Goal: Task Accomplishment & Management: Use online tool/utility

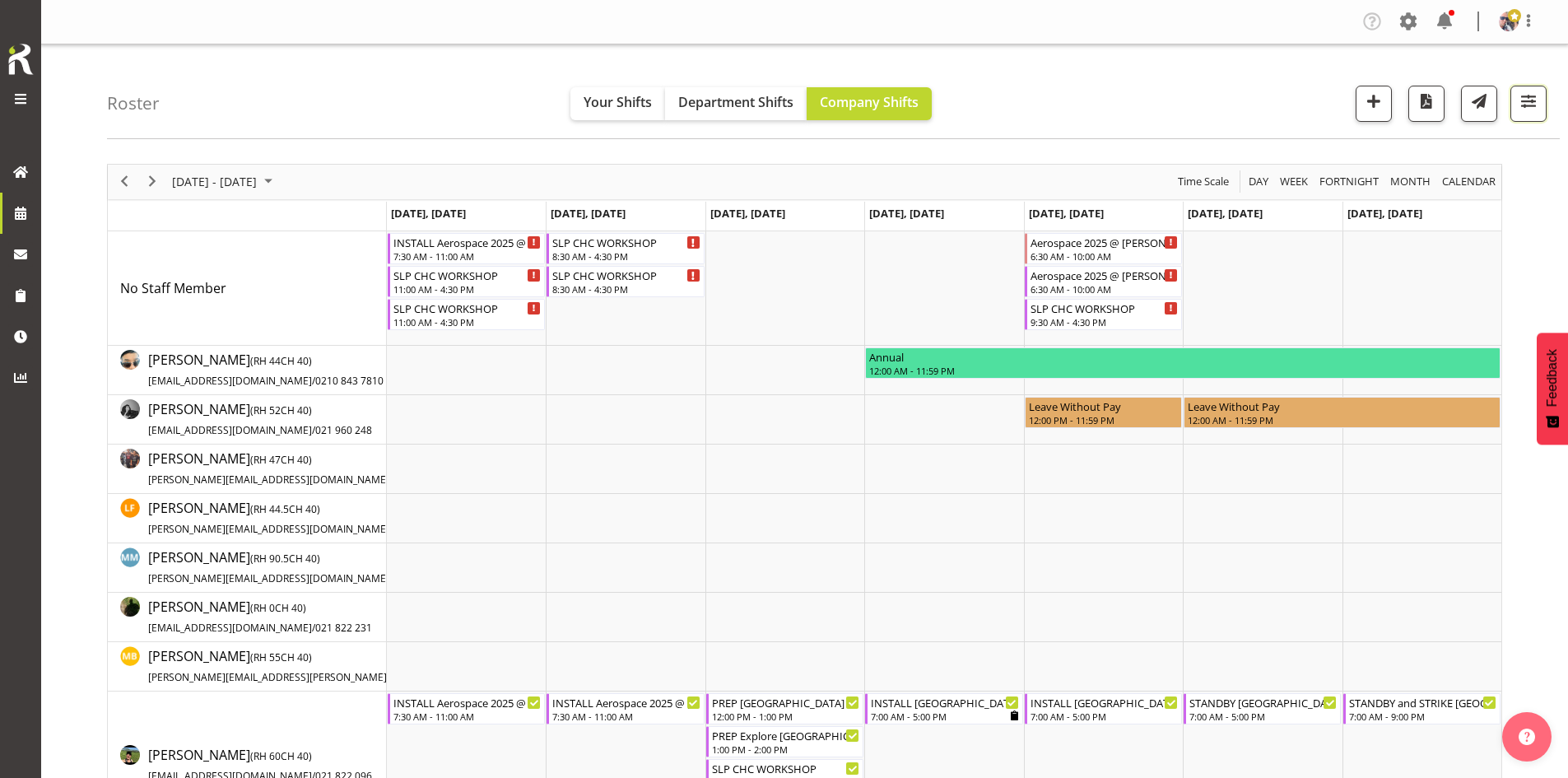
click at [1541, 102] on button "button" at bounding box center [1529, 104] width 37 height 37
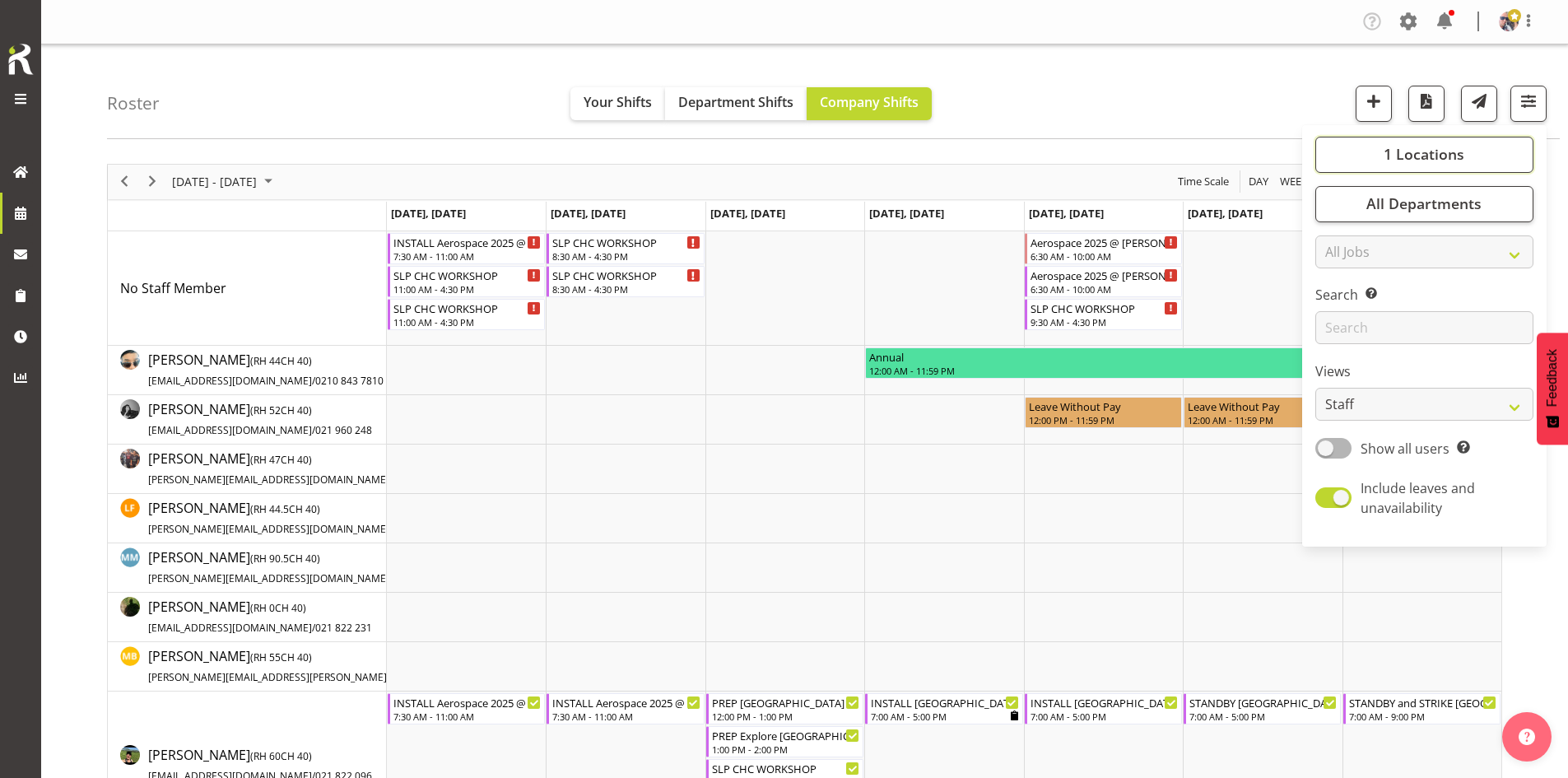
click at [1448, 153] on span "1 Locations" at bounding box center [1424, 154] width 81 height 20
click at [1373, 285] on div "SLP" at bounding box center [1424, 290] width 192 height 20
click at [1350, 285] on span "SLP" at bounding box center [1355, 288] width 26 height 13
click at [1339, 285] on input "SLP" at bounding box center [1334, 287] width 11 height 11
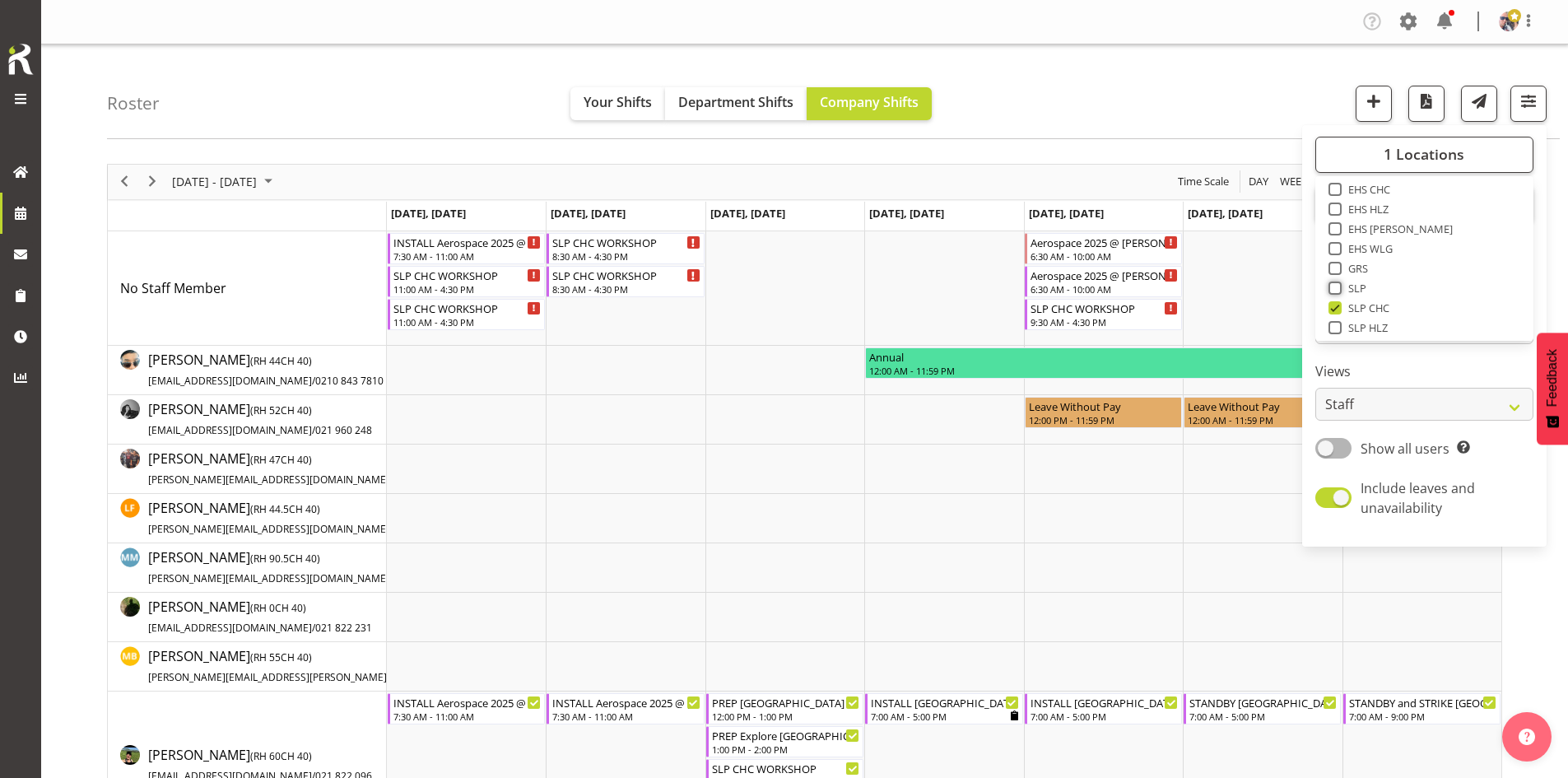
checkbox input "true"
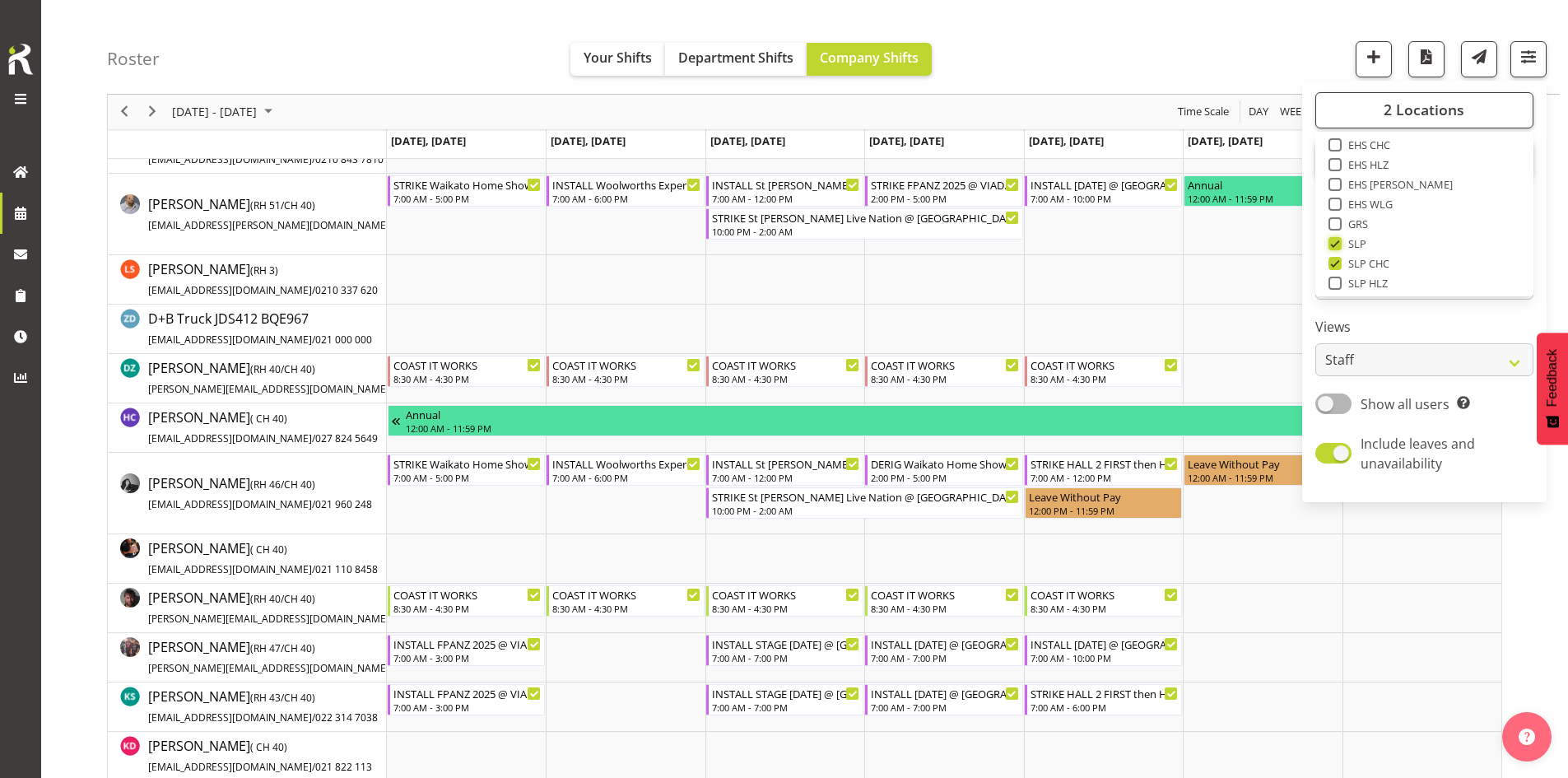
scroll to position [658, 0]
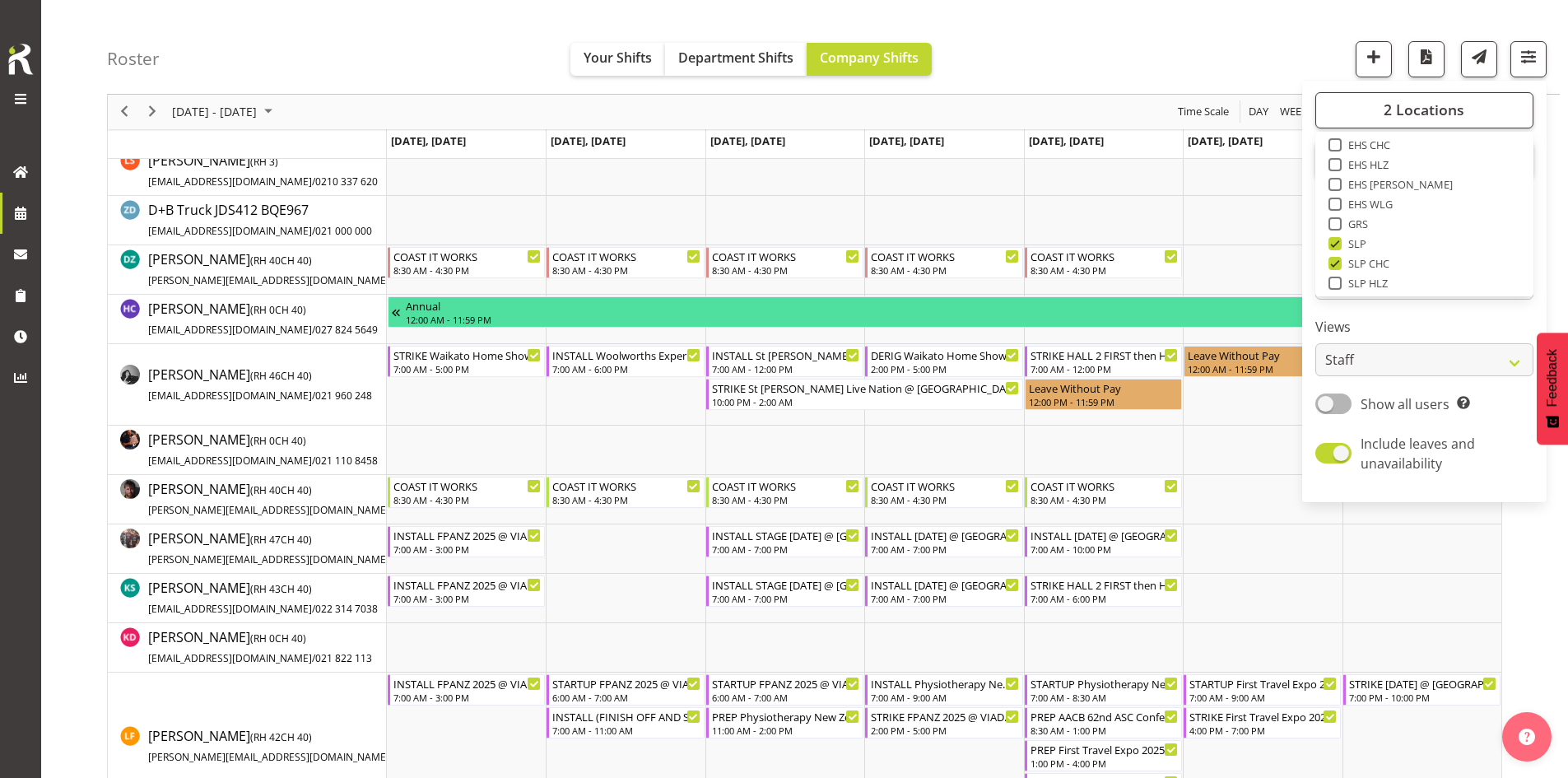
click at [1126, 76] on div "Roster Your Shifts Department Shifts Company Shifts 2 Locations Clear CARLTON E…" at bounding box center [833, 47] width 1453 height 94
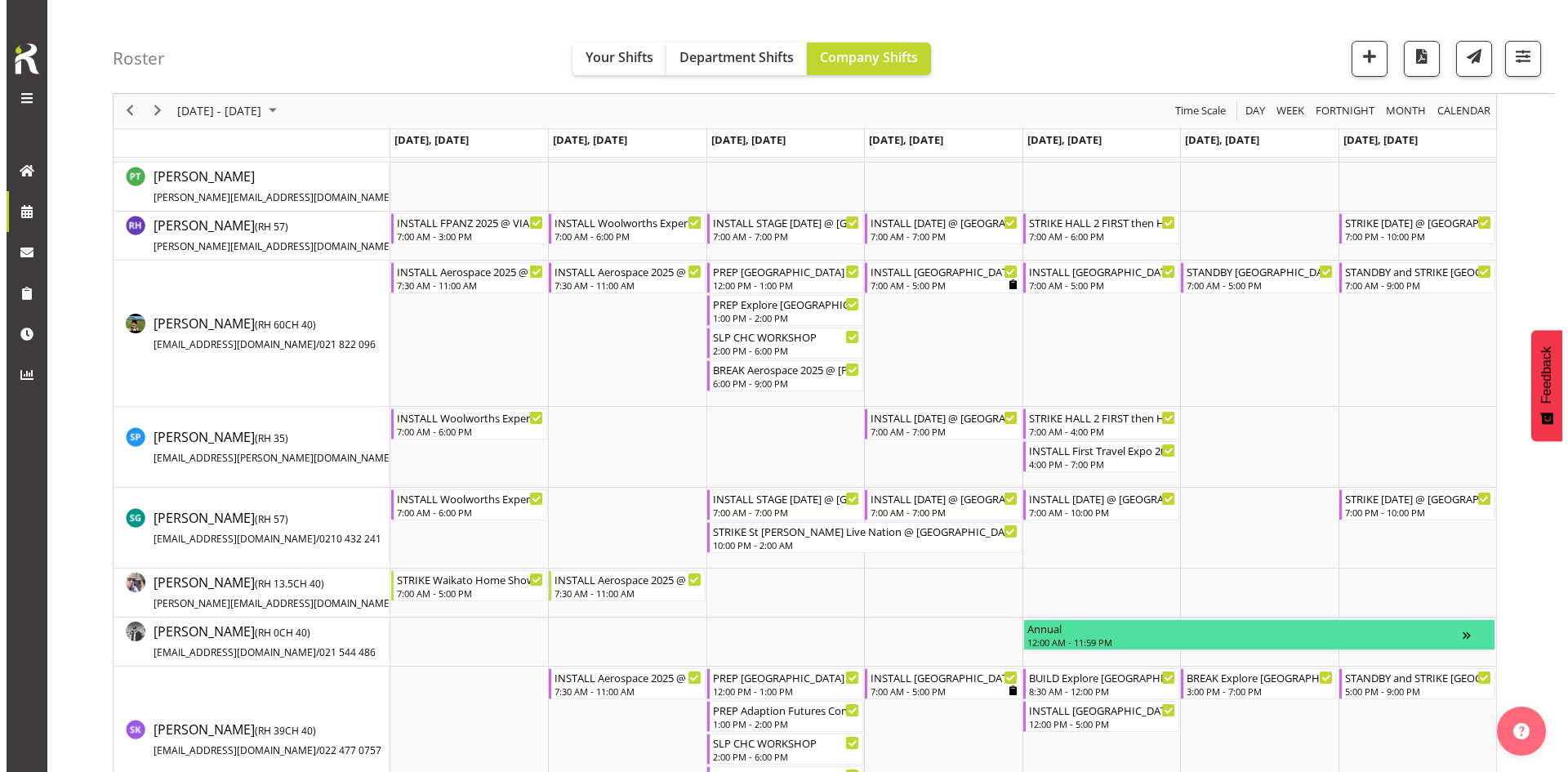
scroll to position [1878, 0]
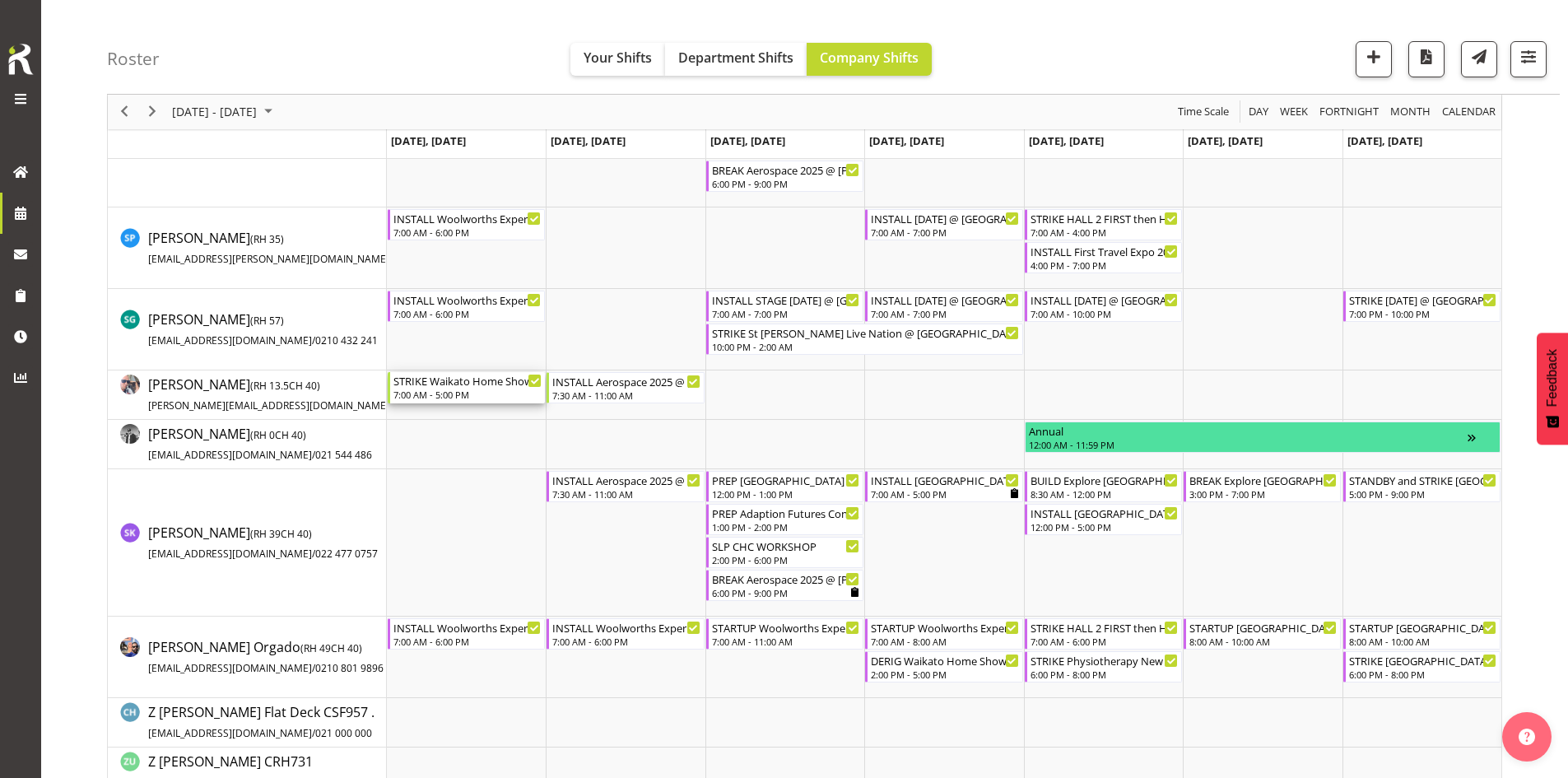
click at [429, 391] on div "7:00 AM - 5:00 PM" at bounding box center [468, 394] width 148 height 13
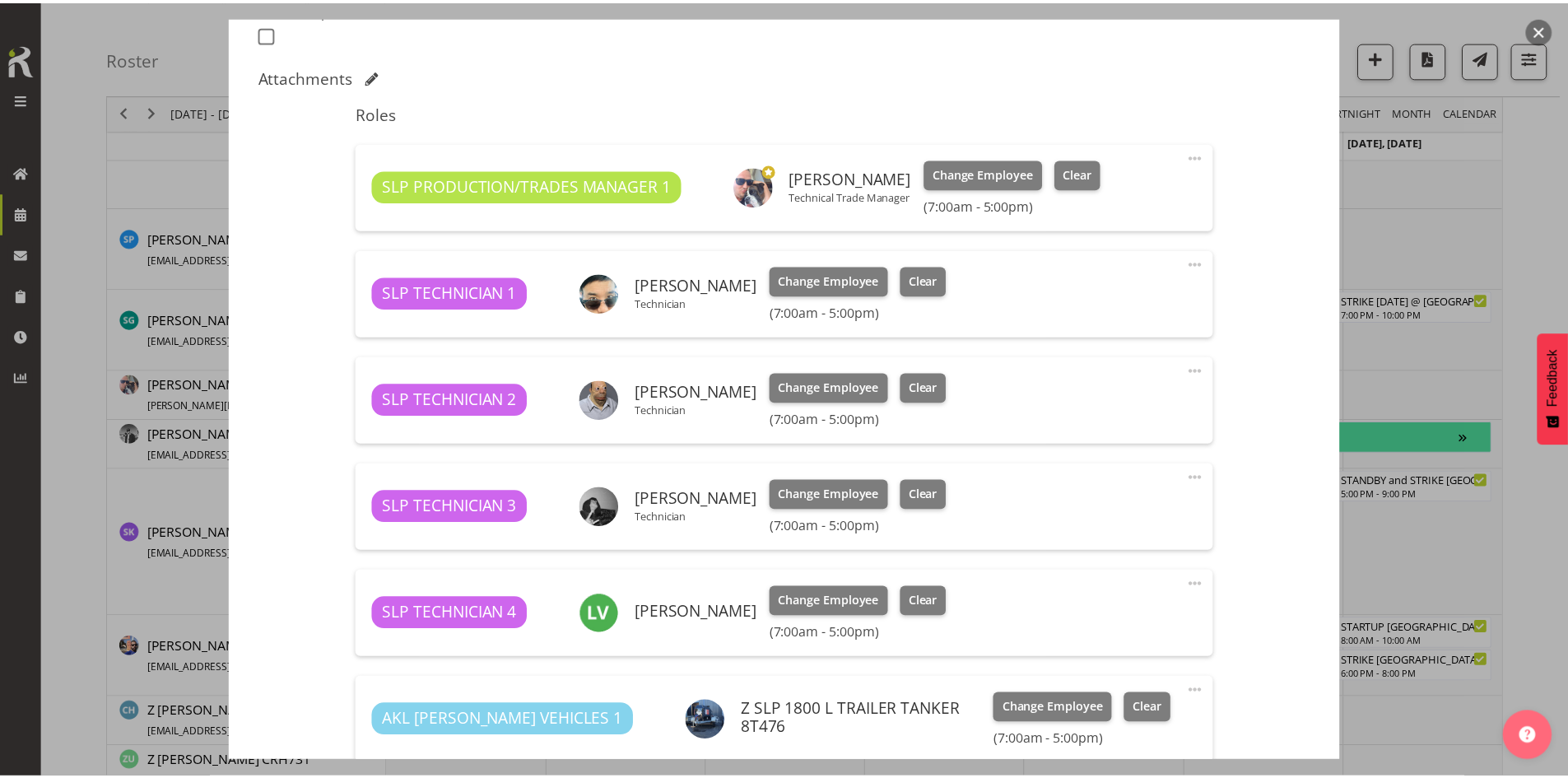
scroll to position [913, 0]
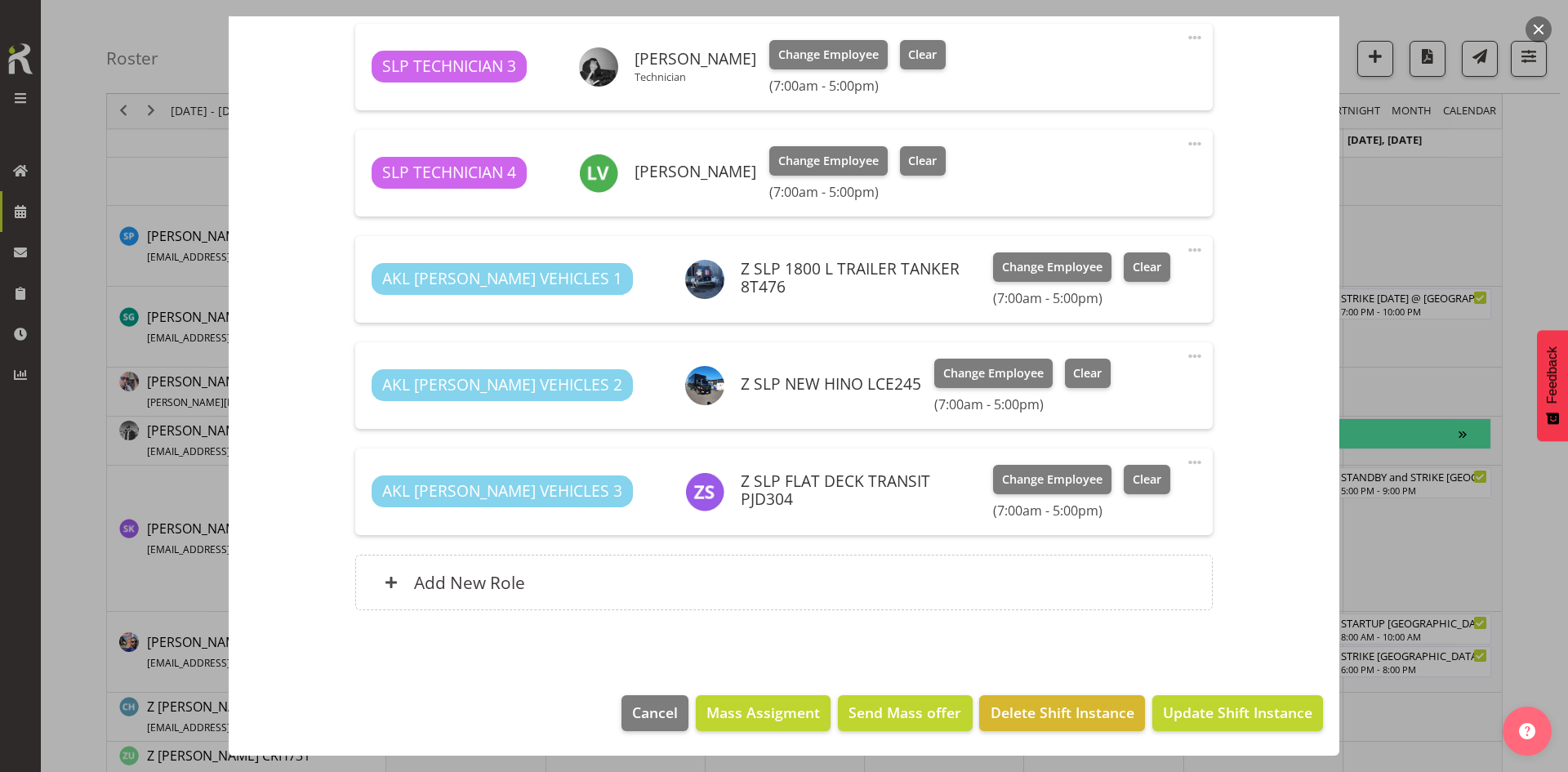
click at [697, 576] on div "Add New Role" at bounding box center [783, 582] width 856 height 55
select select "9156"
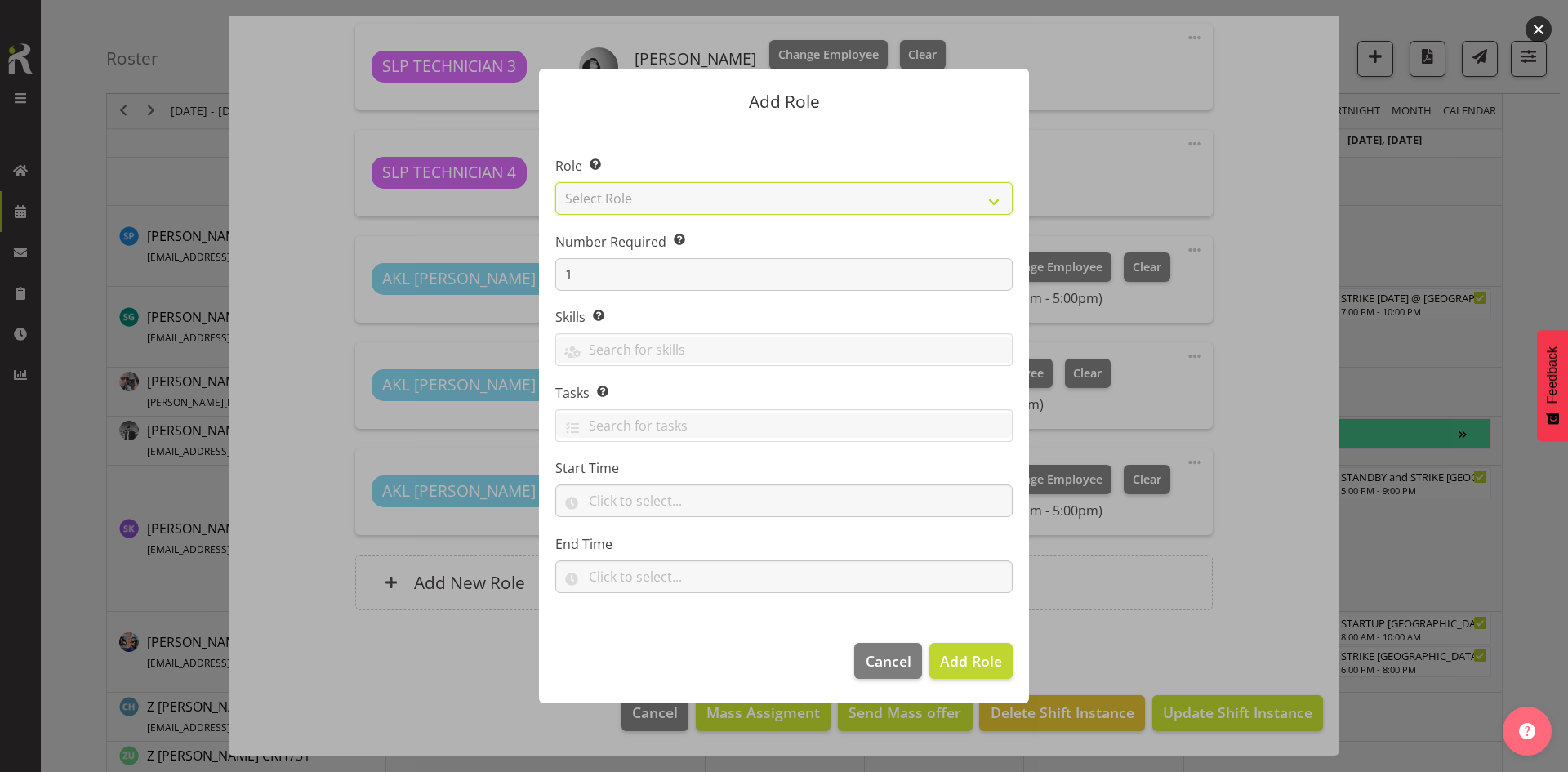
drag, startPoint x: 807, startPoint y: 198, endPoint x: 809, endPoint y: 212, distance: 14.1
click at [807, 198] on select "Select Role ACCOUNT MANAGER ACCOUNT MANAGER DW ACCOUNTS [PERSON_NAME] VEHICLES …" at bounding box center [784, 199] width 458 height 33
select select "123"
click at [556, 183] on select "Select Role ACCOUNT MANAGER ACCOUNT MANAGER DW ACCOUNTS [PERSON_NAME] VEHICLES …" at bounding box center [784, 199] width 458 height 33
click at [970, 666] on span "Add Role" at bounding box center [971, 661] width 62 height 20
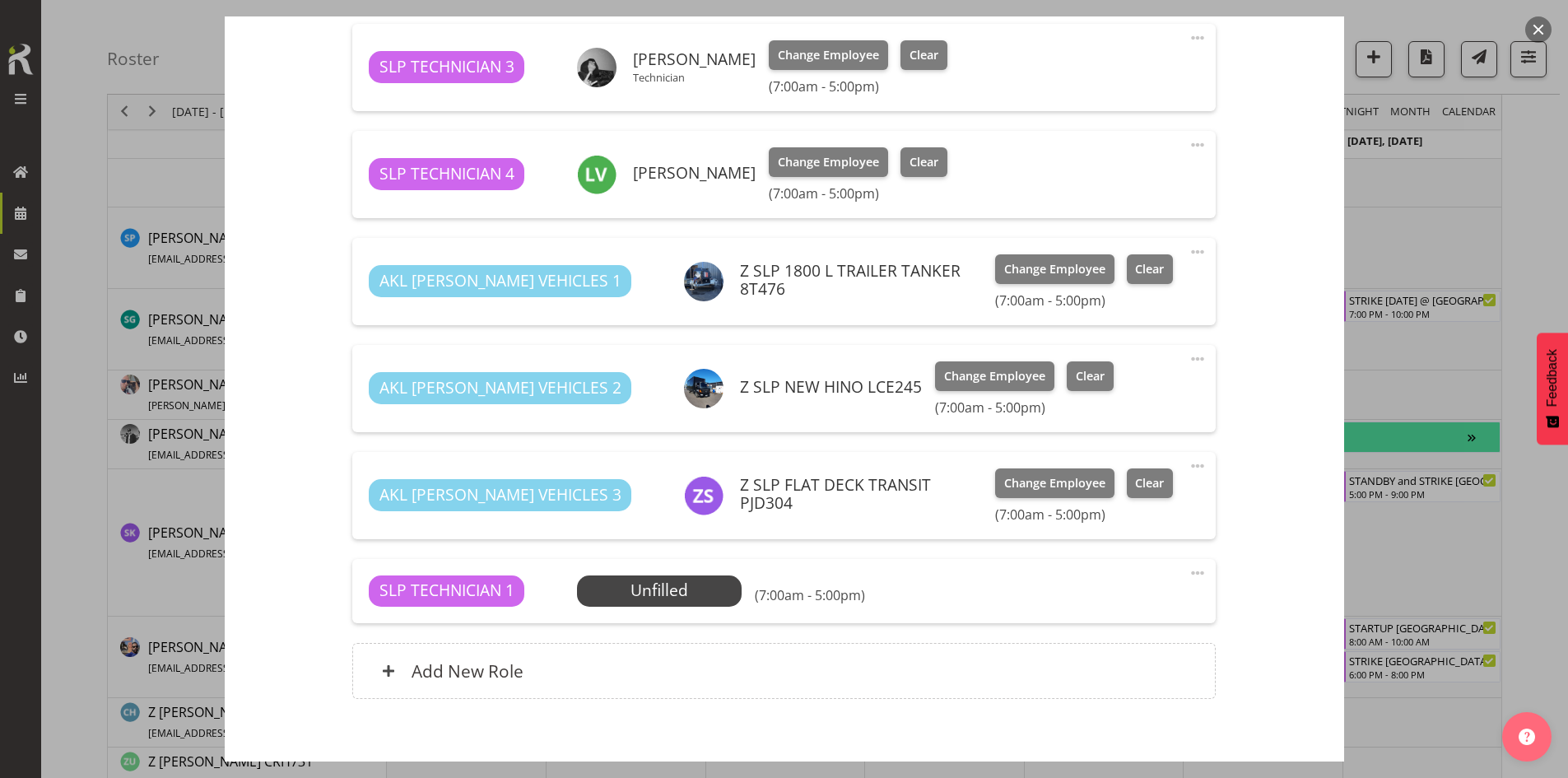
click at [0, 0] on span "Select Employee" at bounding box center [0, 0] width 0 height 0
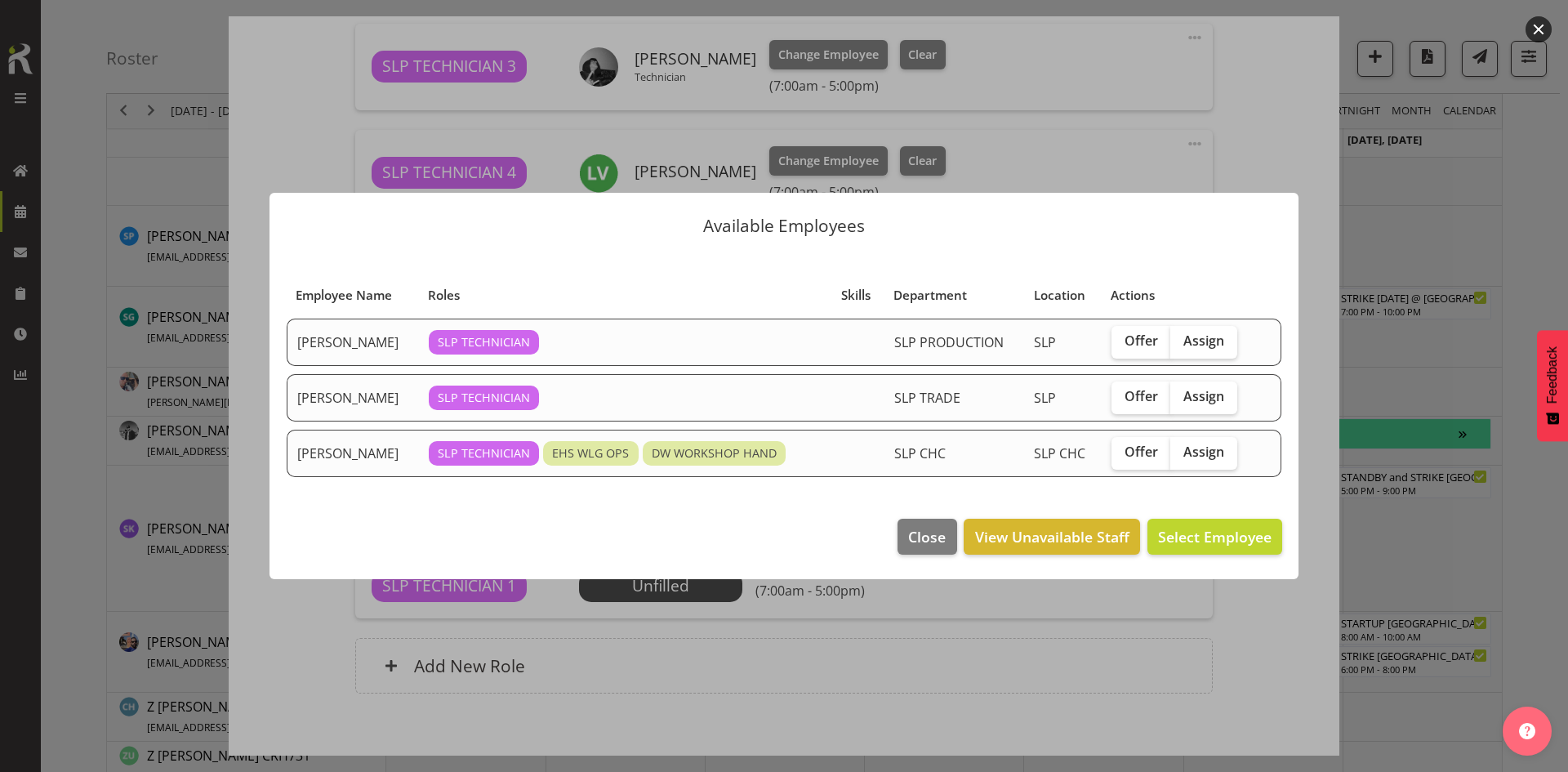
click at [1183, 452] on span "Assign" at bounding box center [1203, 451] width 41 height 16
click at [1180, 452] on input "Assign" at bounding box center [1176, 452] width 11 height 11
checkbox input "true"
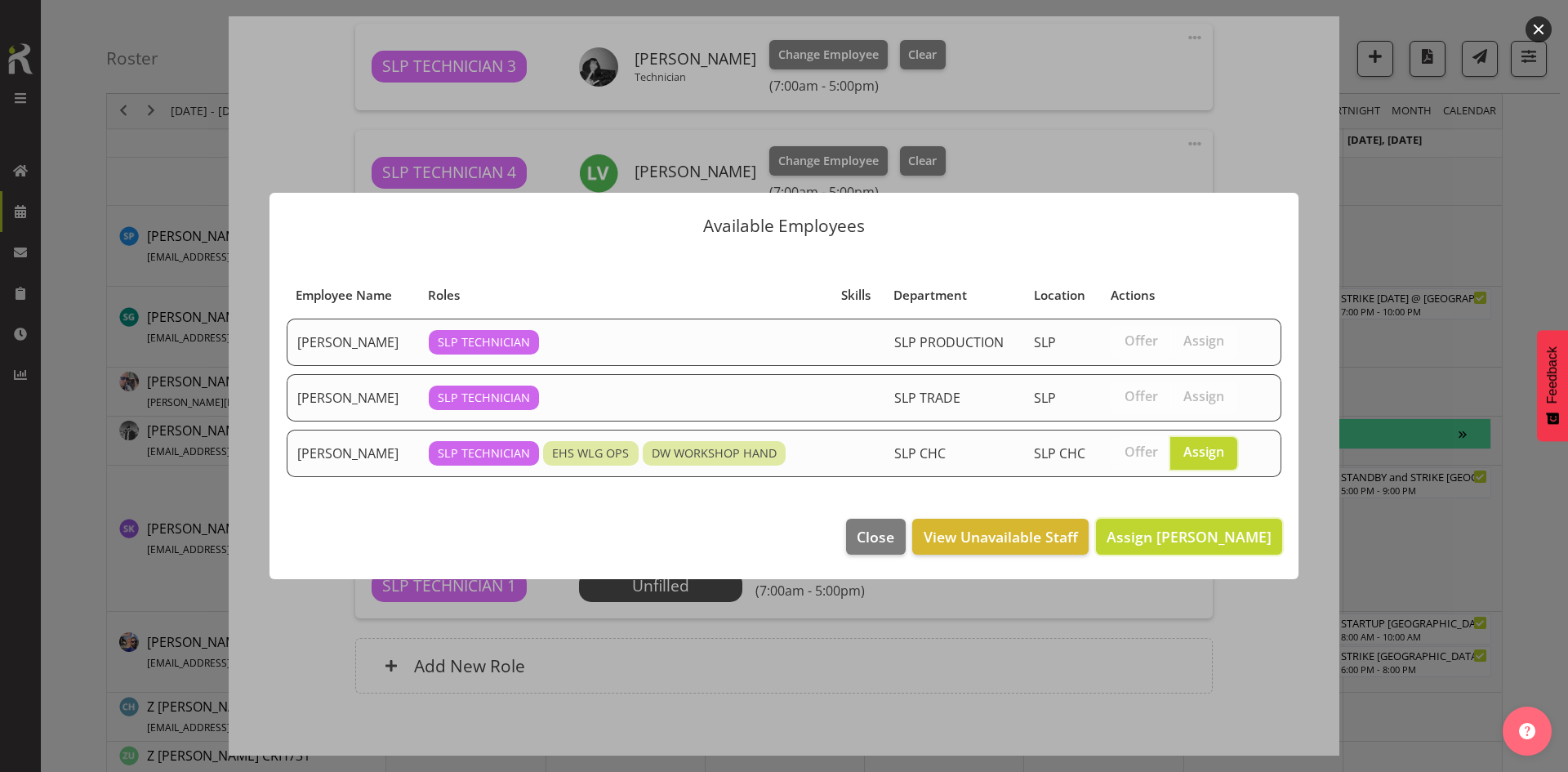
drag, startPoint x: 1214, startPoint y: 542, endPoint x: 1205, endPoint y: 542, distance: 9.0
click at [1213, 542] on span "Assign [PERSON_NAME]" at bounding box center [1189, 537] width 165 height 20
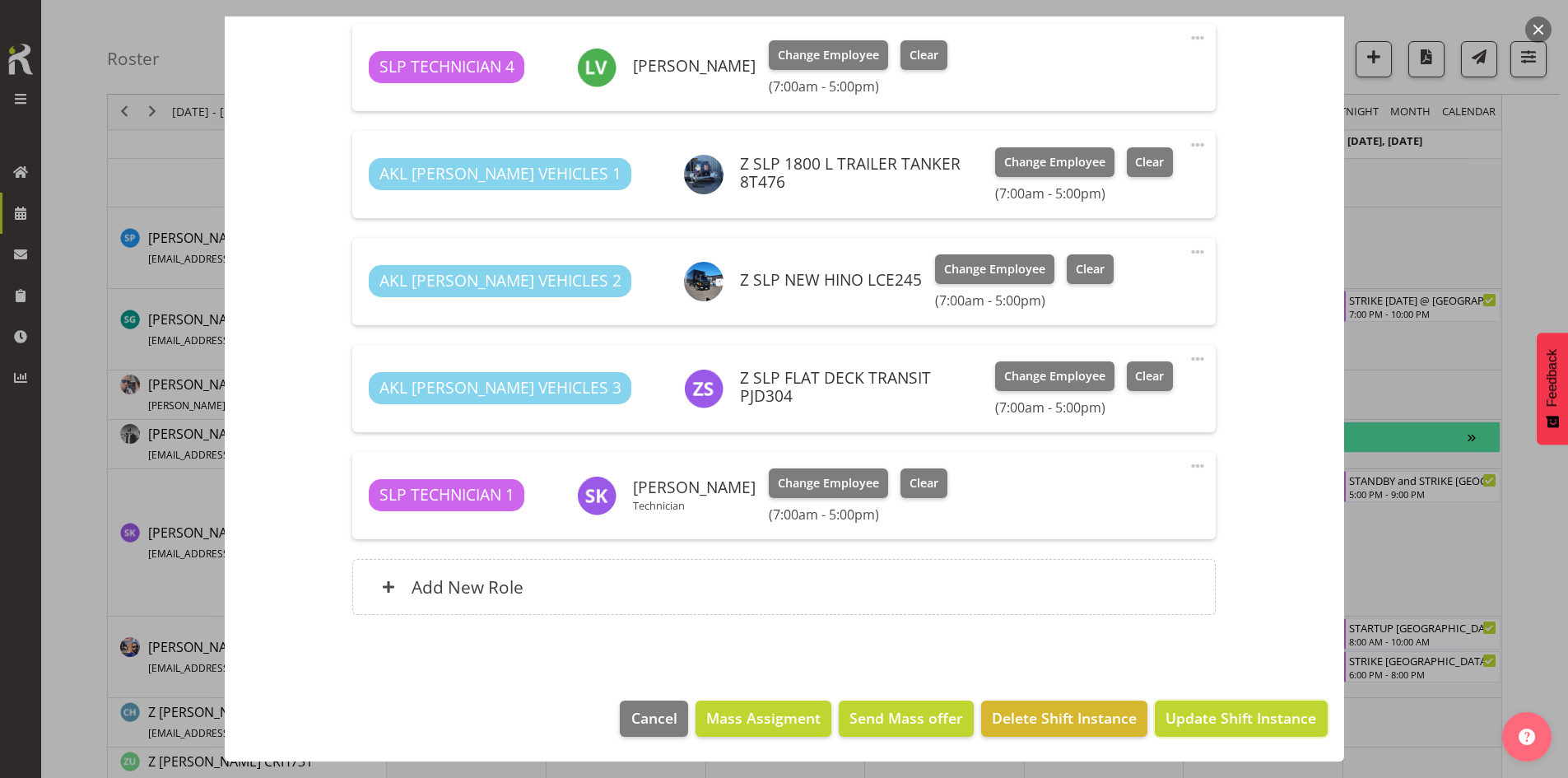
click at [1206, 725] on span "Update Shift Instance" at bounding box center [1240, 717] width 151 height 21
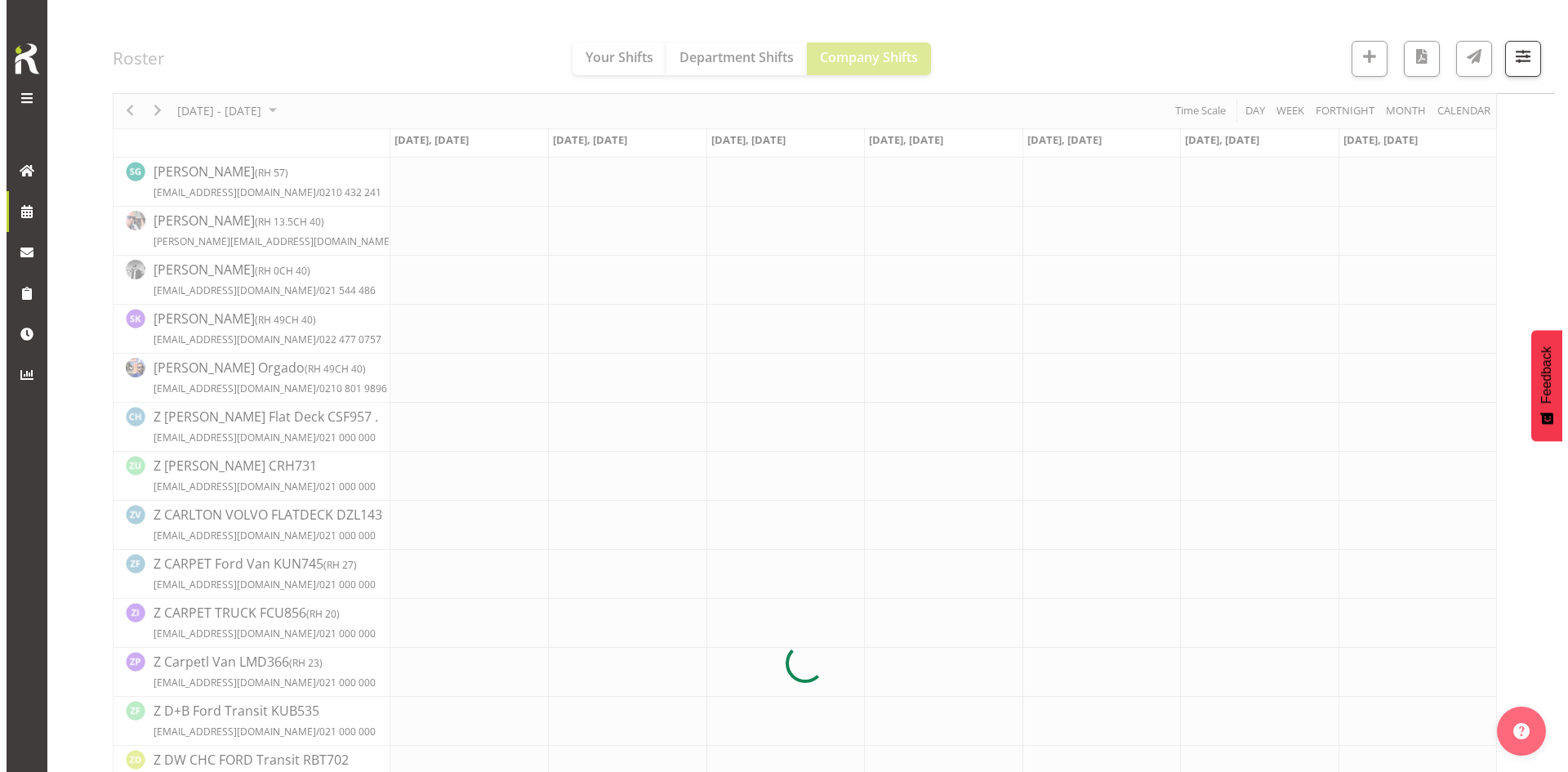
scroll to position [0, 0]
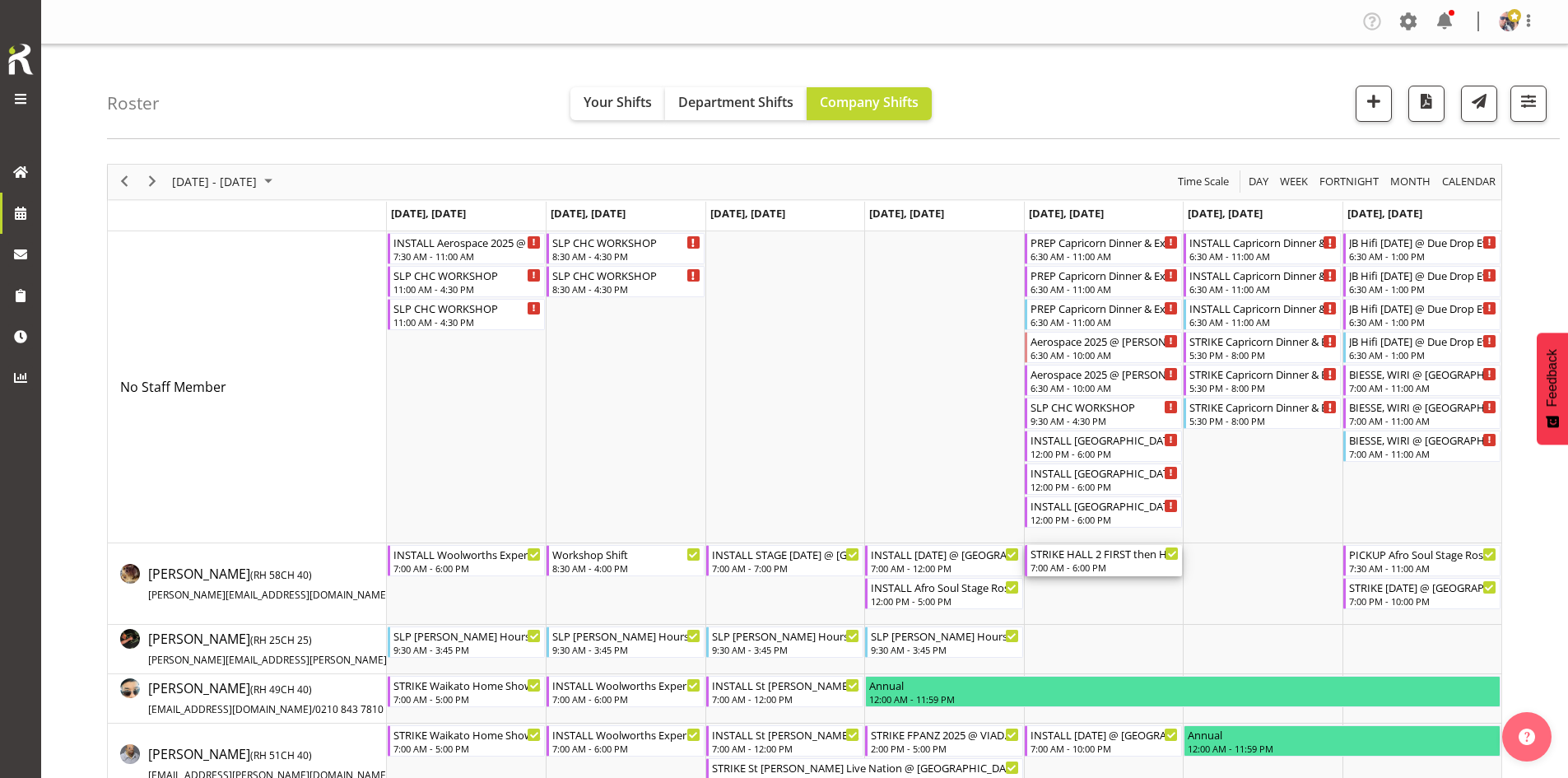
click at [1112, 559] on div "STRIKE HALL 2 FIRST then HALL 1 Then the Rest Woolworths Experience Event 2025 …" at bounding box center [1105, 553] width 148 height 16
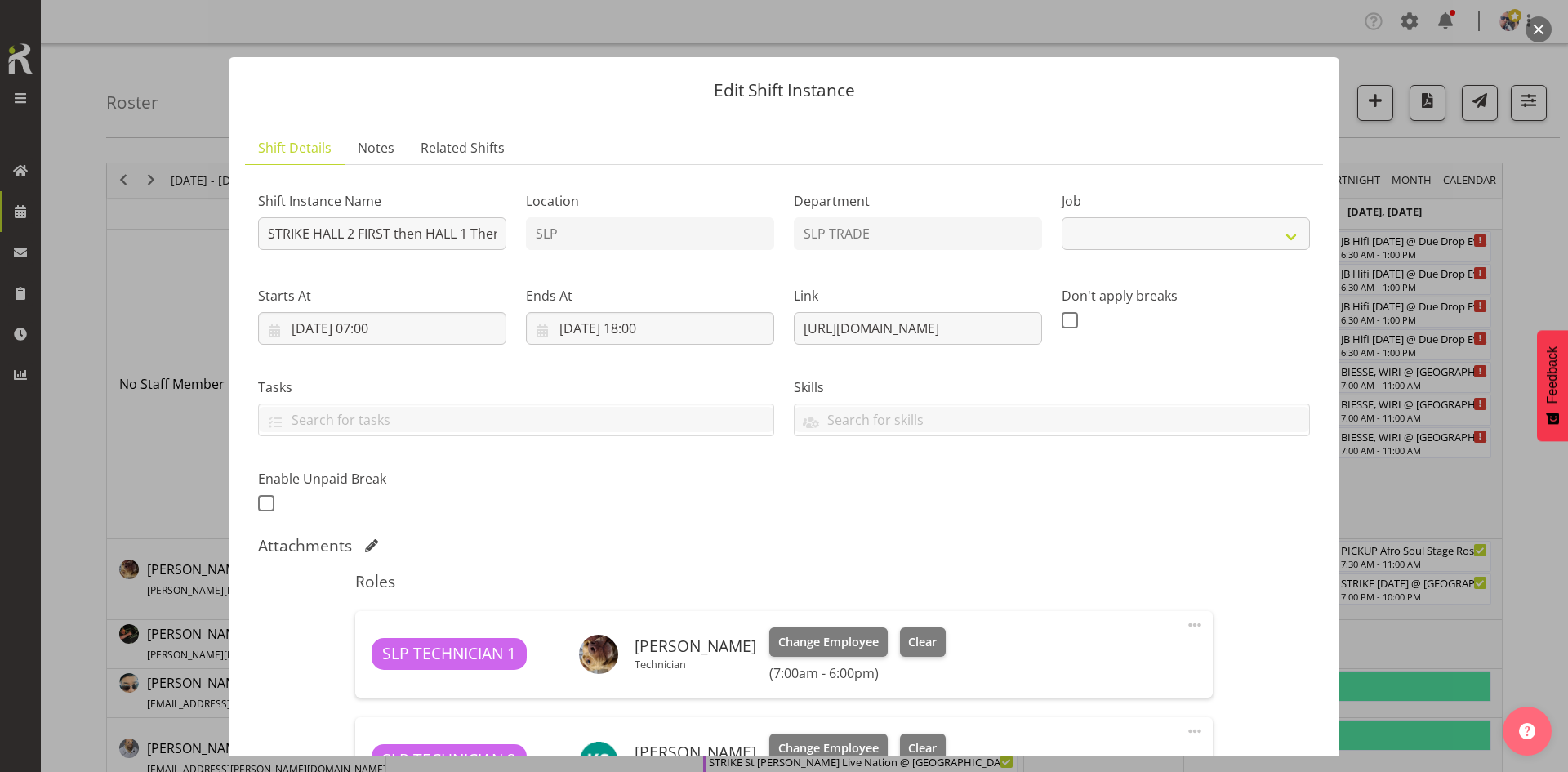
select select "10501"
click at [496, 241] on input "STRIKE HALL 2 FIRST then HALL 1 Then the Rest Woolworths Experience Event 2025 …" at bounding box center [381, 233] width 248 height 33
click at [476, 240] on input "STRIKE HALL 2 FIRST then HALL 1 Then the Rest Woolworths Experience Event 2025 …" at bounding box center [381, 233] width 248 height 33
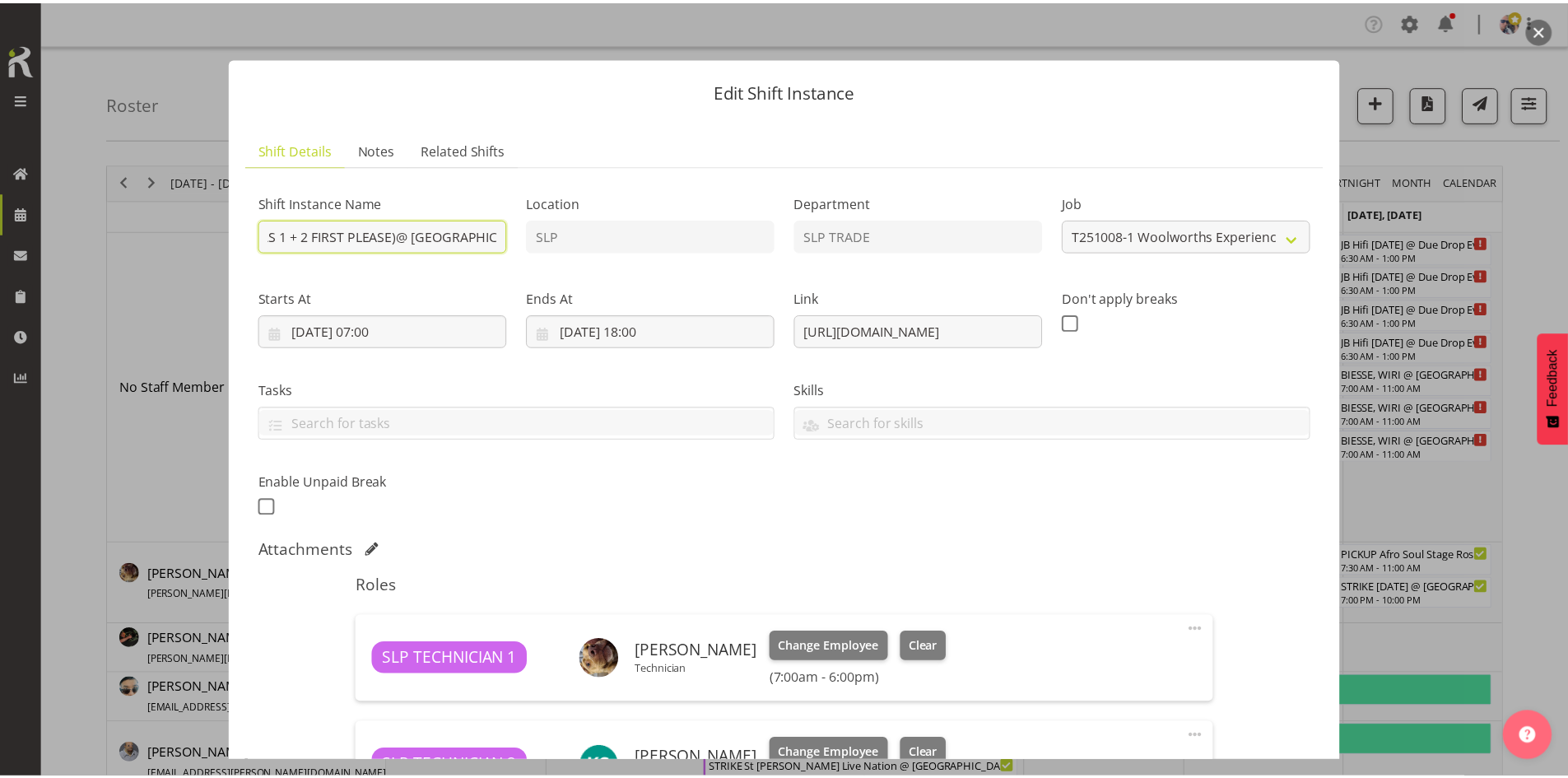
scroll to position [0, 609]
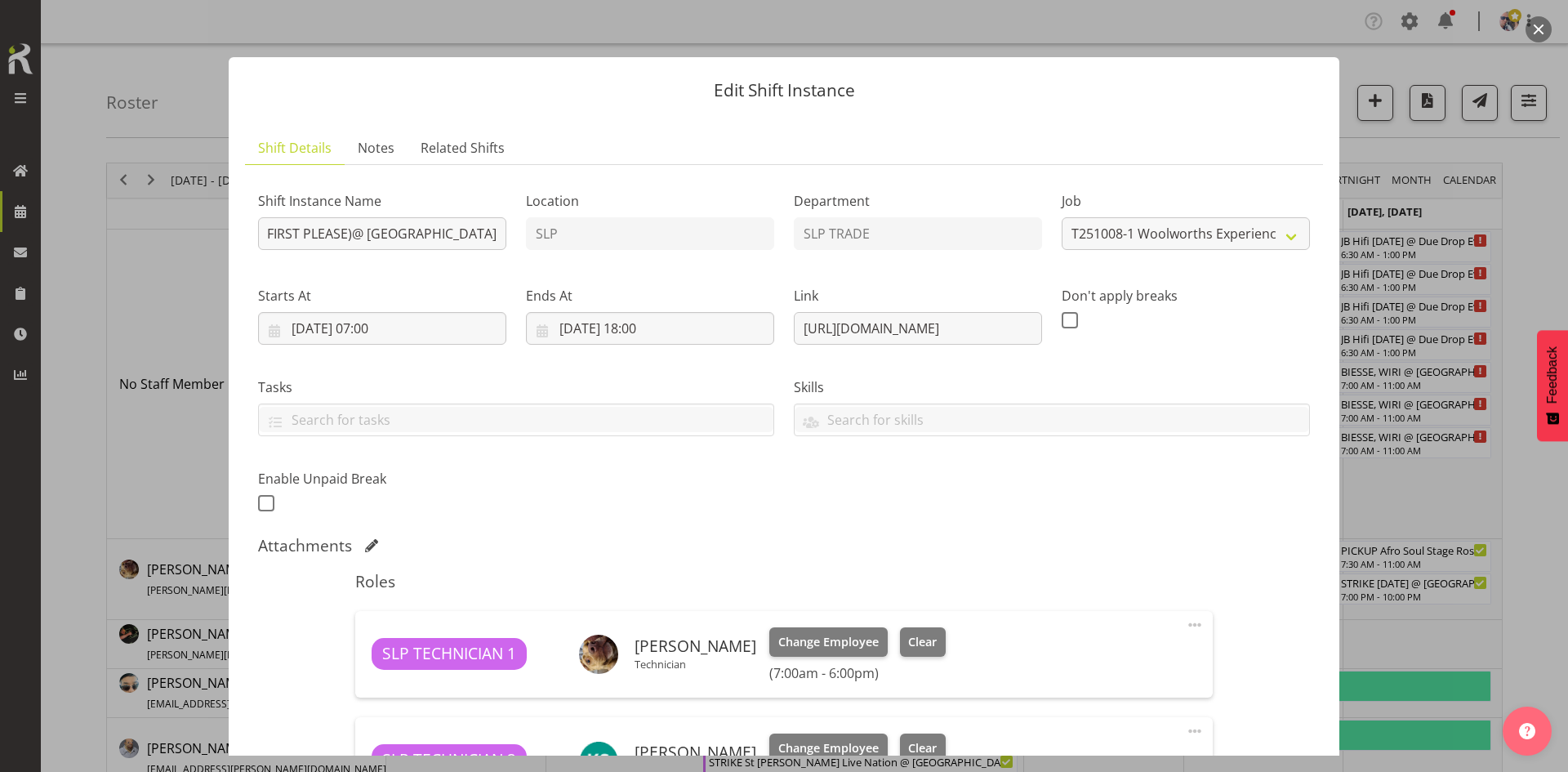
click at [1530, 25] on button "button" at bounding box center [1538, 29] width 26 height 26
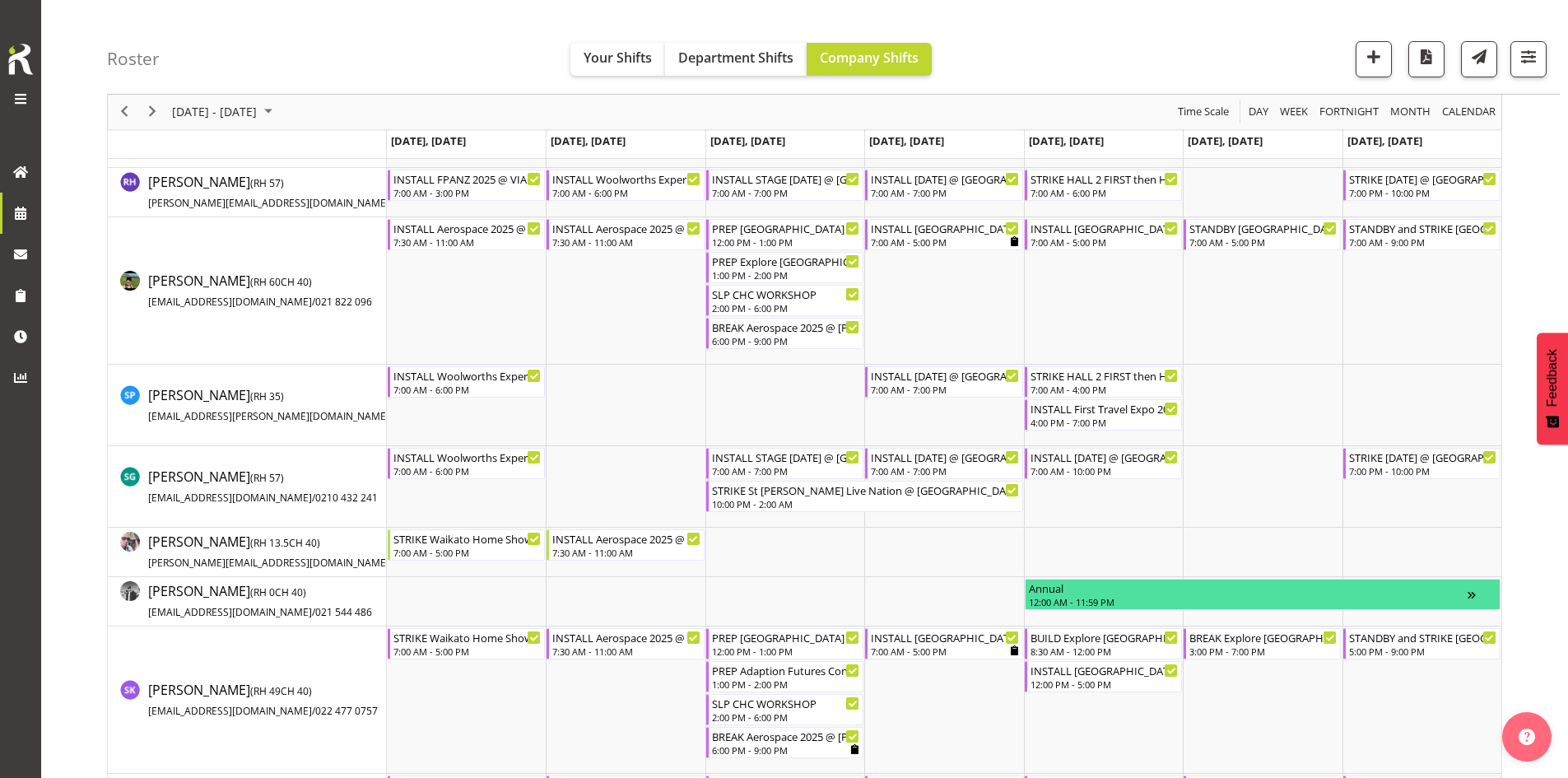
scroll to position [1810, 0]
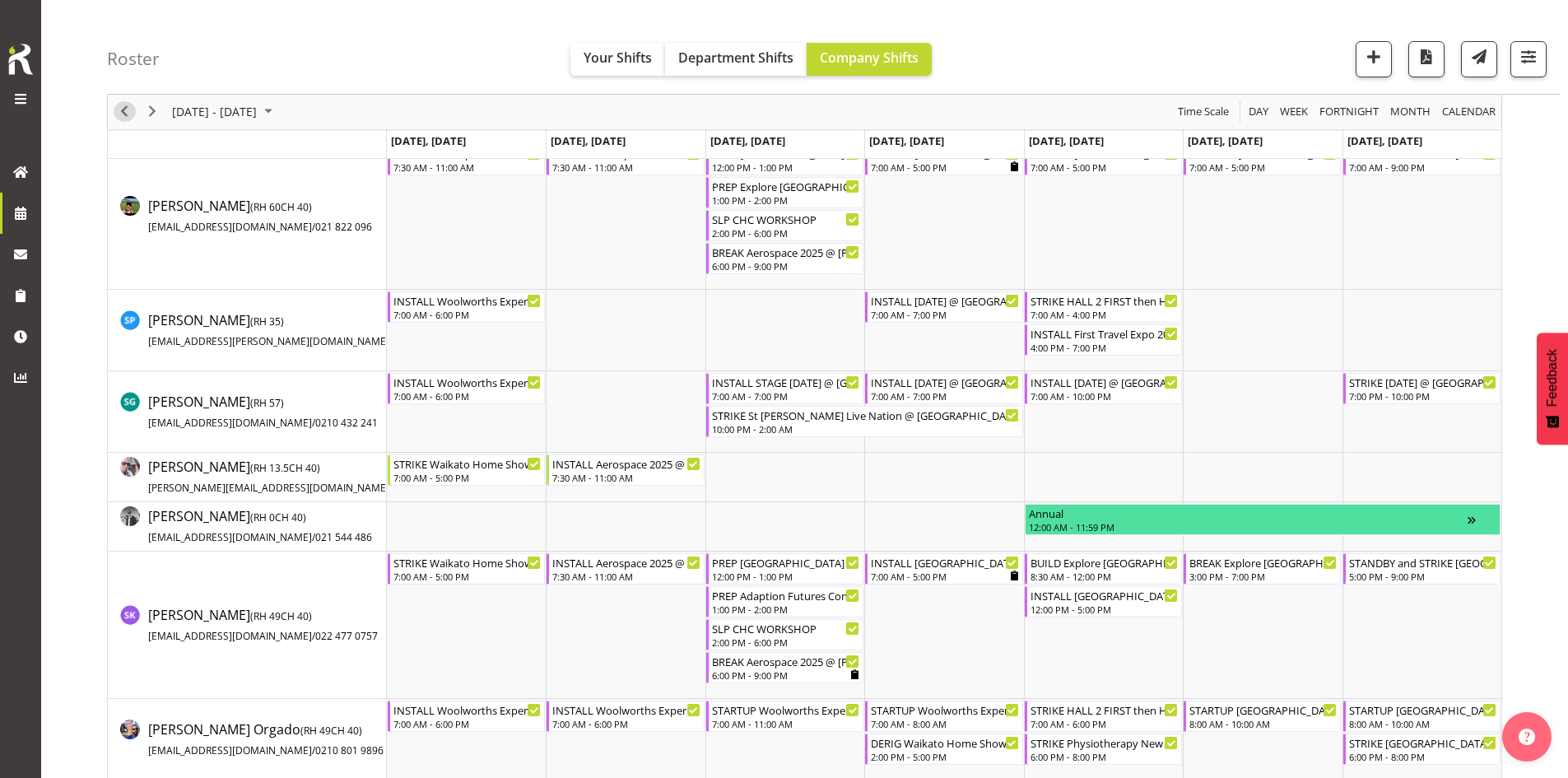
click at [130, 113] on span "Previous" at bounding box center [124, 113] width 20 height 20
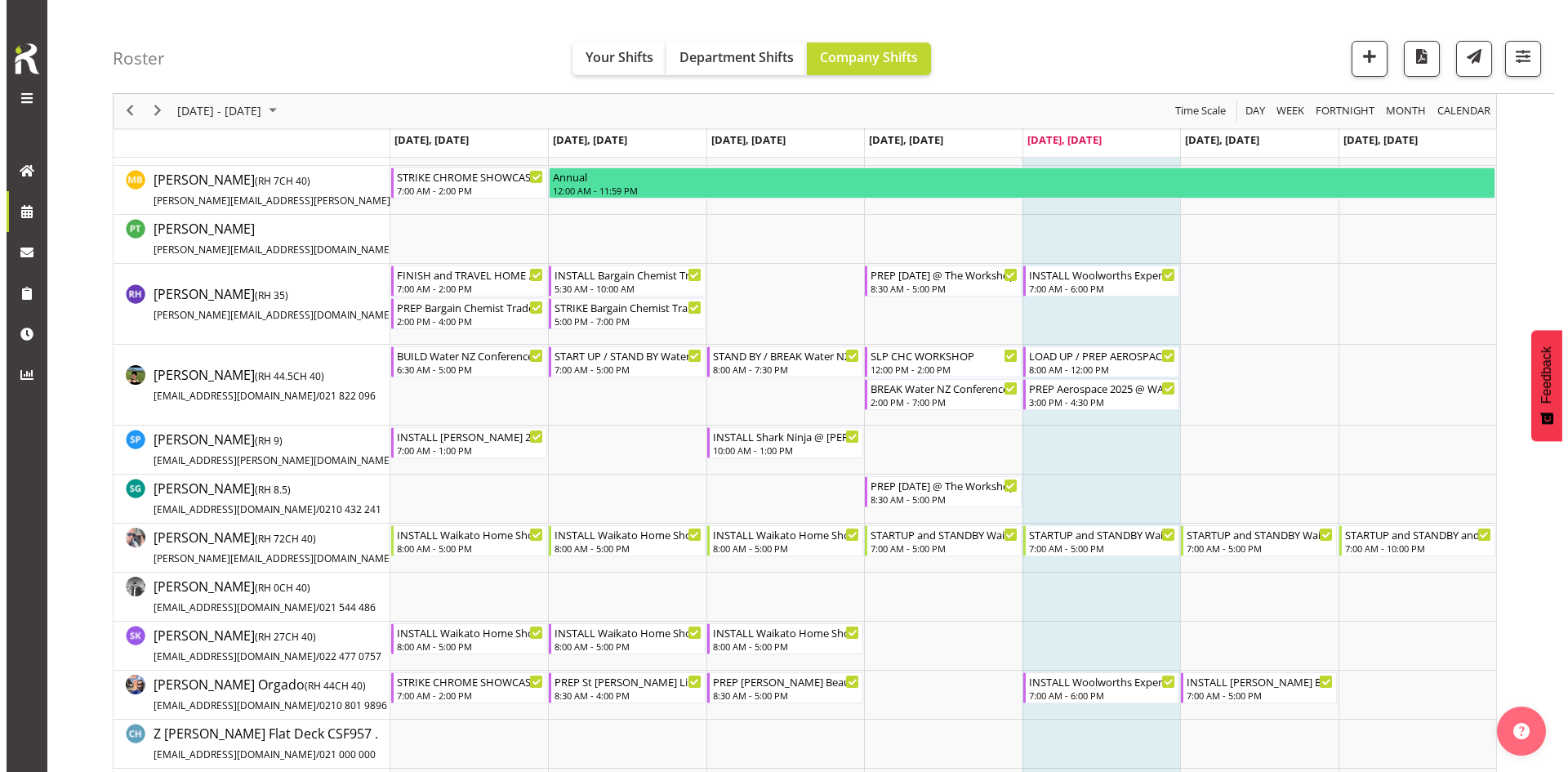
scroll to position [1628, 0]
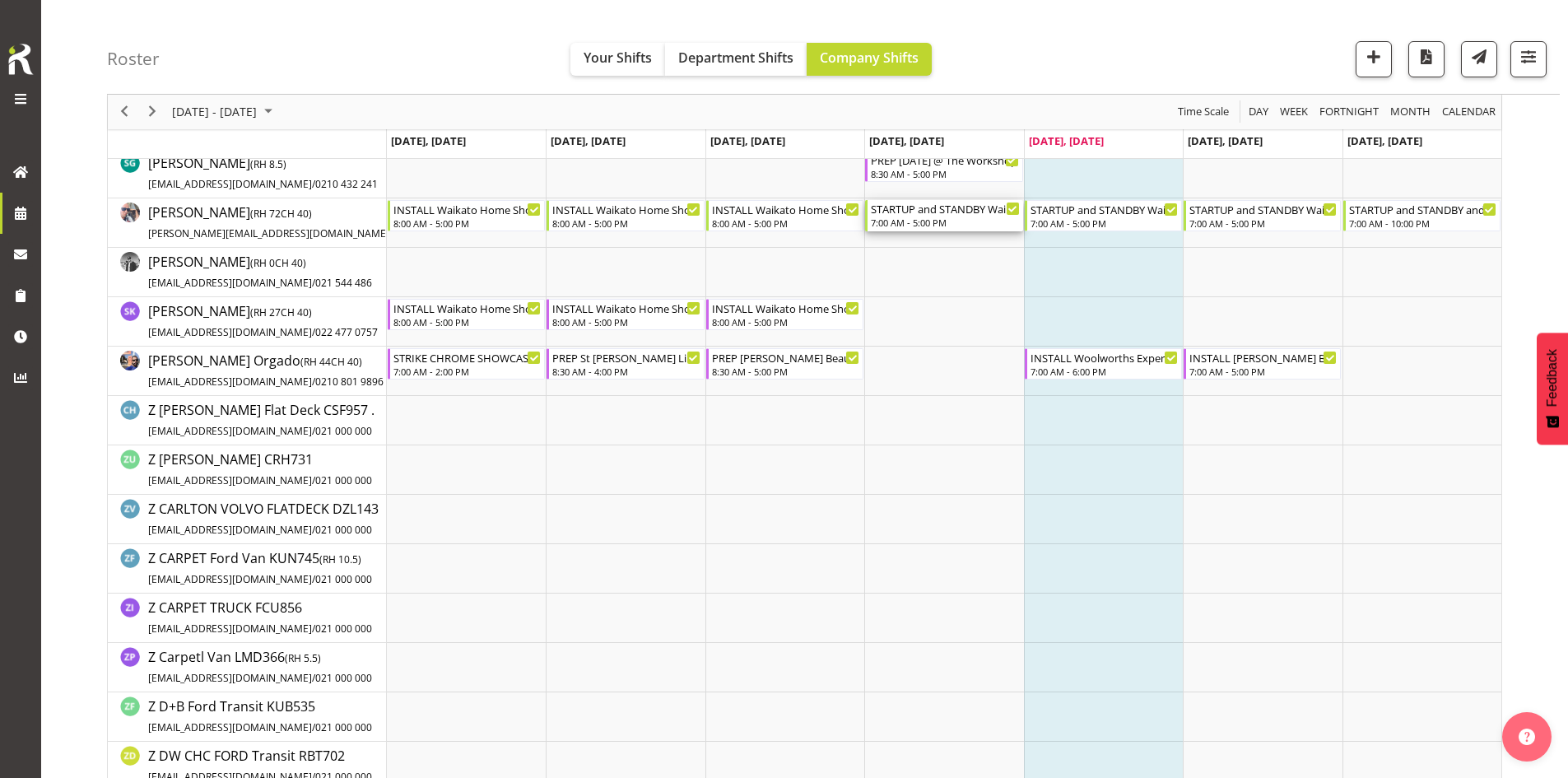
click at [949, 219] on div "7:00 AM - 5:00 PM" at bounding box center [945, 222] width 148 height 13
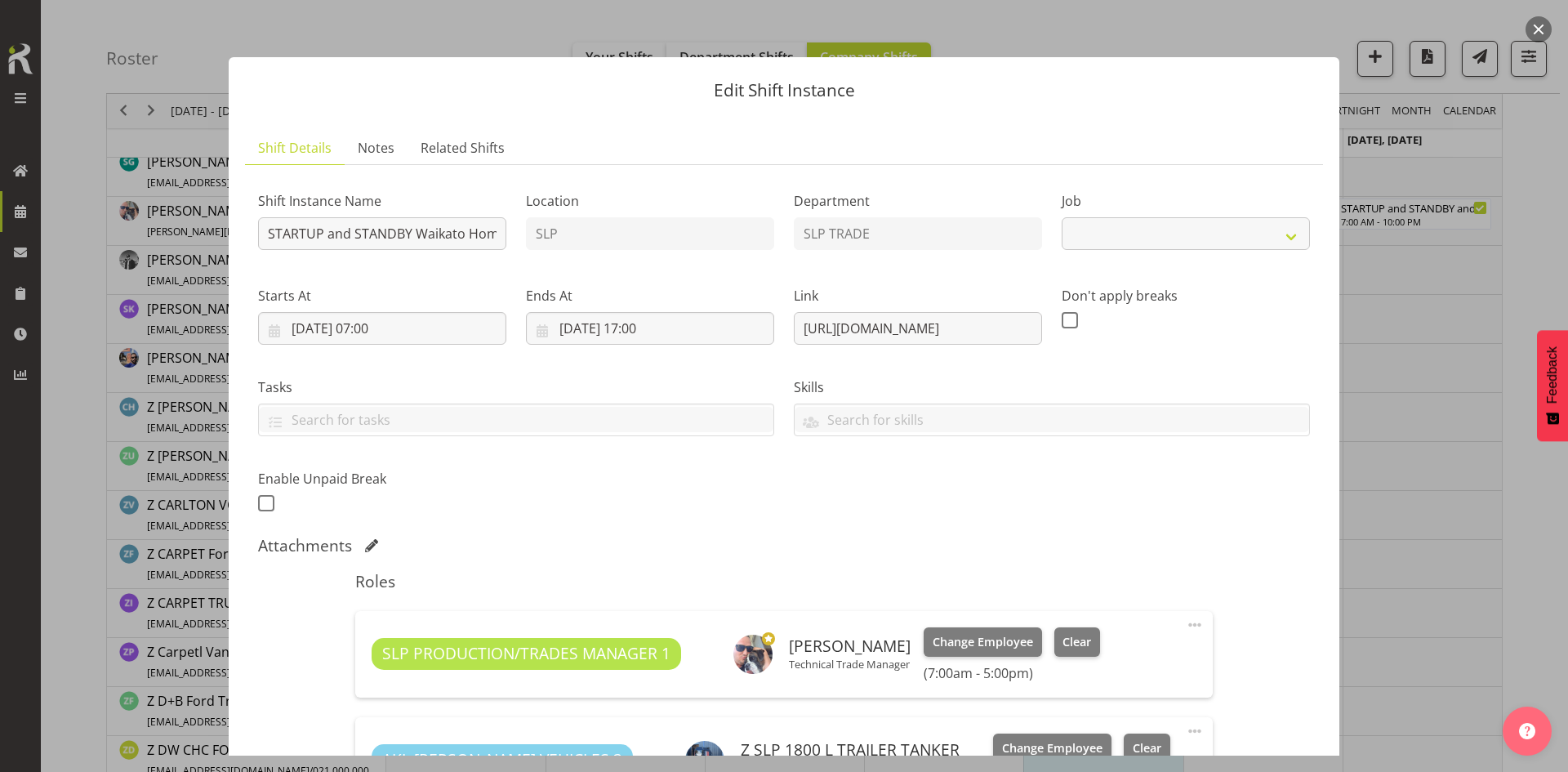
select select "9156"
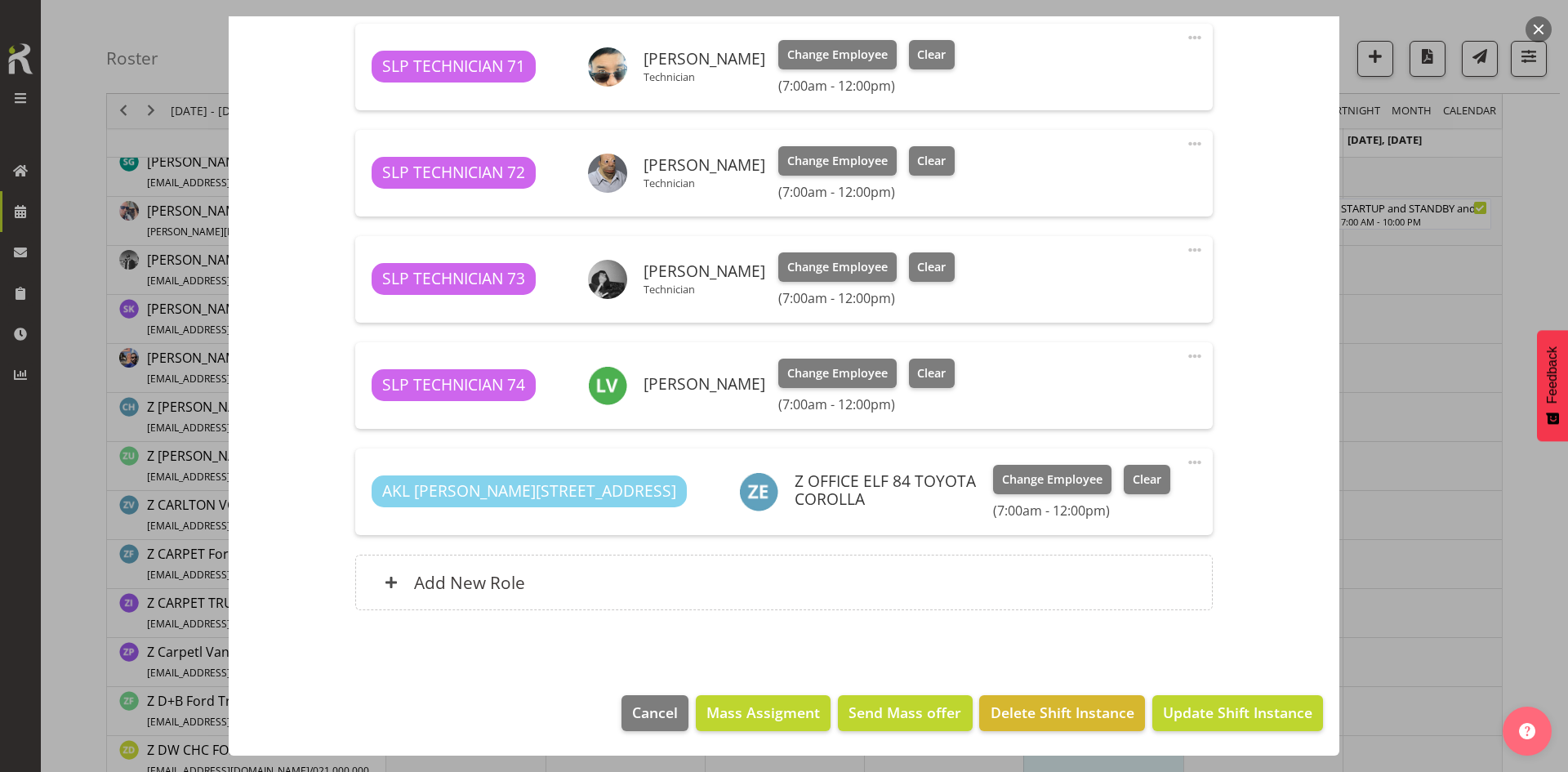
click at [769, 571] on div "Add New Role" at bounding box center [783, 582] width 856 height 55
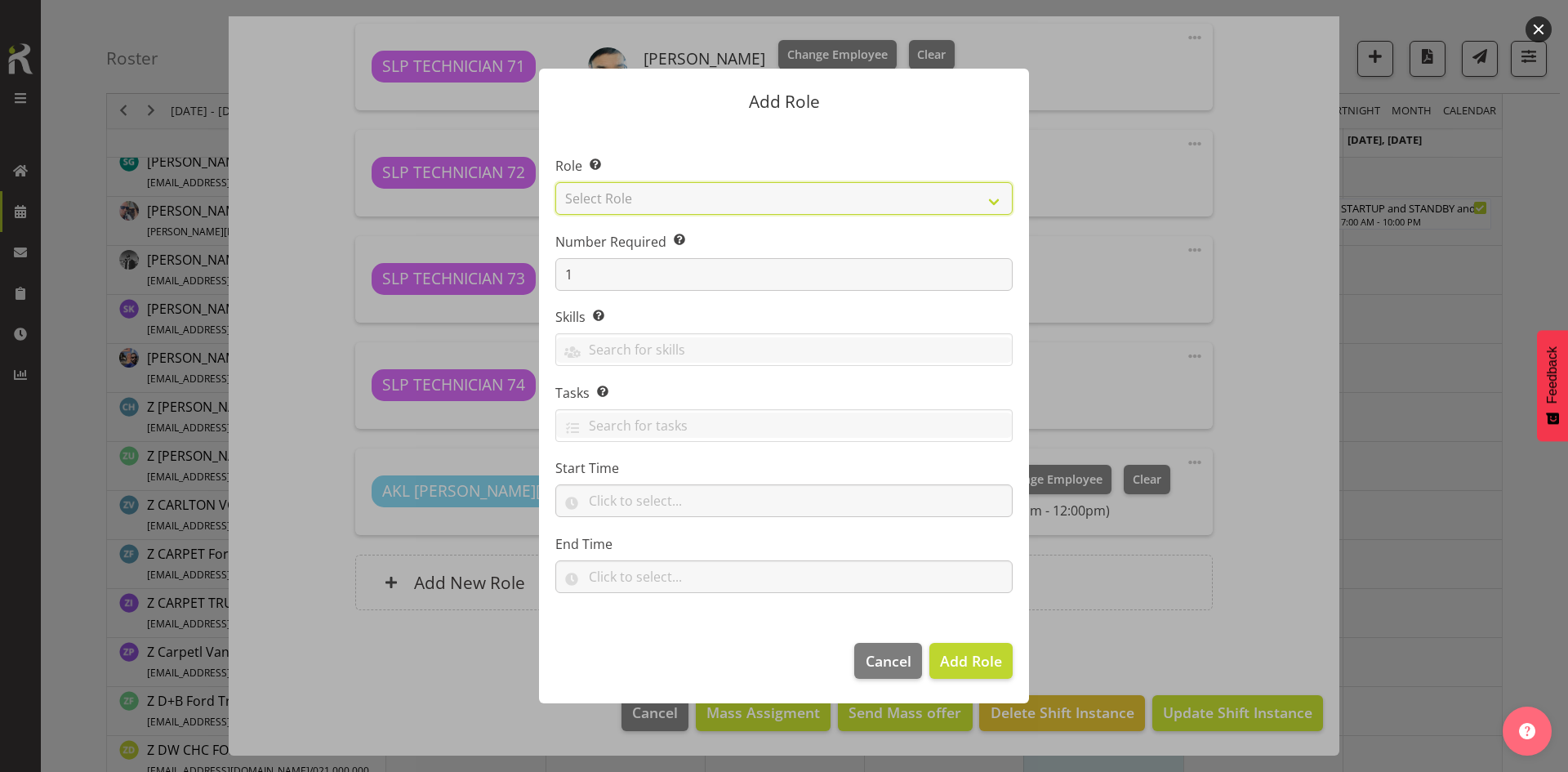
click at [938, 205] on select "Select Role ACCOUNT MANAGER ACCOUNT MANAGER DW ACCOUNTS [PERSON_NAME] VEHICLES …" at bounding box center [784, 199] width 458 height 33
select select "123"
click at [556, 183] on select "Select Role ACCOUNT MANAGER ACCOUNT MANAGER DW ACCOUNTS [PERSON_NAME] VEHICLES …" at bounding box center [784, 199] width 458 height 33
click at [949, 656] on span "Add Role" at bounding box center [971, 661] width 62 height 20
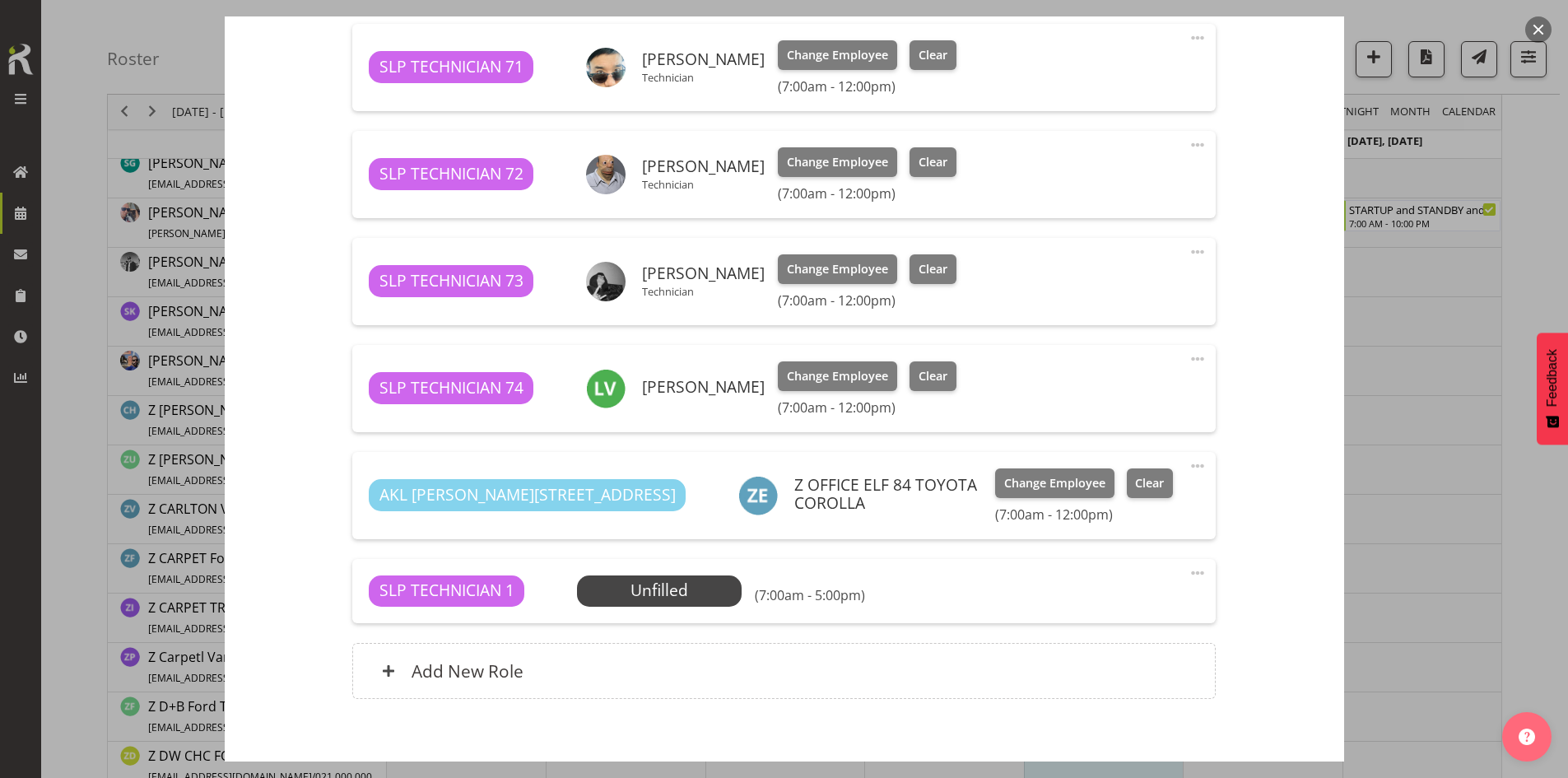
click at [0, 0] on span "Select Employee" at bounding box center [0, 0] width 0 height 0
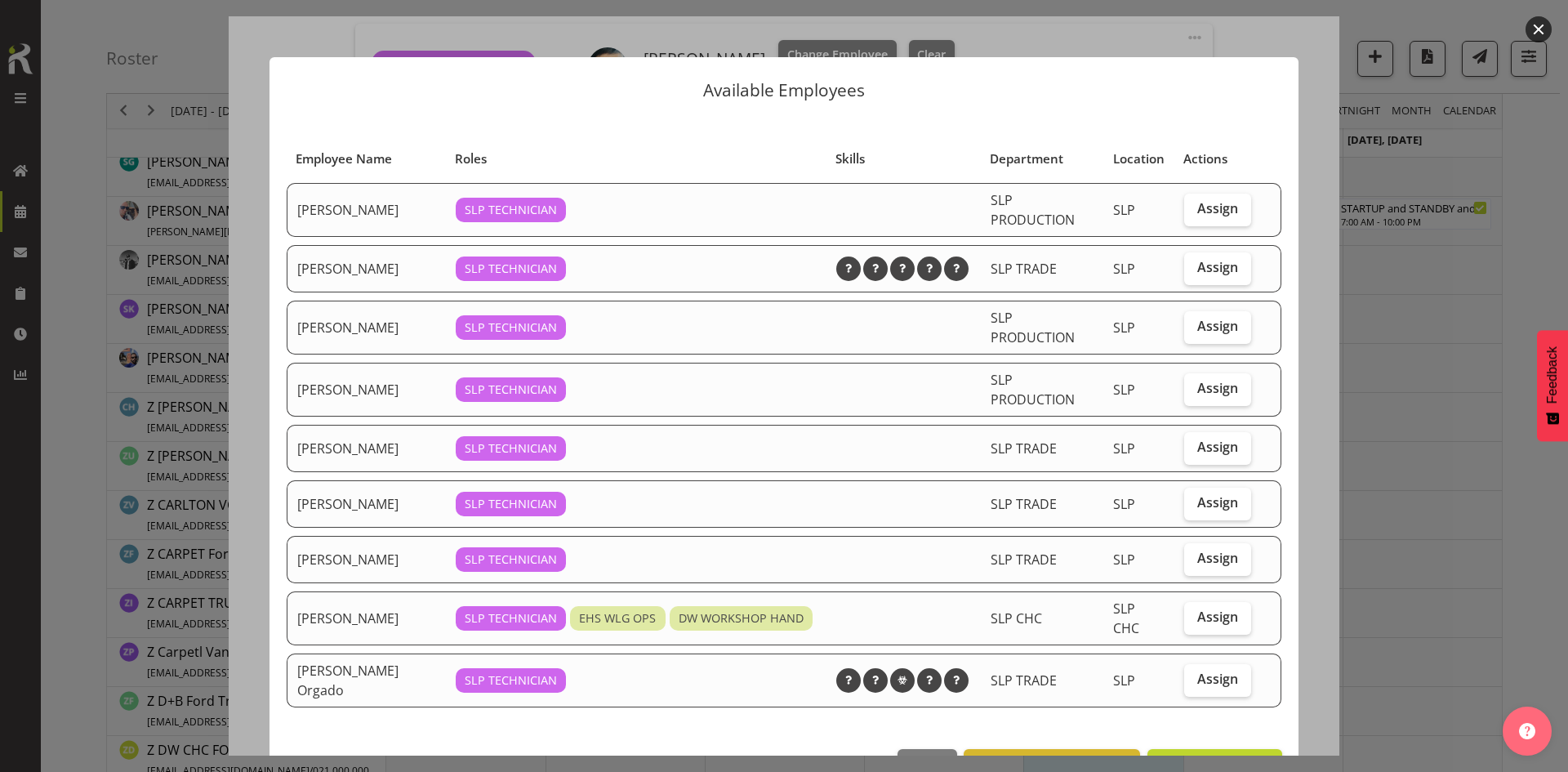
click at [1197, 620] on span "Assign" at bounding box center [1217, 617] width 41 height 16
click at [1194, 620] on input "Assign" at bounding box center [1189, 618] width 11 height 11
checkbox input "true"
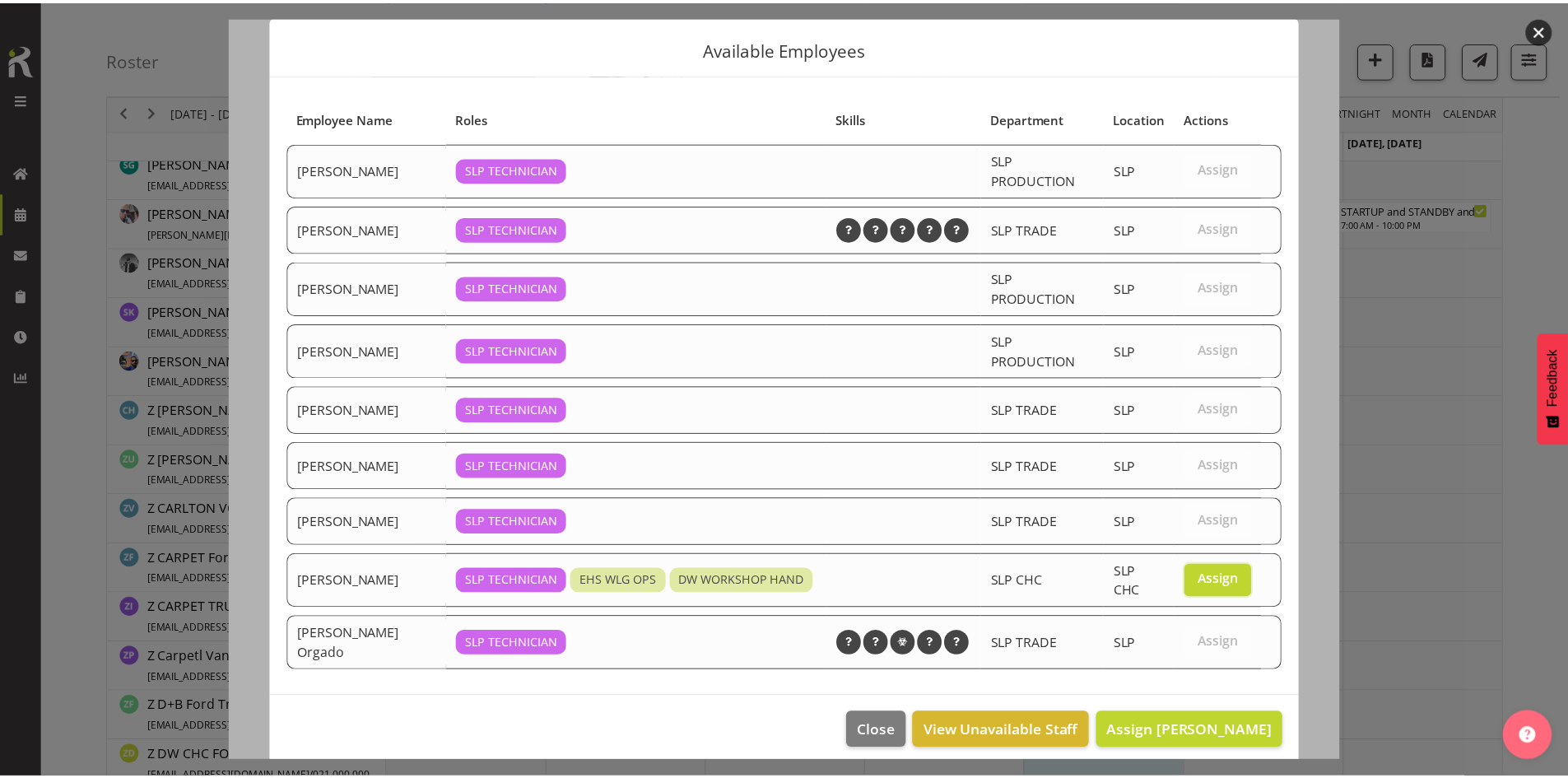
scroll to position [54, 0]
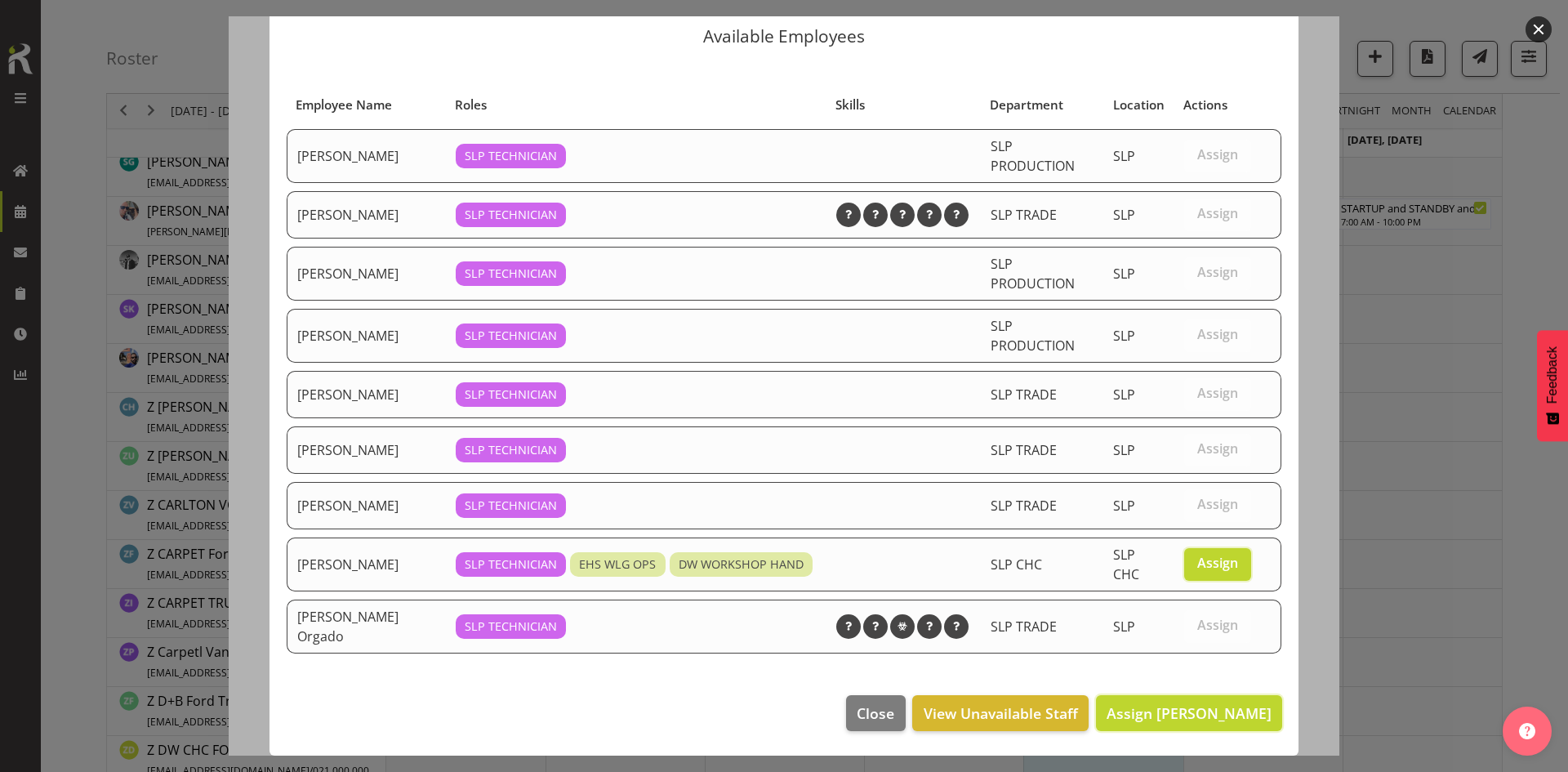
click at [1166, 704] on span "Assign [PERSON_NAME]" at bounding box center [1189, 713] width 165 height 20
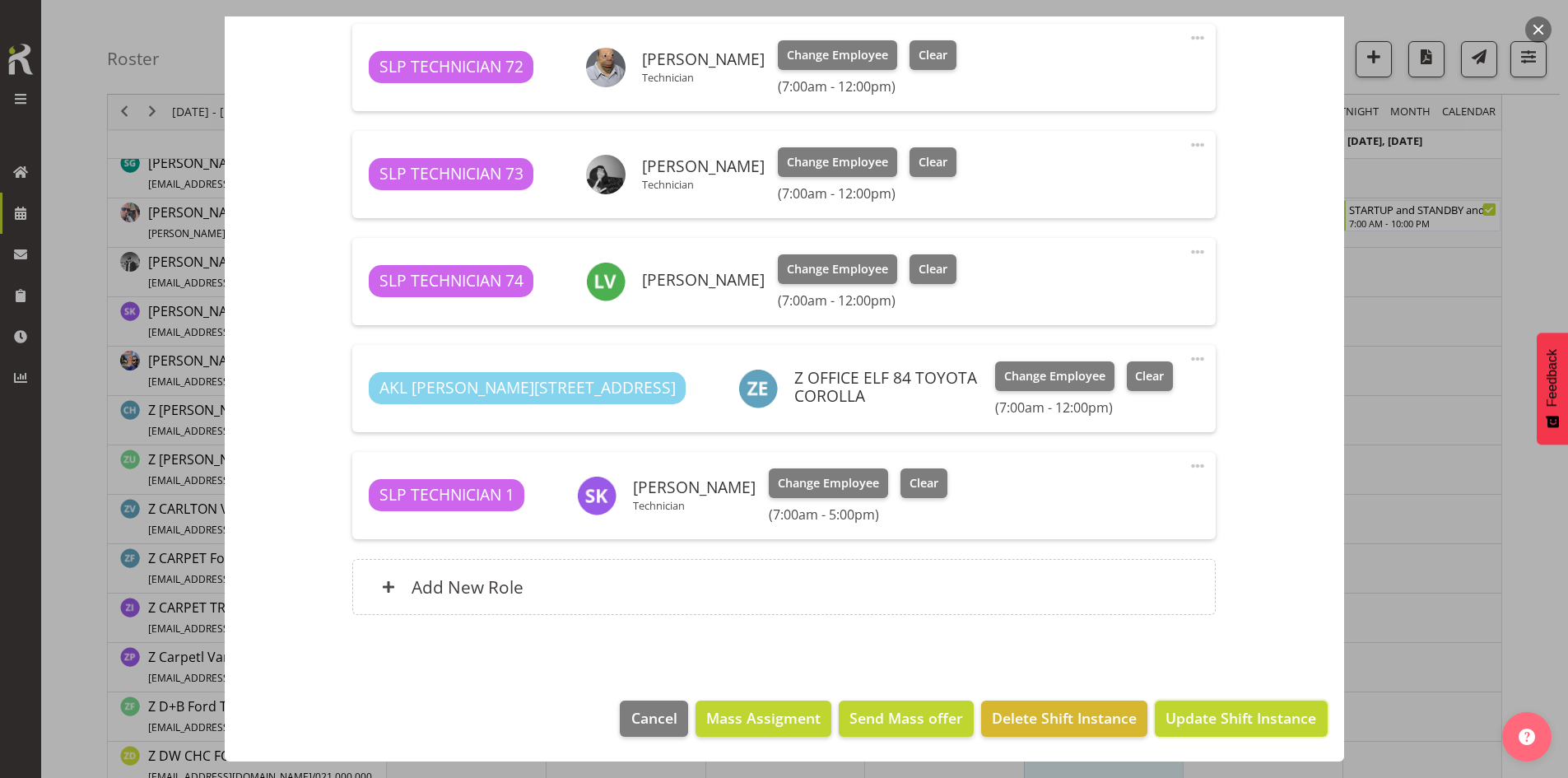
click at [1184, 716] on span "Update Shift Instance" at bounding box center [1240, 717] width 151 height 21
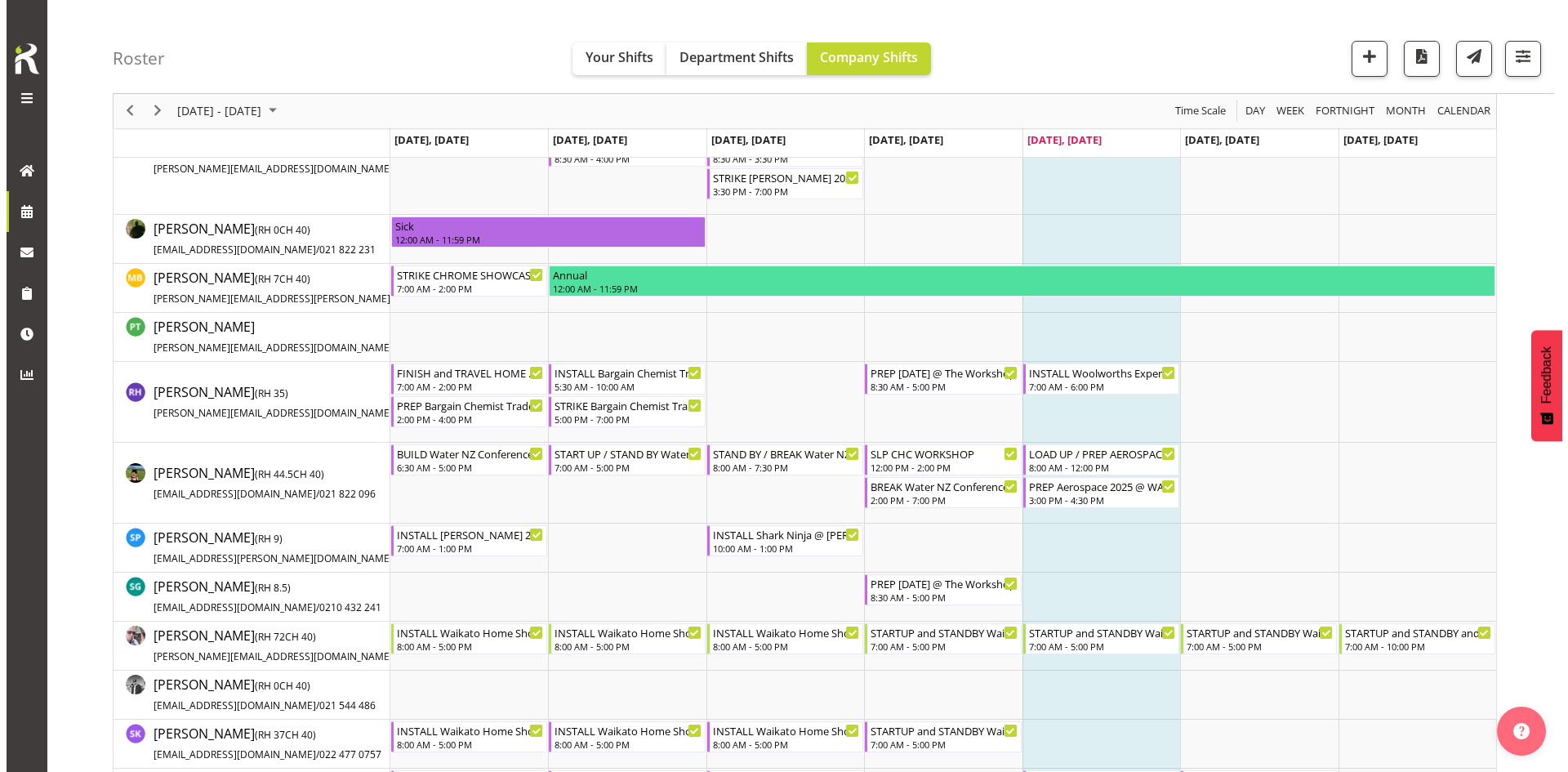
scroll to position [1307, 0]
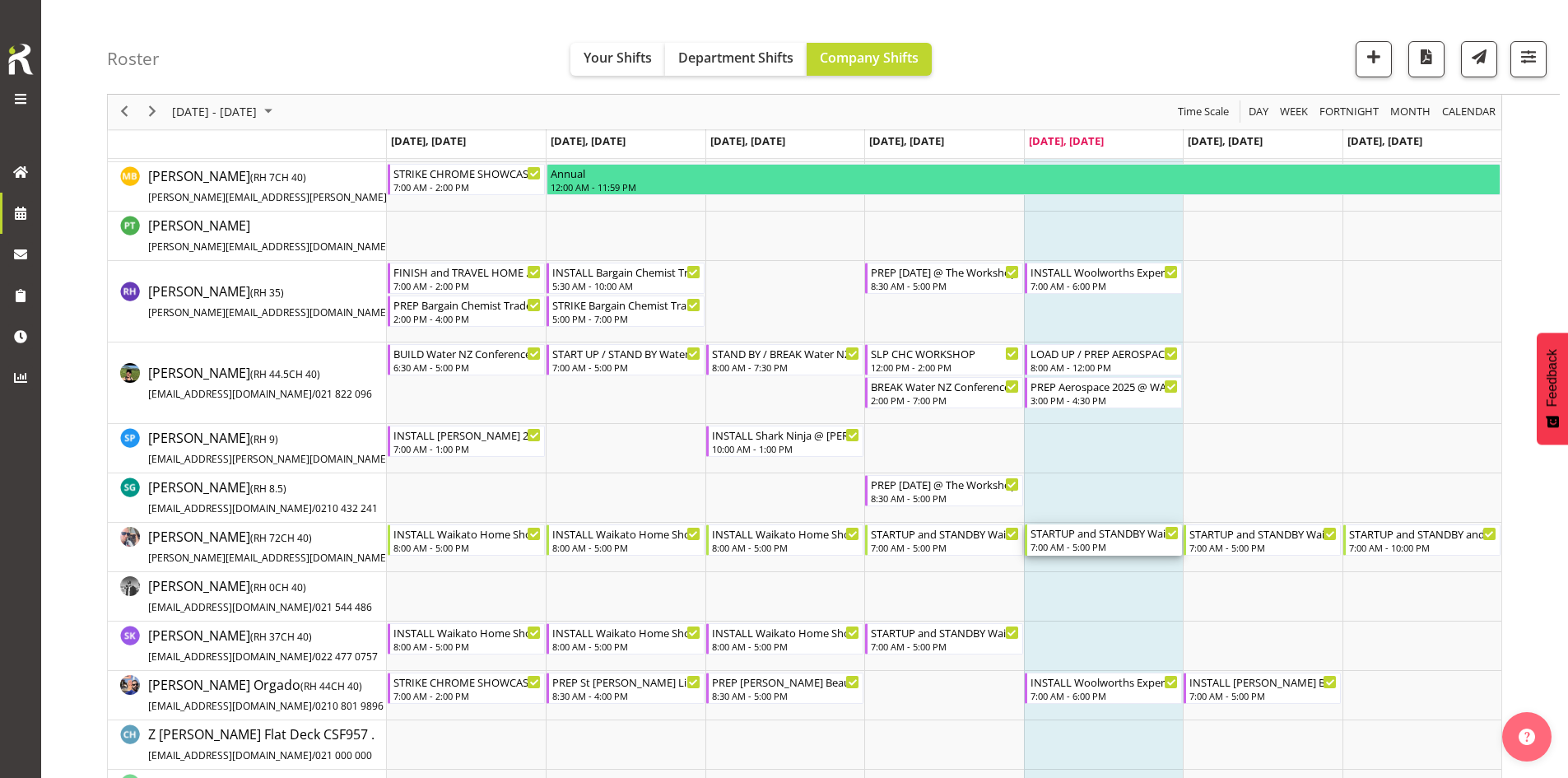
click at [1098, 538] on div "STARTUP and STANDBY Waikato Home Show 2025 @ [GEOGRAPHIC_DATA]" at bounding box center [1105, 533] width 148 height 16
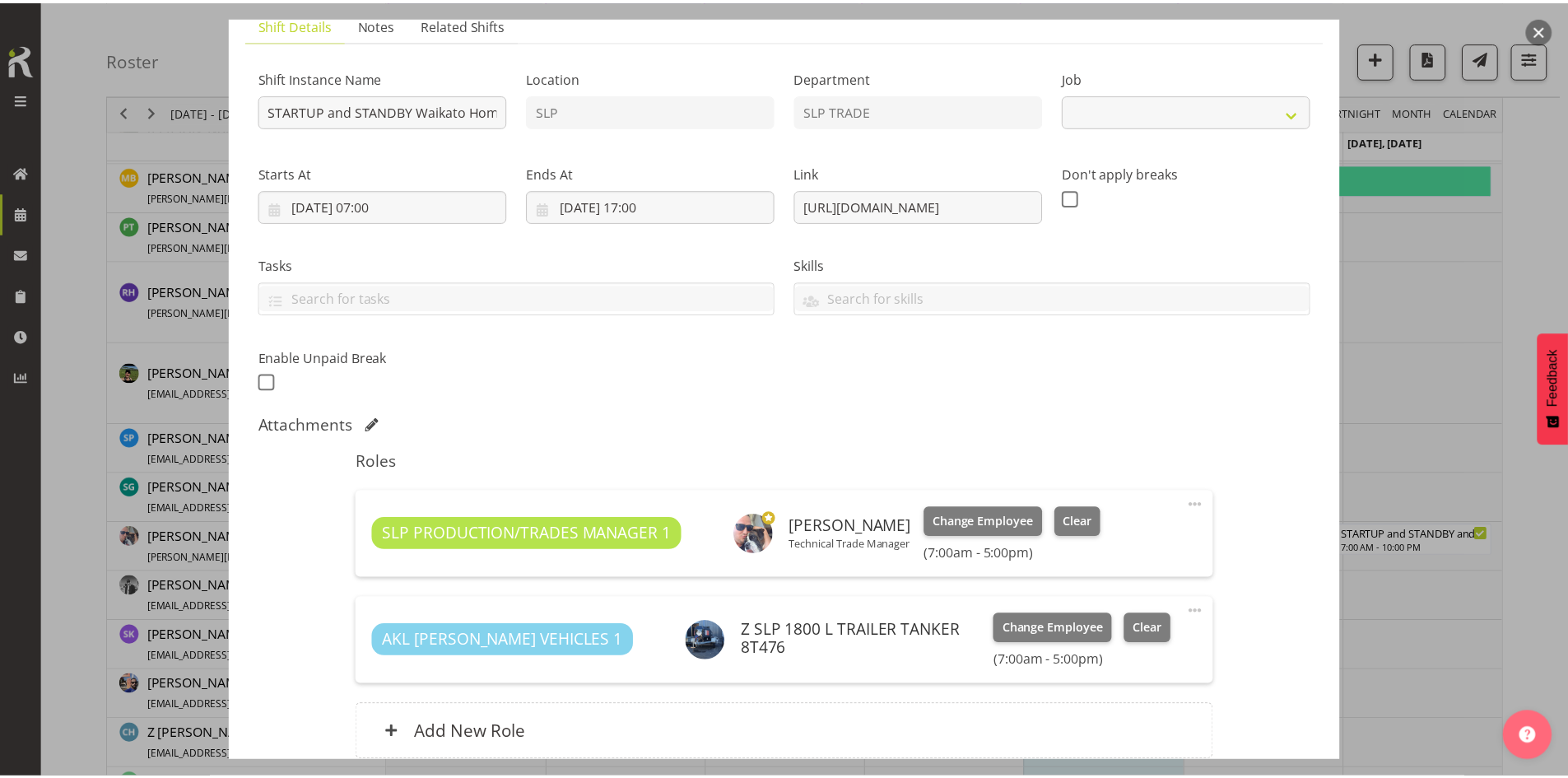
scroll to position [271, 0]
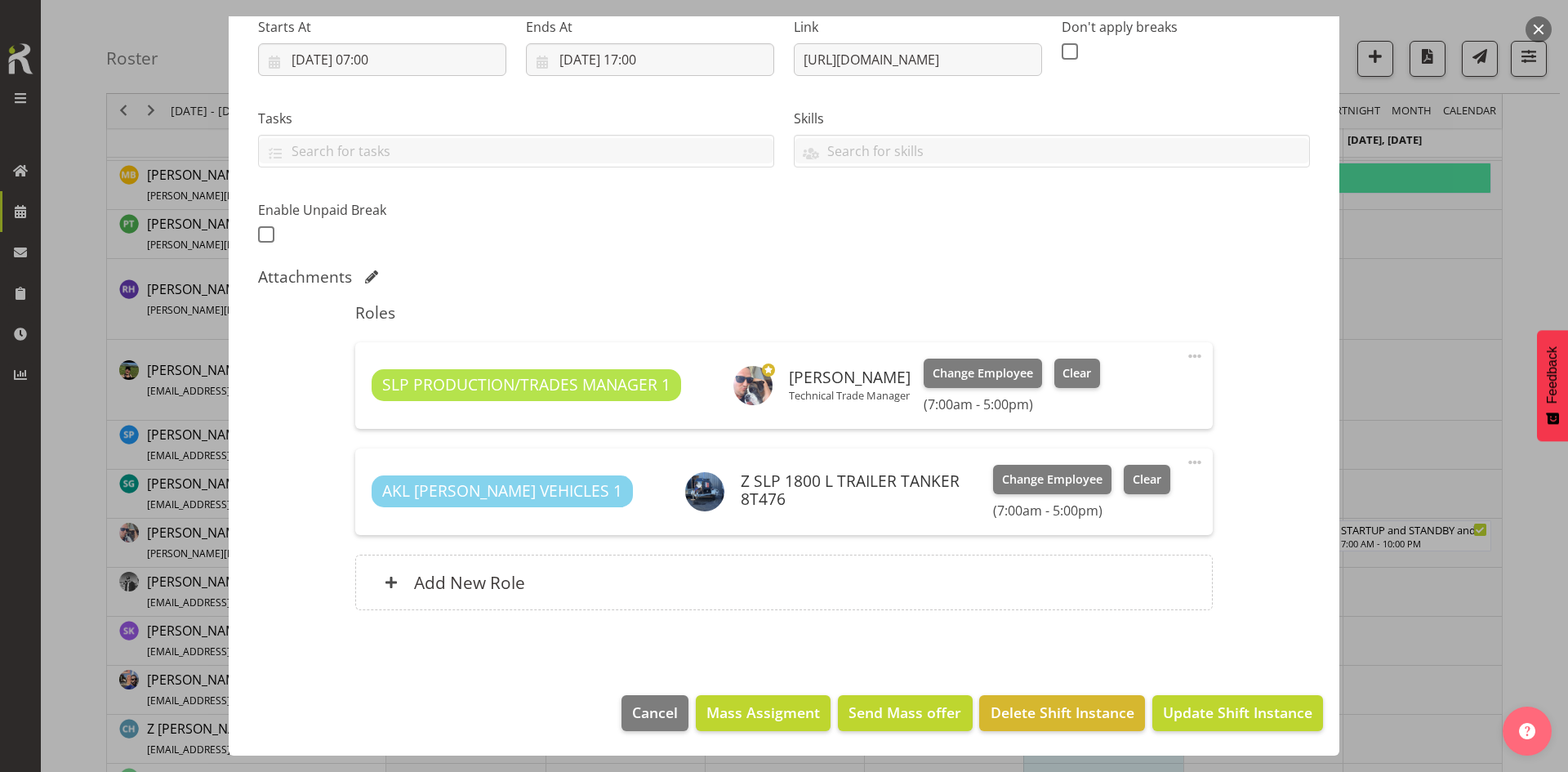
click at [840, 584] on div "Add New Role" at bounding box center [783, 582] width 856 height 55
select select "9156"
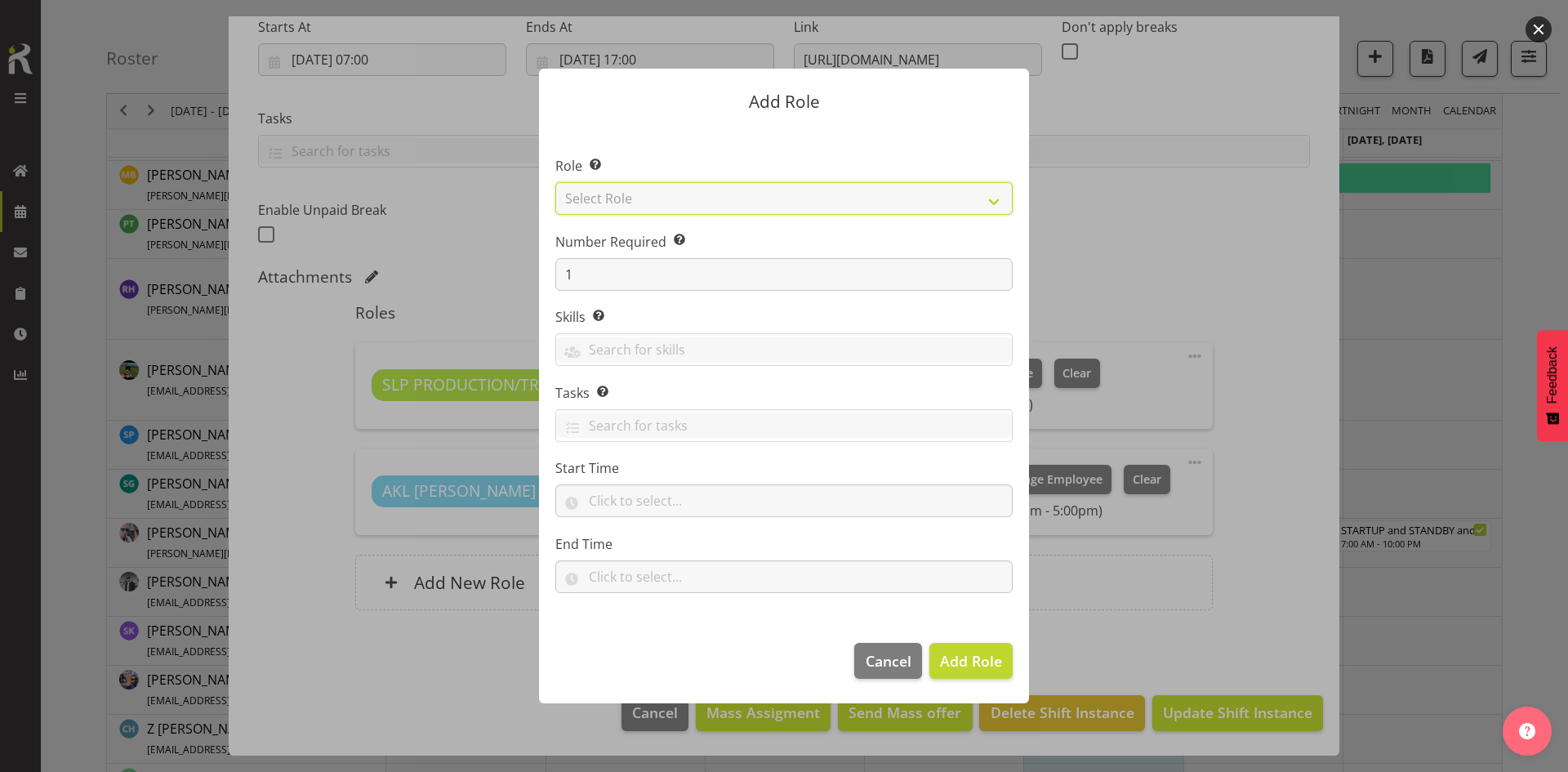
click at [969, 199] on select "Select Role ACCOUNT MANAGER ACCOUNT MANAGER DW ACCOUNTS [PERSON_NAME] VEHICLES …" at bounding box center [784, 199] width 458 height 33
select select "123"
click at [556, 183] on select "Select Role ACCOUNT MANAGER ACCOUNT MANAGER DW ACCOUNTS [PERSON_NAME] VEHICLES …" at bounding box center [784, 199] width 458 height 33
click at [942, 653] on span "Add Role" at bounding box center [971, 661] width 62 height 20
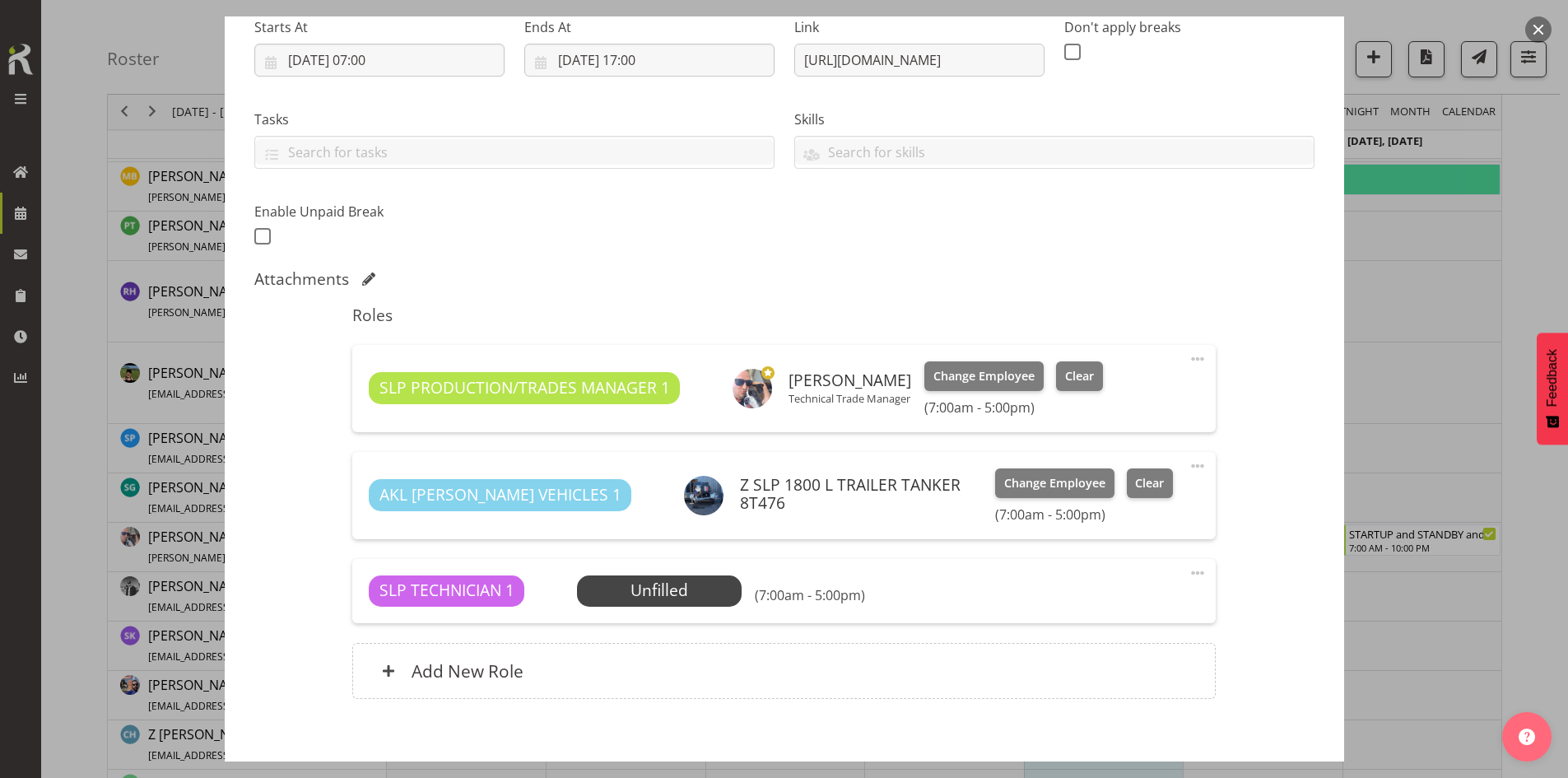
click at [746, 601] on div "SLP TECHNICIAN 1 Unfilled Select Employee (7:00am - 5:00pm)" at bounding box center [784, 591] width 830 height 31
click at [0, 0] on span "Select Employee" at bounding box center [0, 0] width 0 height 0
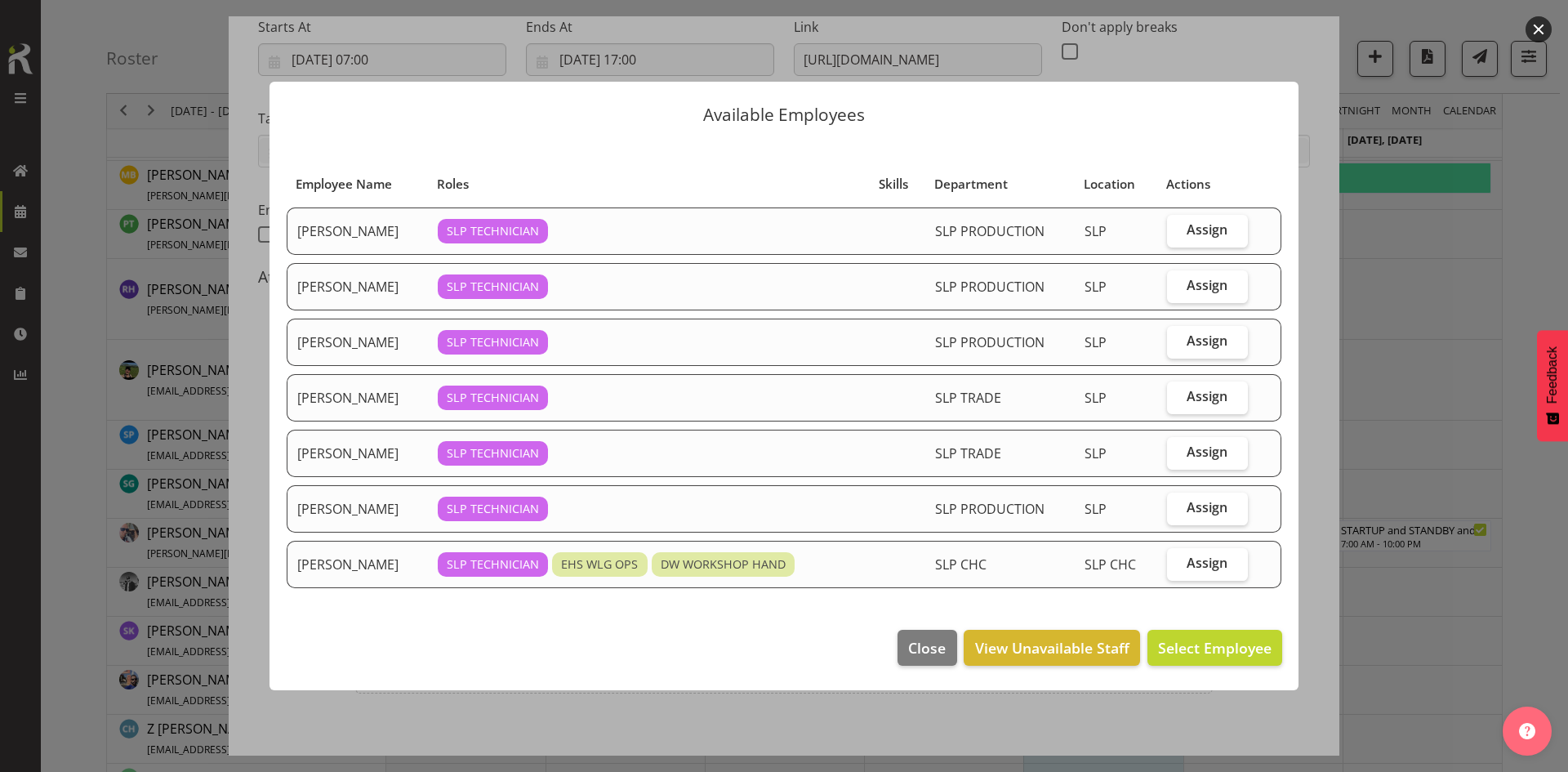
click at [1189, 551] on label "Assign" at bounding box center [1207, 564] width 81 height 33
click at [1178, 558] on input "Assign" at bounding box center [1172, 563] width 11 height 11
checkbox input "true"
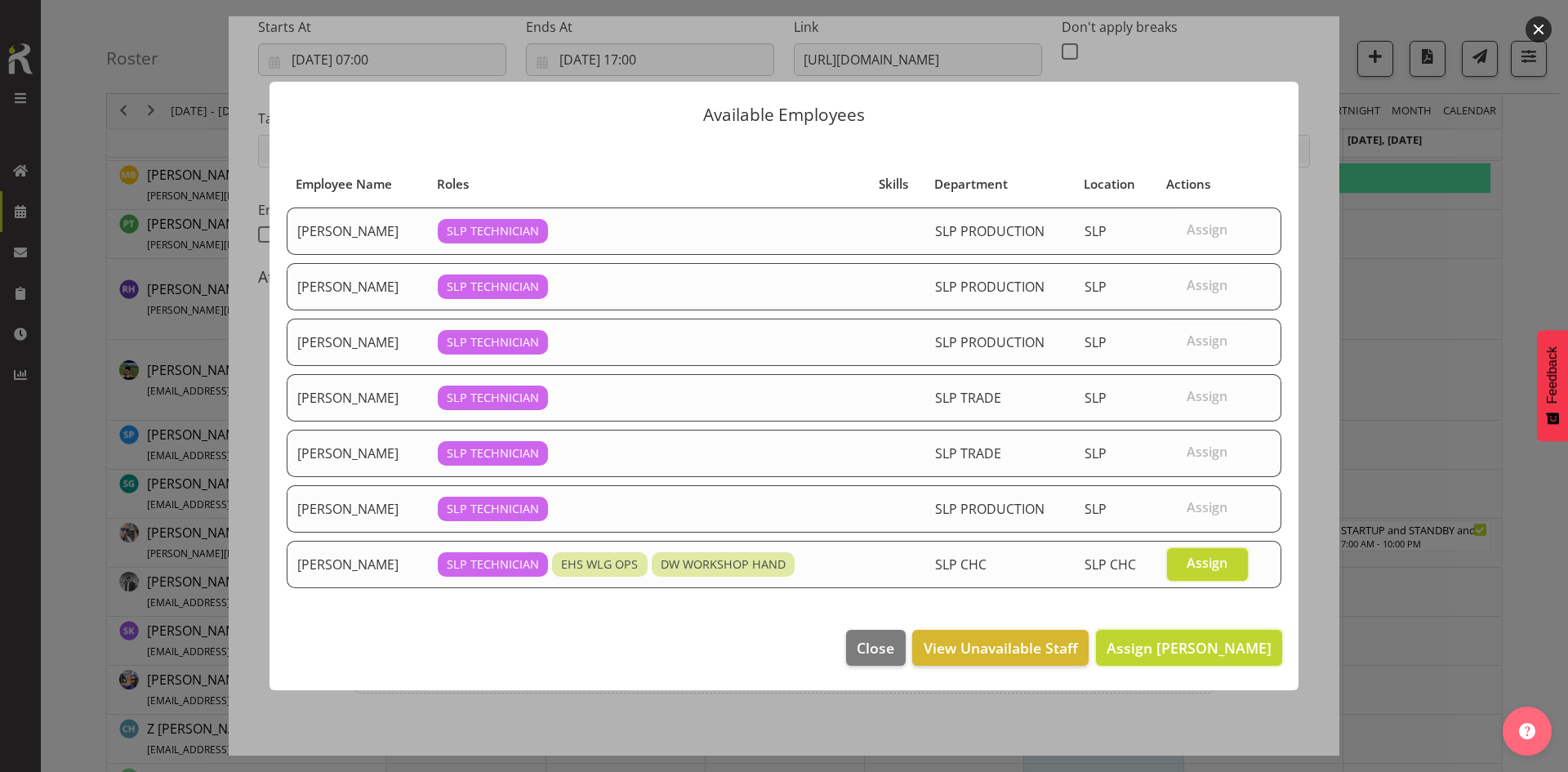
click at [1180, 645] on span "Assign [PERSON_NAME]" at bounding box center [1189, 648] width 165 height 20
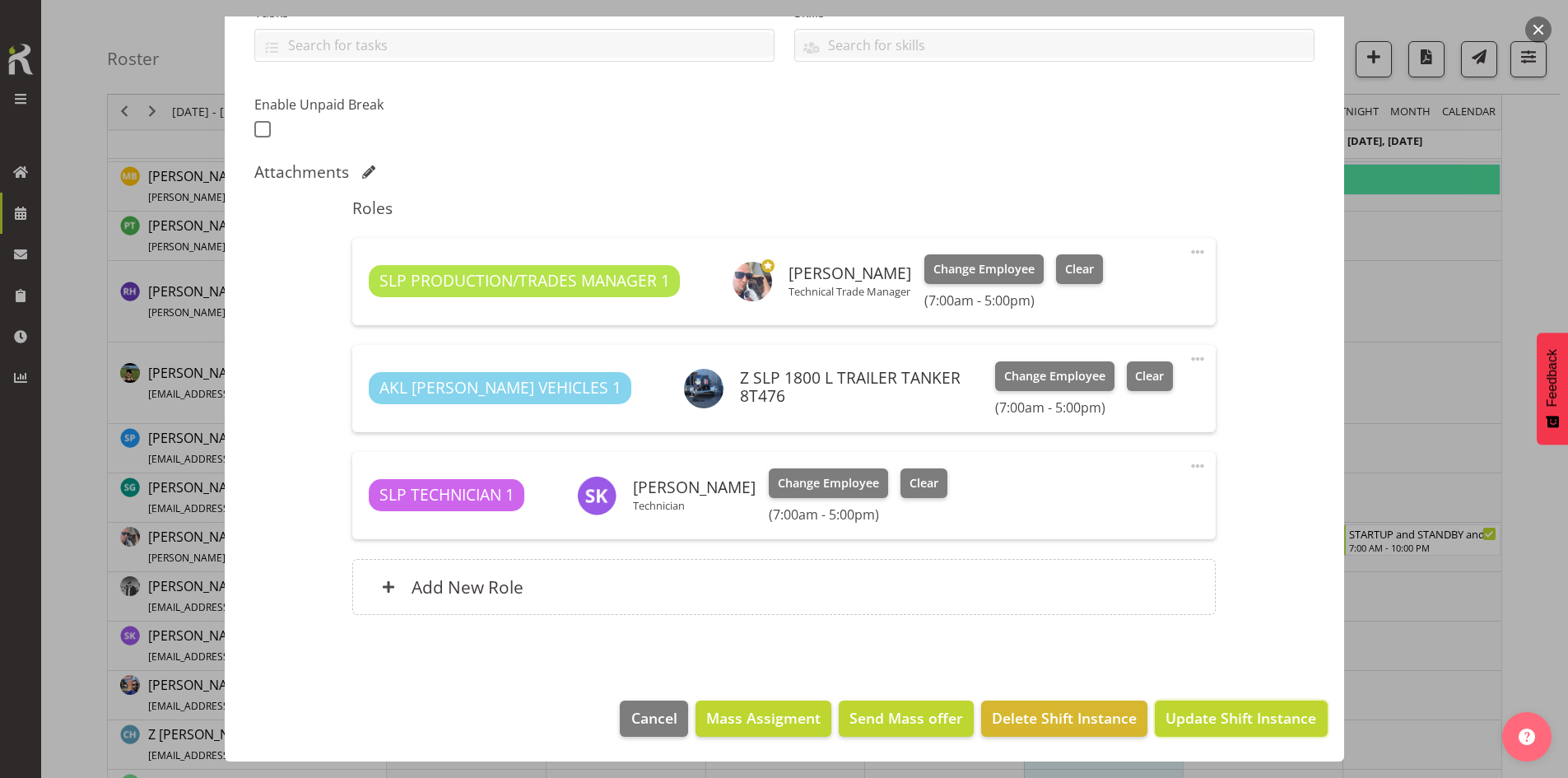
click at [1230, 710] on span "Update Shift Instance" at bounding box center [1240, 717] width 151 height 21
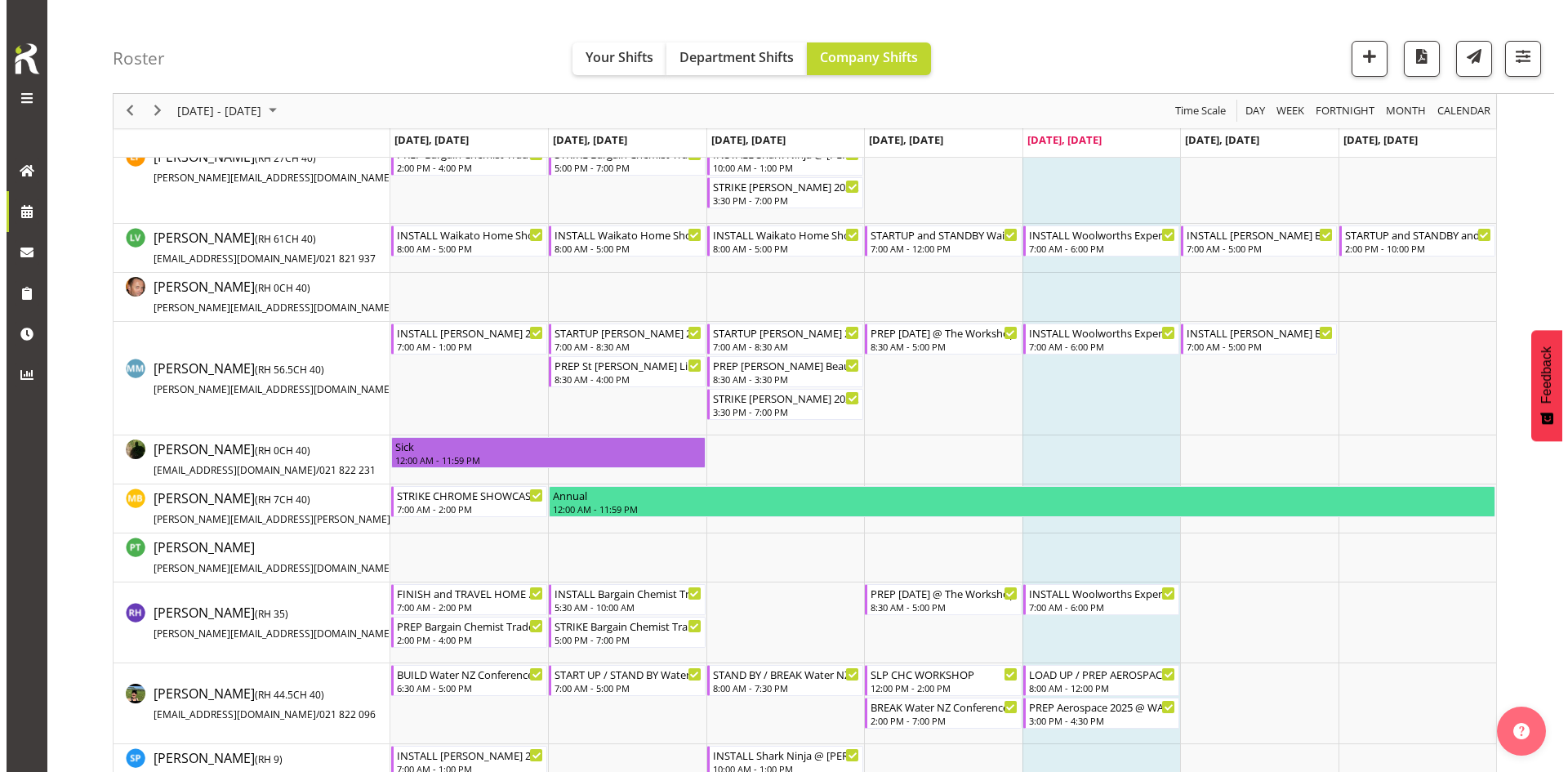
scroll to position [1143, 0]
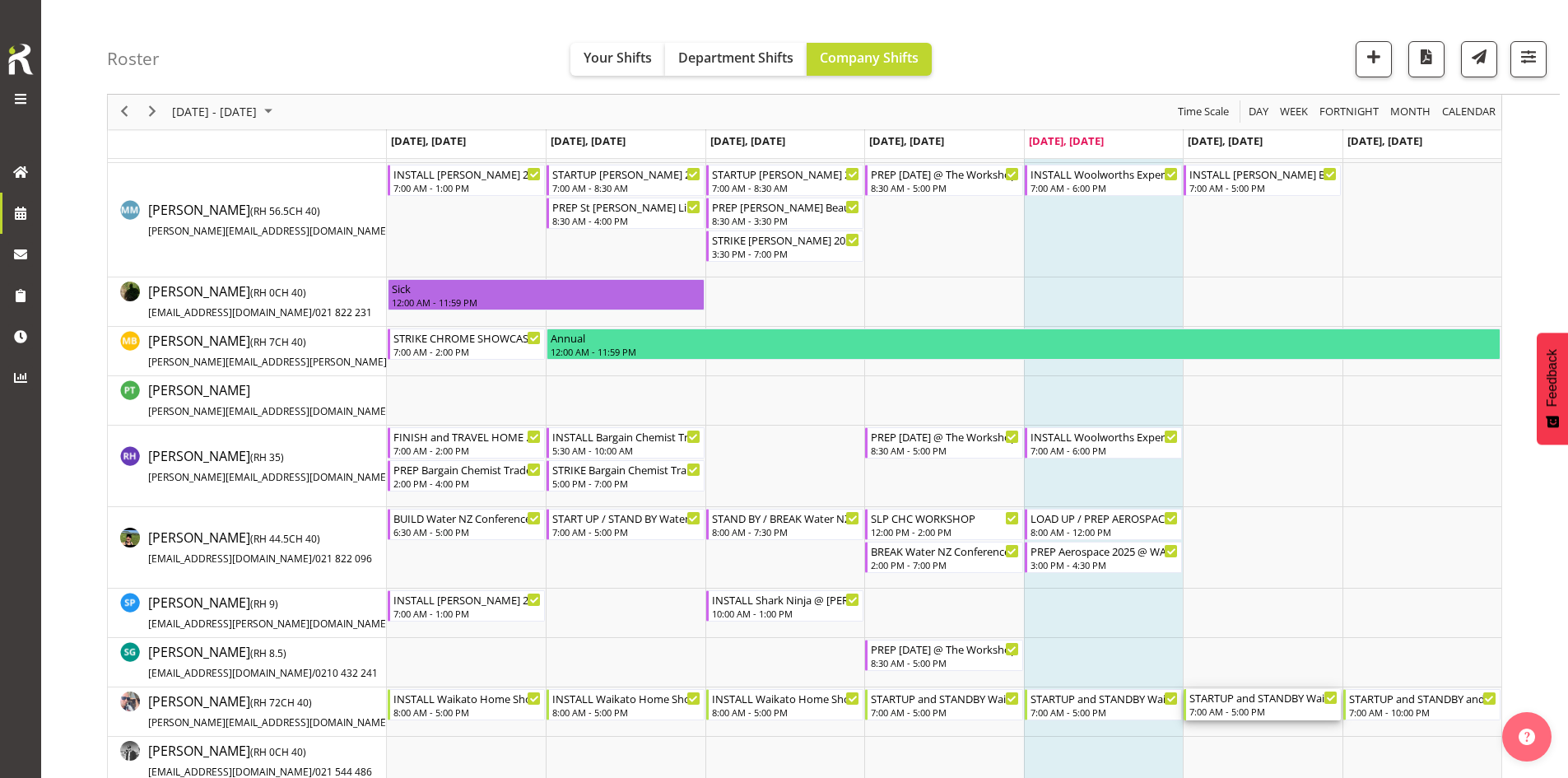
click at [1255, 694] on div "STARTUP and STANDBY Waikato Home Show 2025 @ [GEOGRAPHIC_DATA]" at bounding box center [1263, 697] width 148 height 16
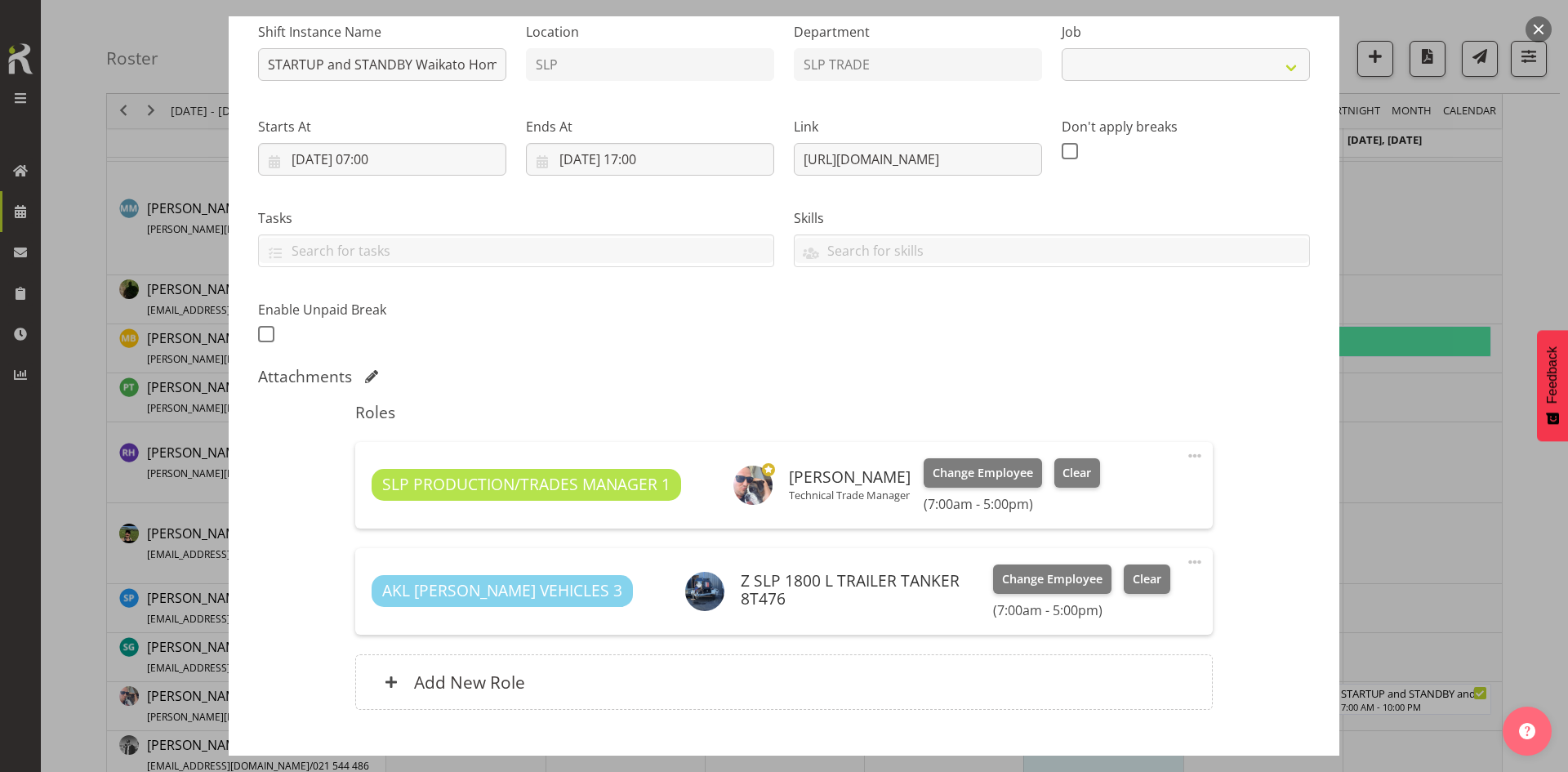
scroll to position [269, 0]
select select "9156"
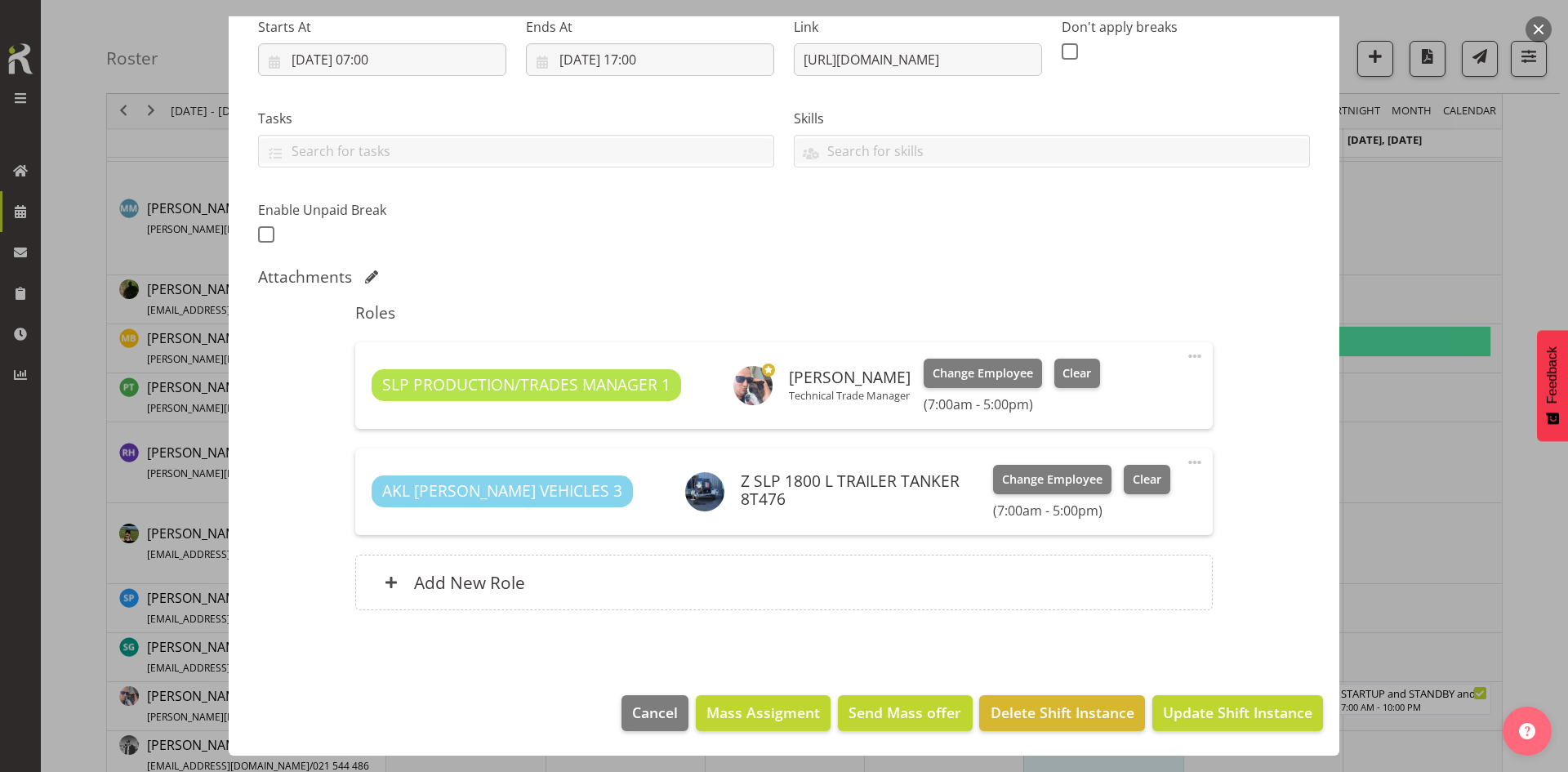
click at [866, 611] on div "Roles SLP PRODUCTION/TRADES MANAGER 1 [PERSON_NAME] Technical Trade Manager Cha…" at bounding box center [783, 461] width 876 height 336
click at [869, 569] on div "Add New Role" at bounding box center [783, 582] width 856 height 55
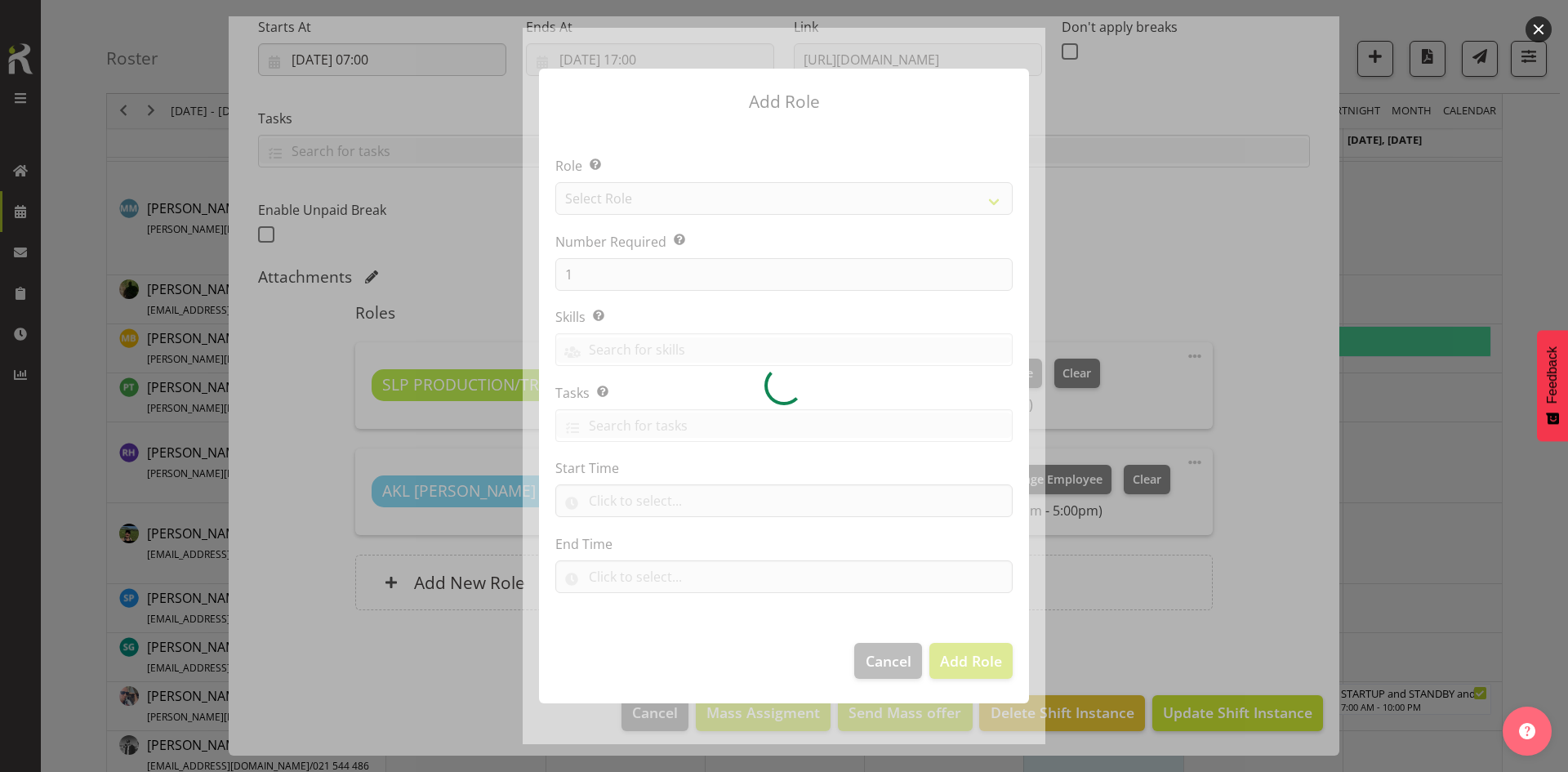
click at [948, 181] on div at bounding box center [784, 386] width 523 height 717
click at [948, 191] on div at bounding box center [784, 386] width 523 height 717
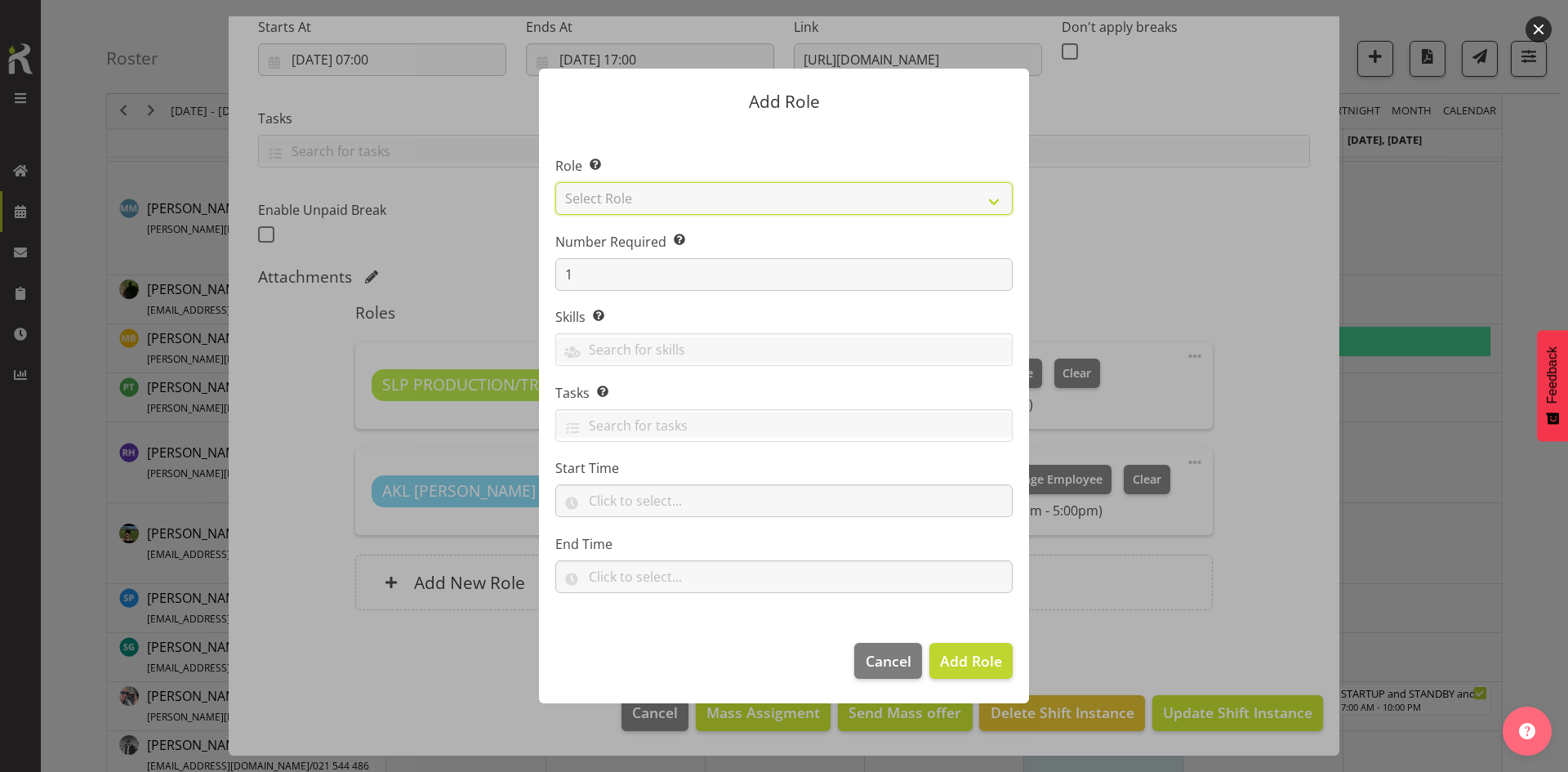
click at [948, 191] on select "Select Role ACCOUNT MANAGER ACCOUNT MANAGER DW ACCOUNTS [PERSON_NAME] VEHICLES …" at bounding box center [784, 199] width 458 height 33
select select "123"
click at [556, 183] on select "Select Role ACCOUNT MANAGER ACCOUNT MANAGER DW ACCOUNTS [PERSON_NAME] VEHICLES …" at bounding box center [784, 199] width 458 height 33
click at [962, 661] on span "Add Role" at bounding box center [971, 661] width 62 height 20
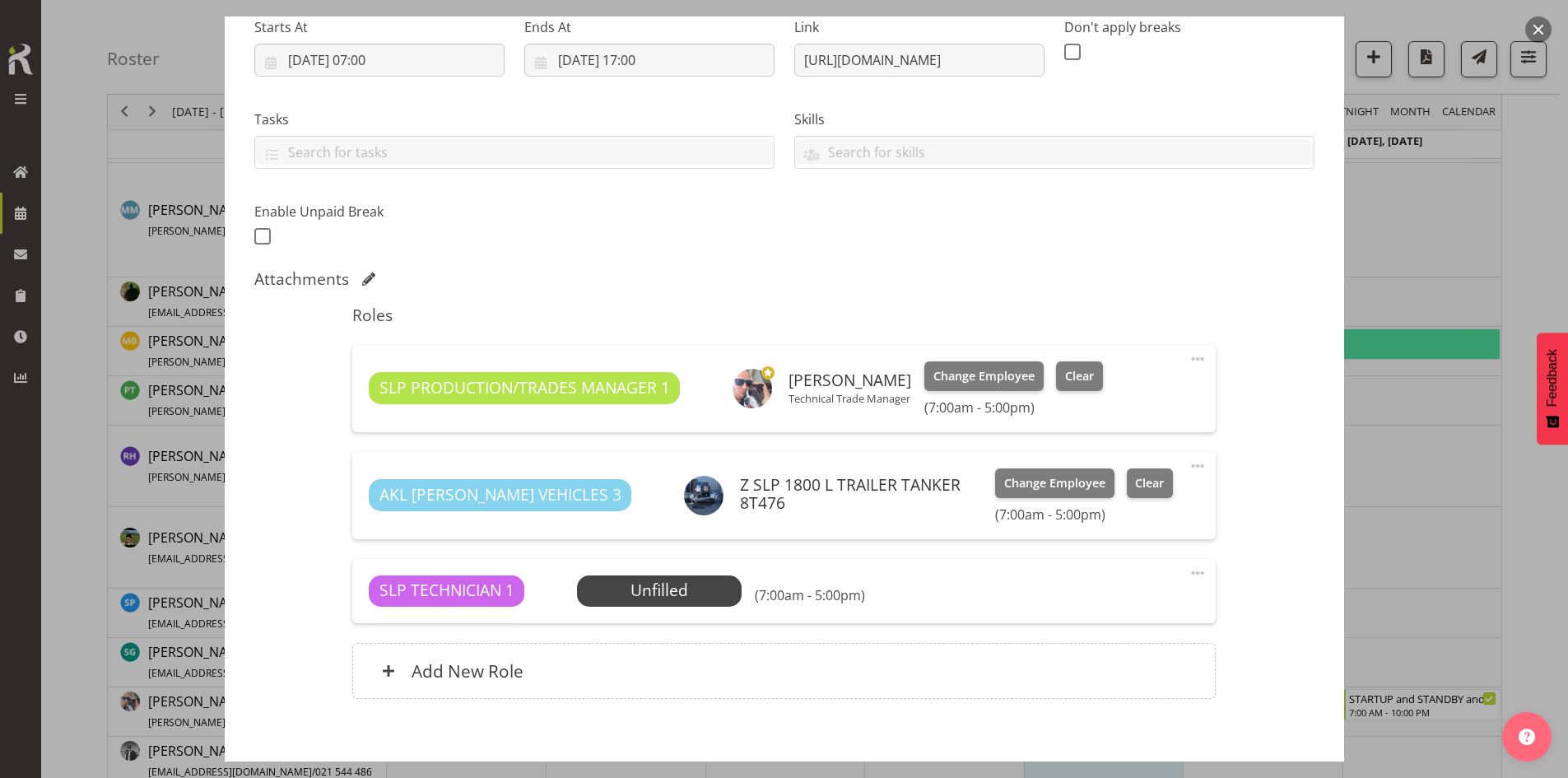
click at [0, 0] on span "Select Employee" at bounding box center [0, 0] width 0 height 0
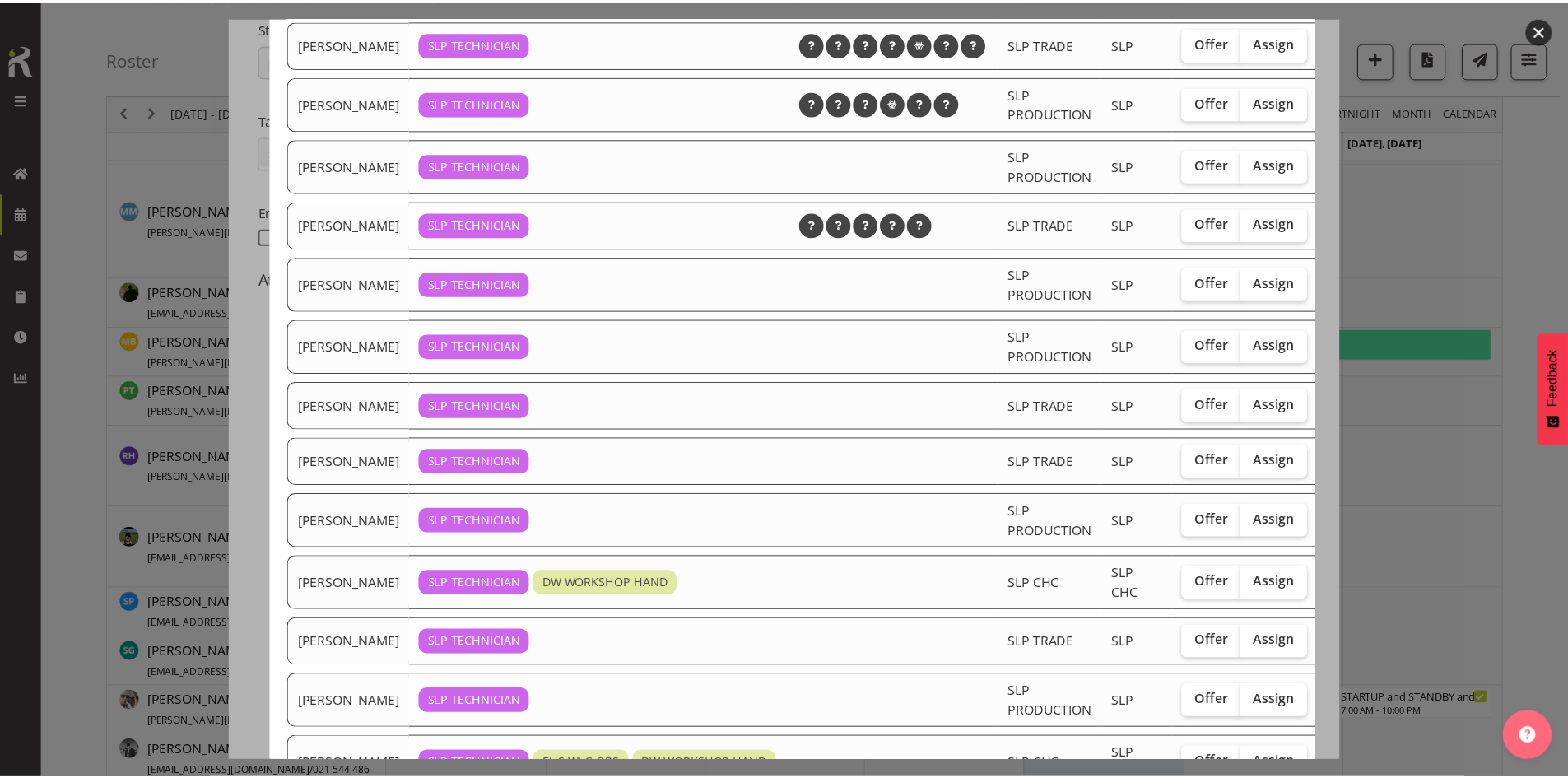
scroll to position [349, 0]
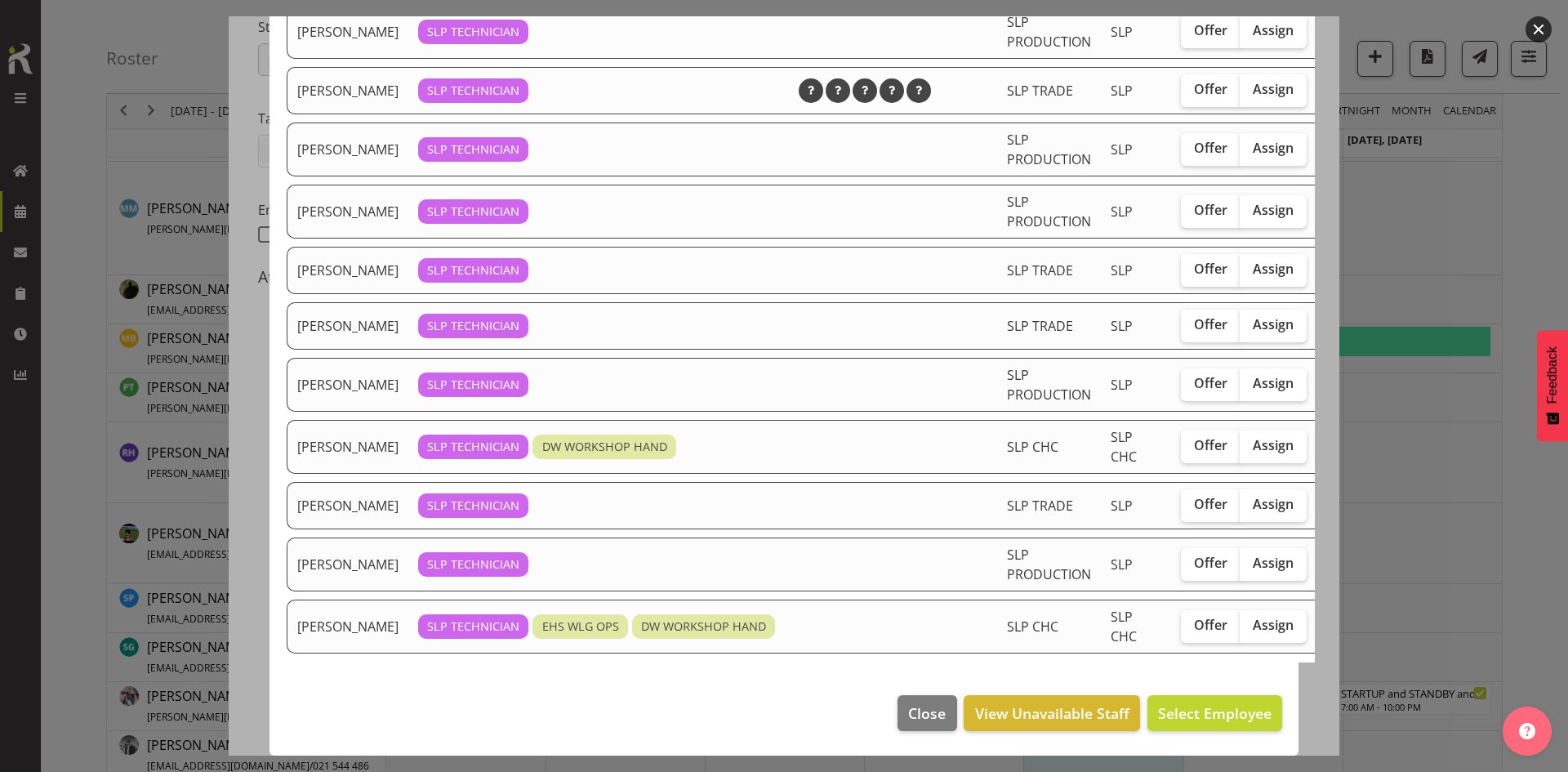
click at [1252, 617] on span "Assign" at bounding box center [1272, 625] width 41 height 16
click at [1246, 620] on input "Assign" at bounding box center [1245, 626] width 11 height 11
checkbox input "true"
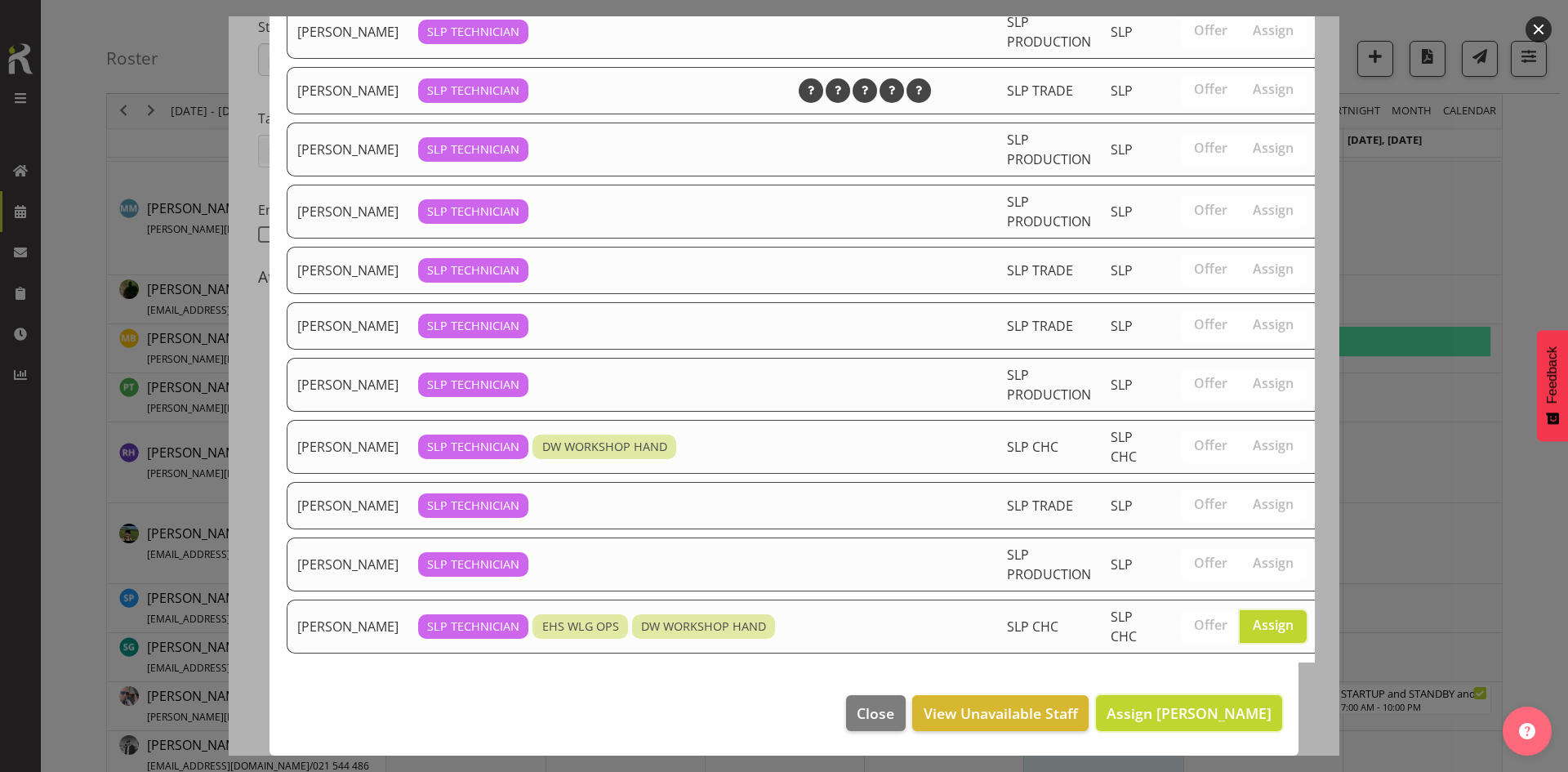
click at [1220, 703] on span "Assign [PERSON_NAME]" at bounding box center [1189, 713] width 165 height 20
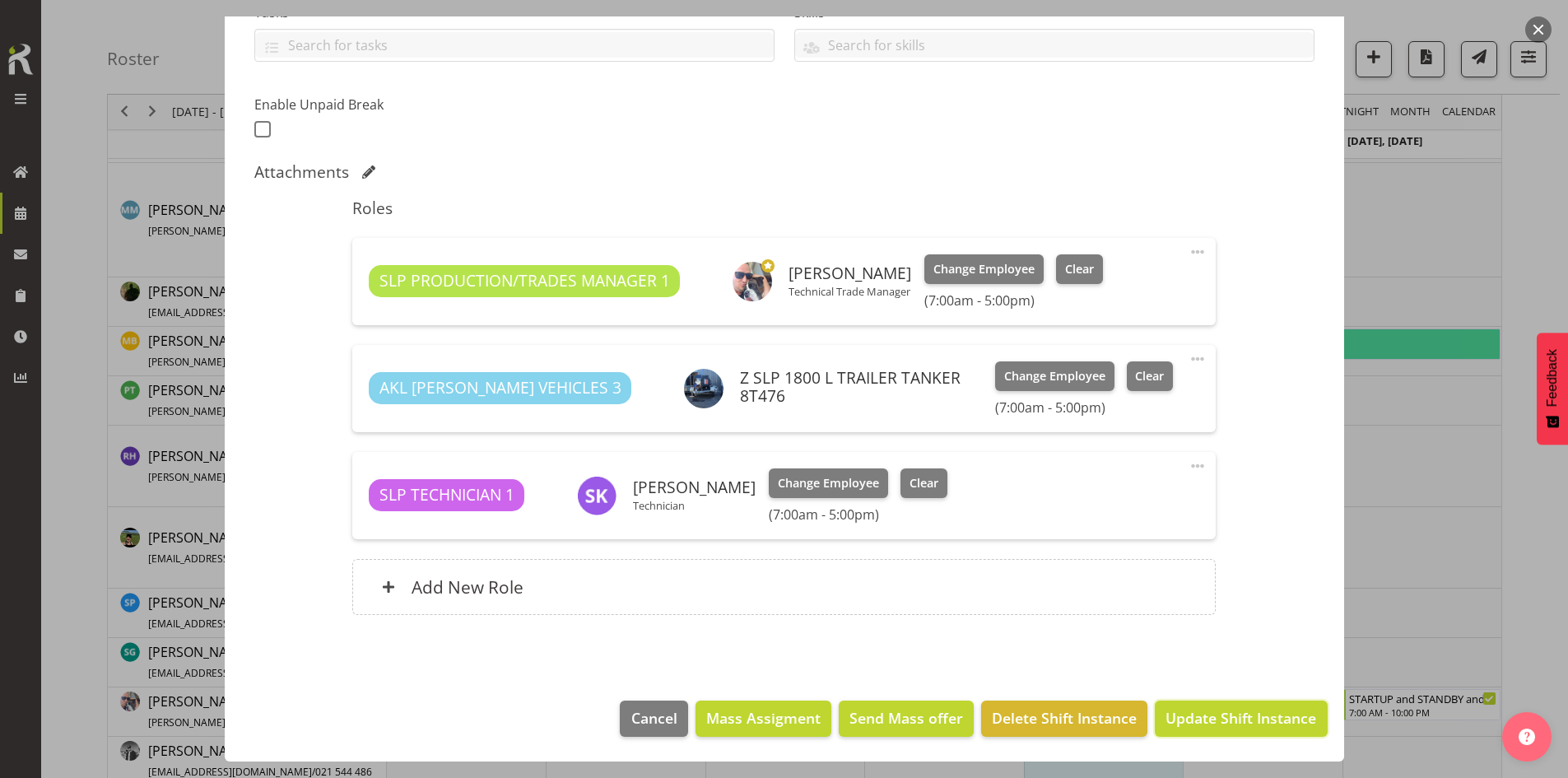
click at [1209, 719] on span "Update Shift Instance" at bounding box center [1240, 717] width 151 height 21
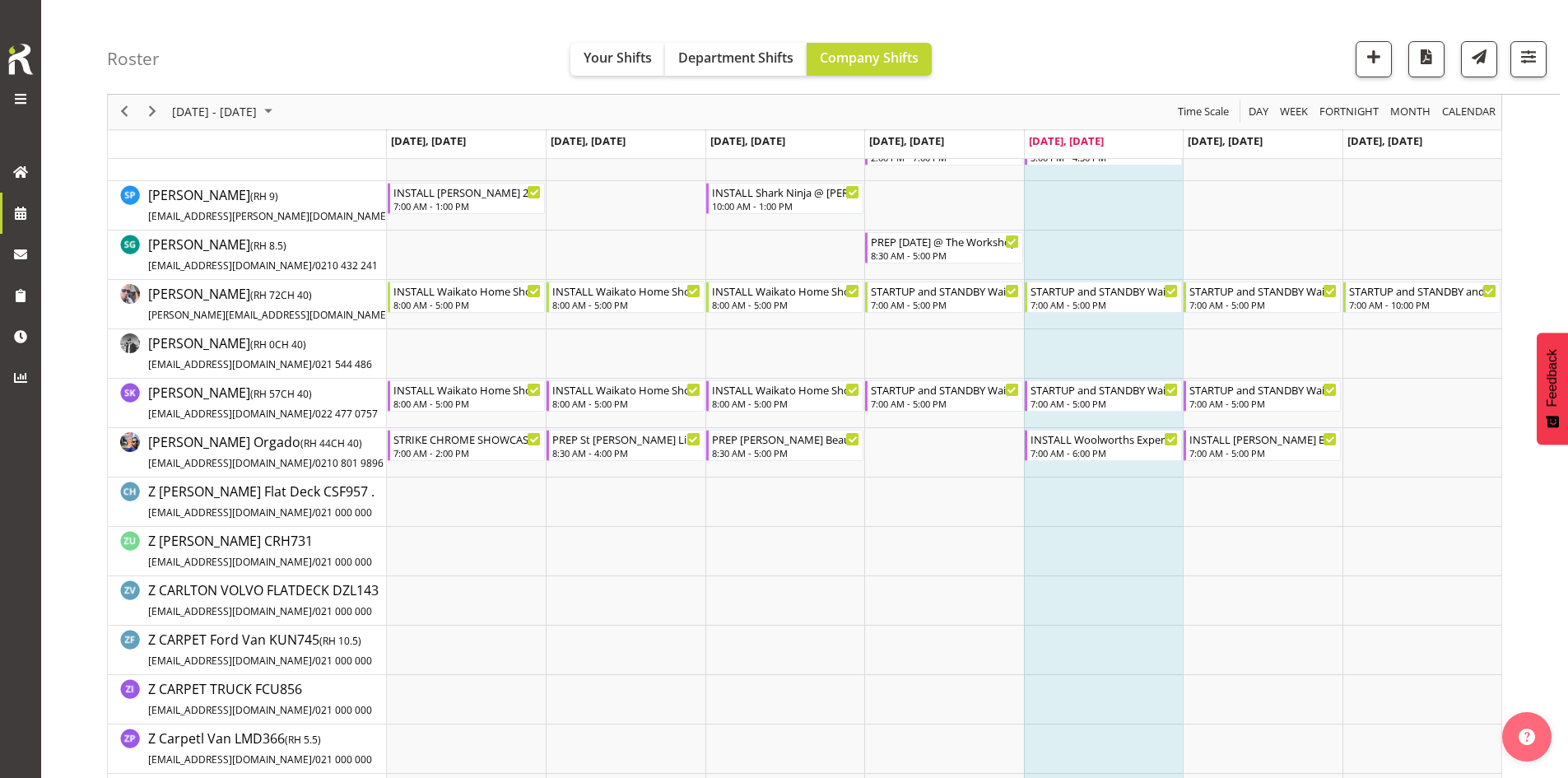
scroll to position [1559, 0]
click at [1442, 293] on div "STARTUP and STANDBY and STRIKE Waikato Home Show 2025 @ [GEOGRAPHIC_DATA]" at bounding box center [1423, 290] width 148 height 16
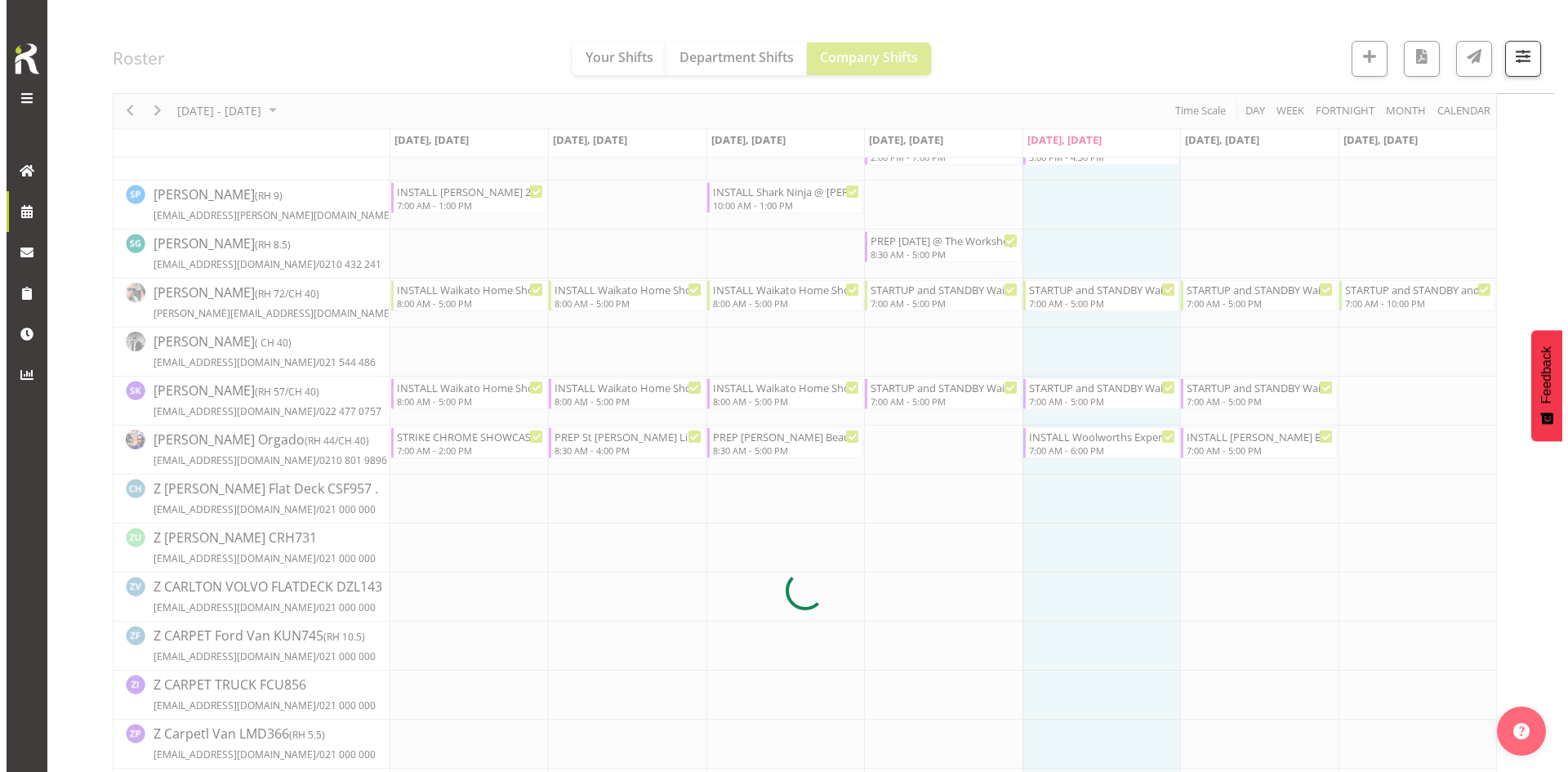
scroll to position [0, 0]
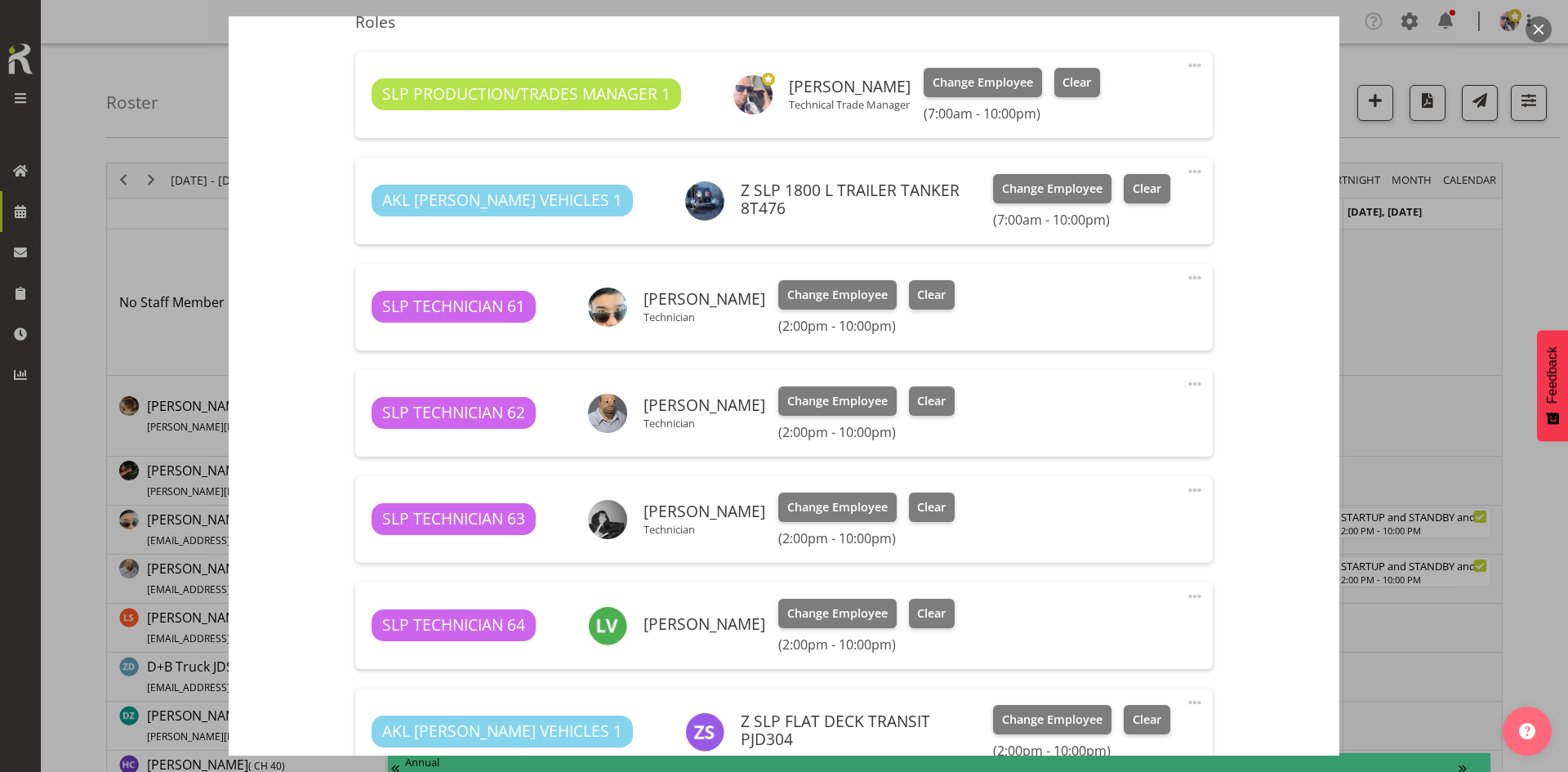
select select "9156"
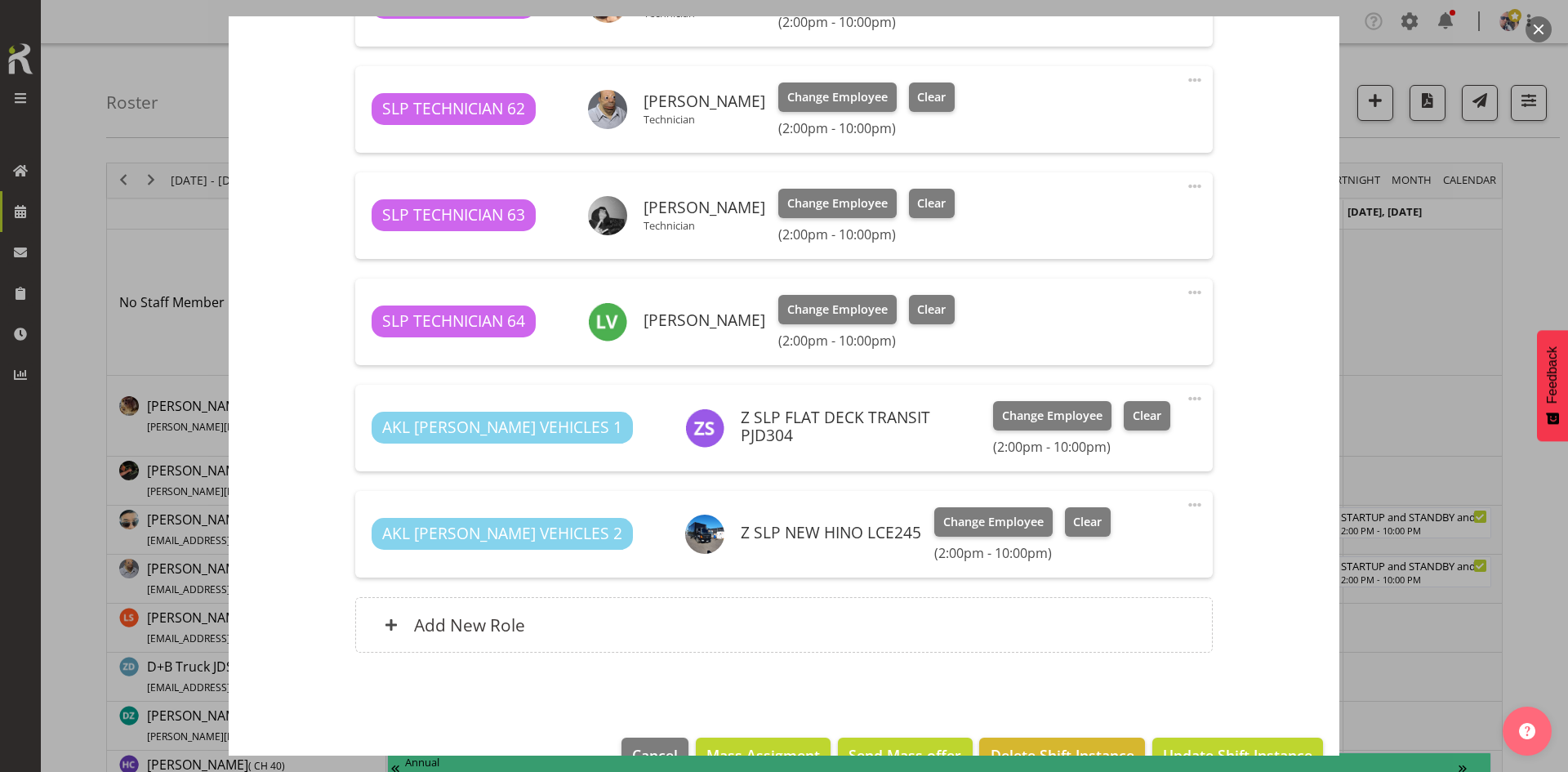
scroll to position [906, 0]
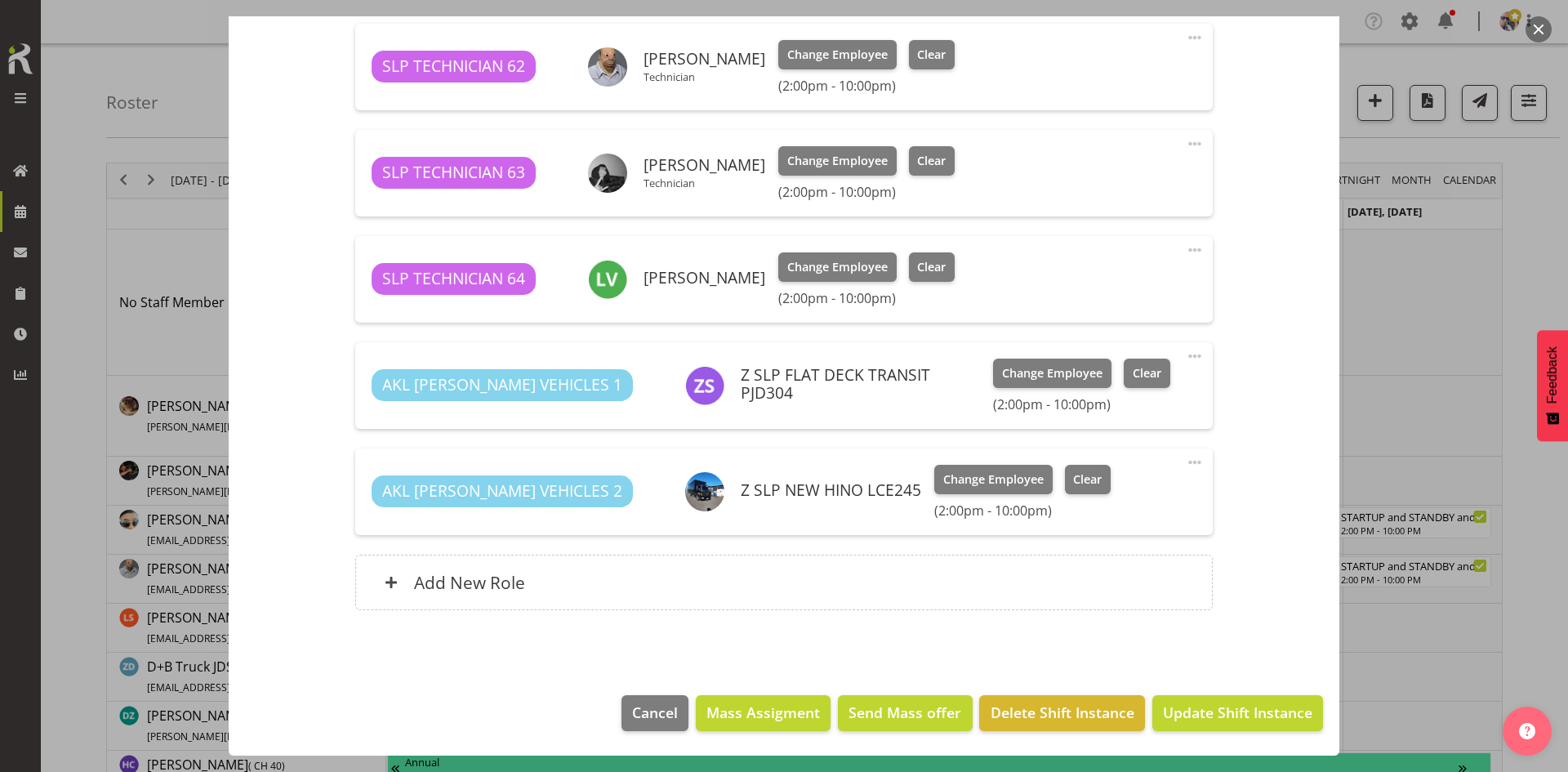
click at [779, 582] on div "Add New Role" at bounding box center [783, 582] width 856 height 55
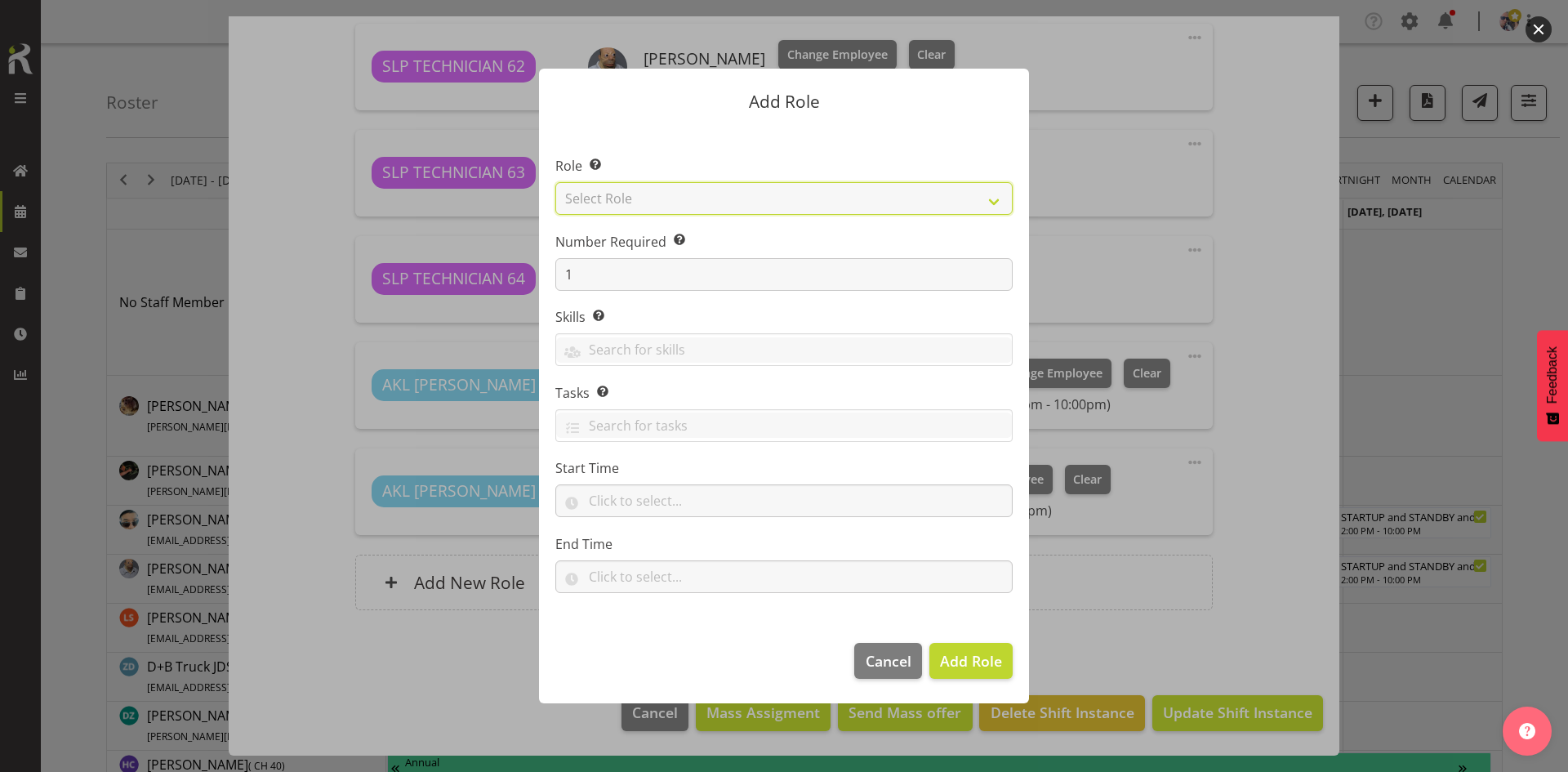
click at [969, 203] on select "Select Role ACCOUNT MANAGER ACCOUNT MANAGER DW ACCOUNTS [PERSON_NAME] VEHICLES …" at bounding box center [784, 199] width 458 height 33
select select "123"
click at [556, 183] on select "Select Role ACCOUNT MANAGER ACCOUNT MANAGER DW ACCOUNTS [PERSON_NAME] VEHICLES …" at bounding box center [784, 199] width 458 height 33
click at [961, 653] on span "Add Role" at bounding box center [971, 661] width 62 height 20
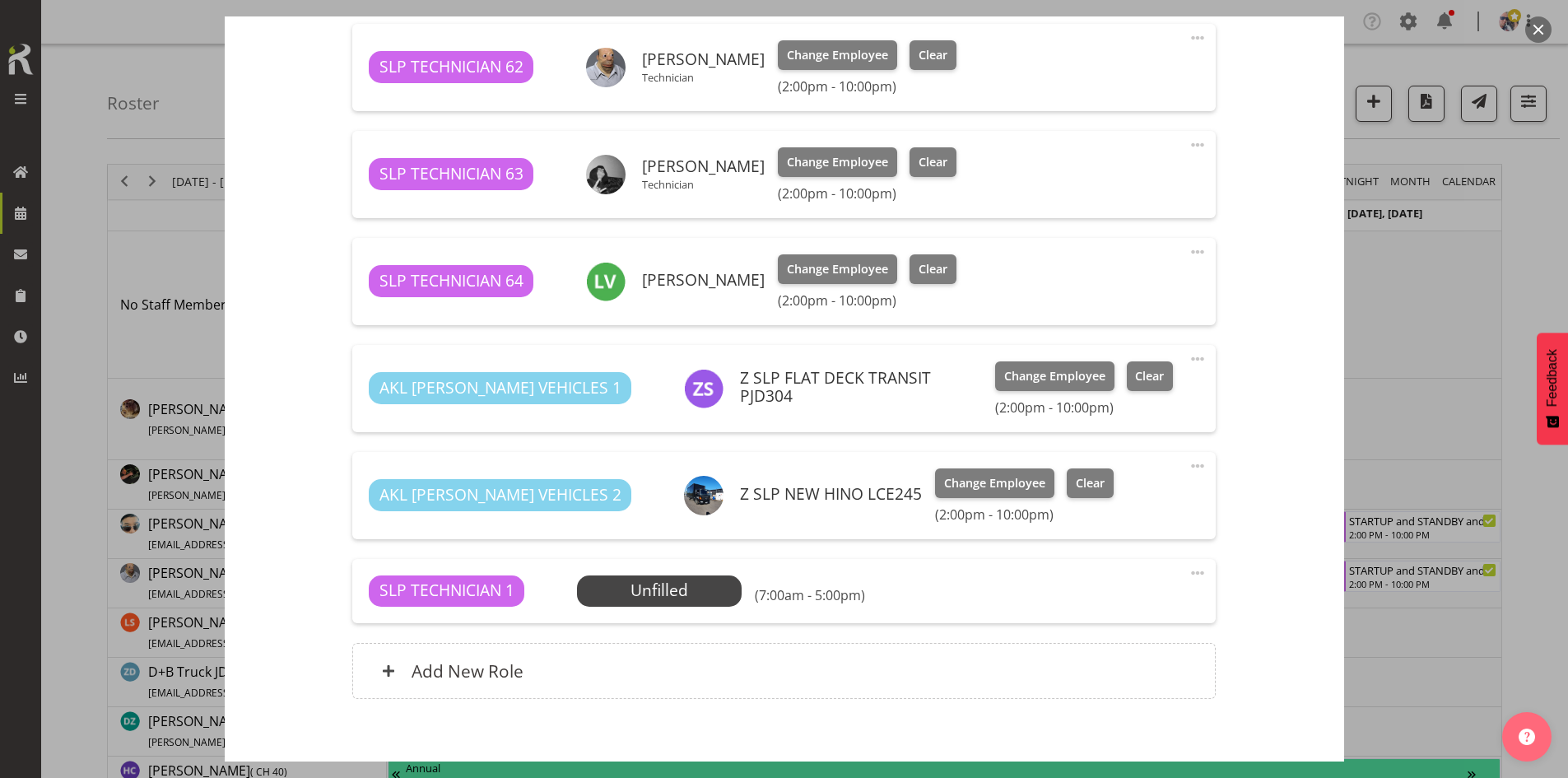
click at [0, 0] on span "Select Employee" at bounding box center [0, 0] width 0 height 0
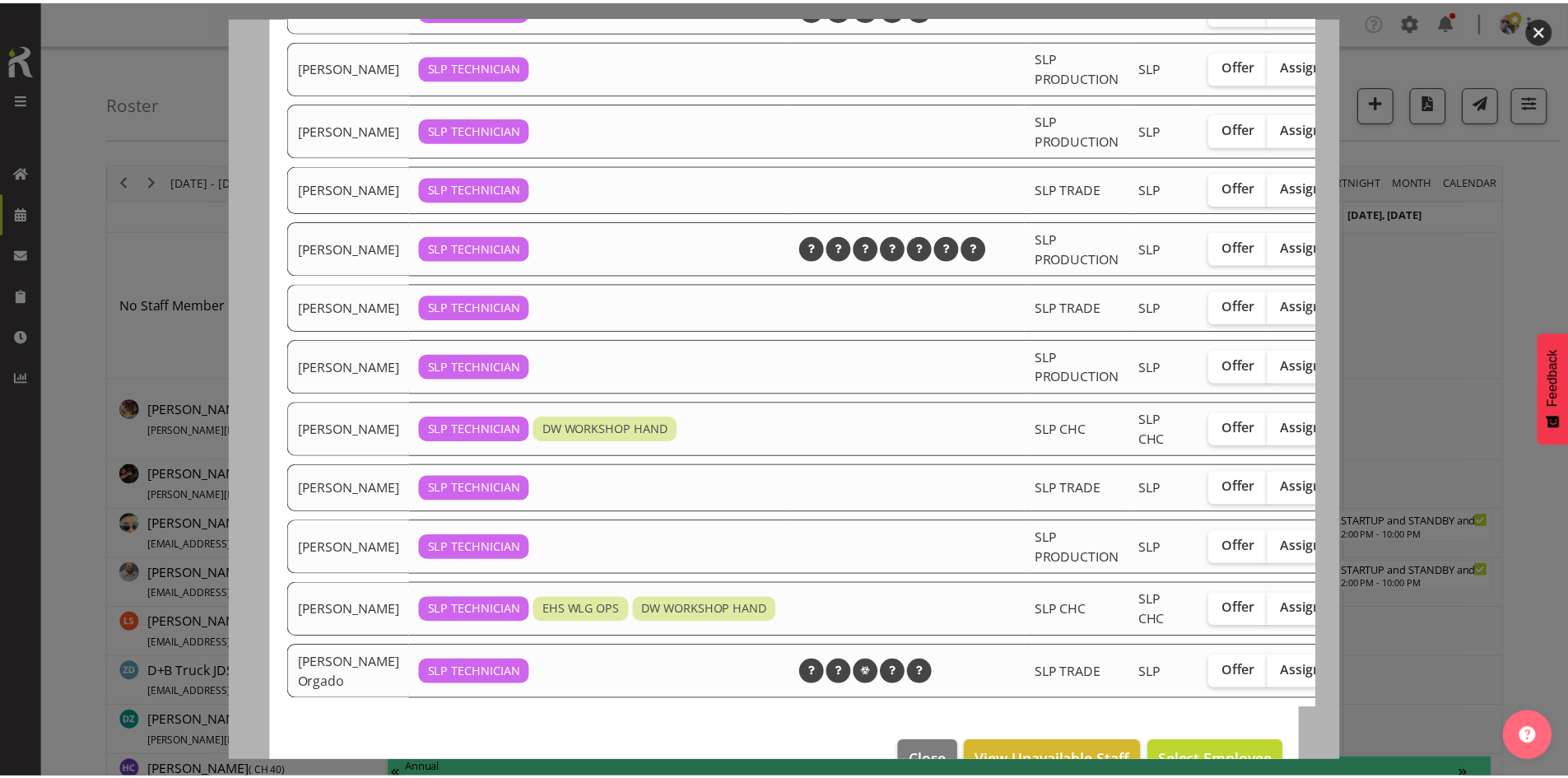
scroll to position [412, 0]
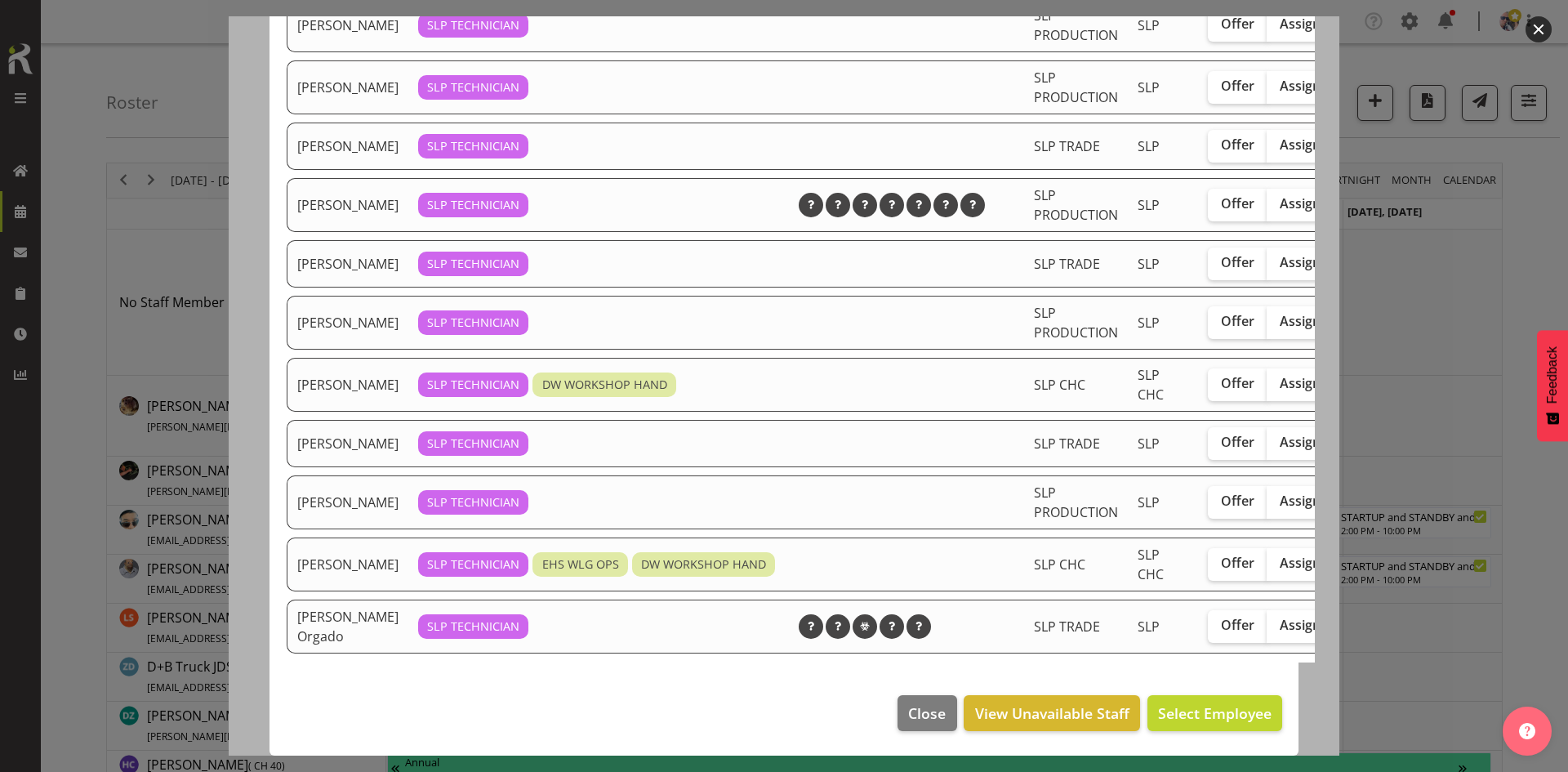
click at [1279, 555] on span "Assign" at bounding box center [1299, 563] width 41 height 16
click at [1267, 558] on input "Assign" at bounding box center [1272, 563] width 11 height 11
checkbox input "true"
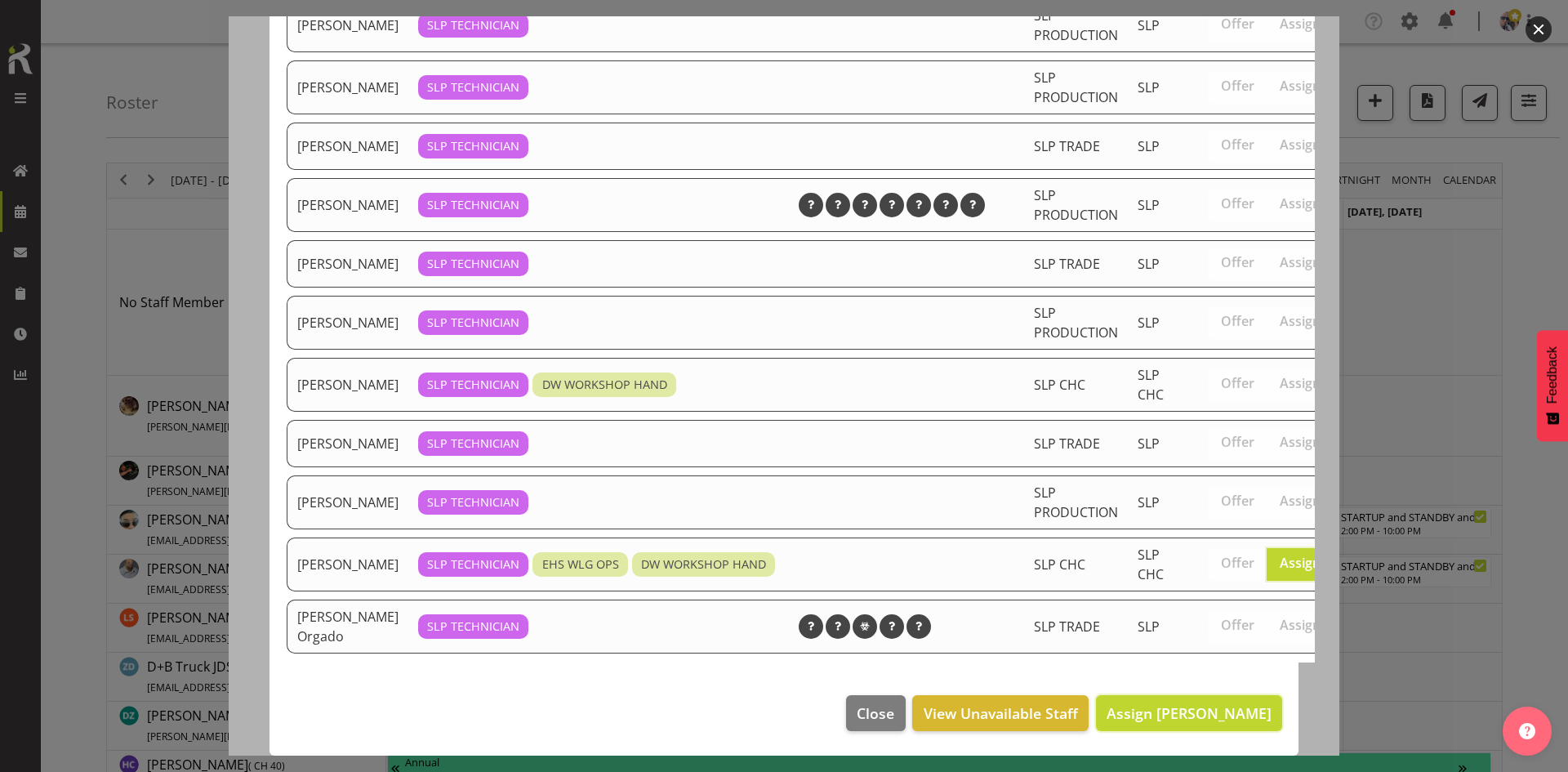
click at [1178, 710] on span "Assign [PERSON_NAME]" at bounding box center [1189, 713] width 165 height 20
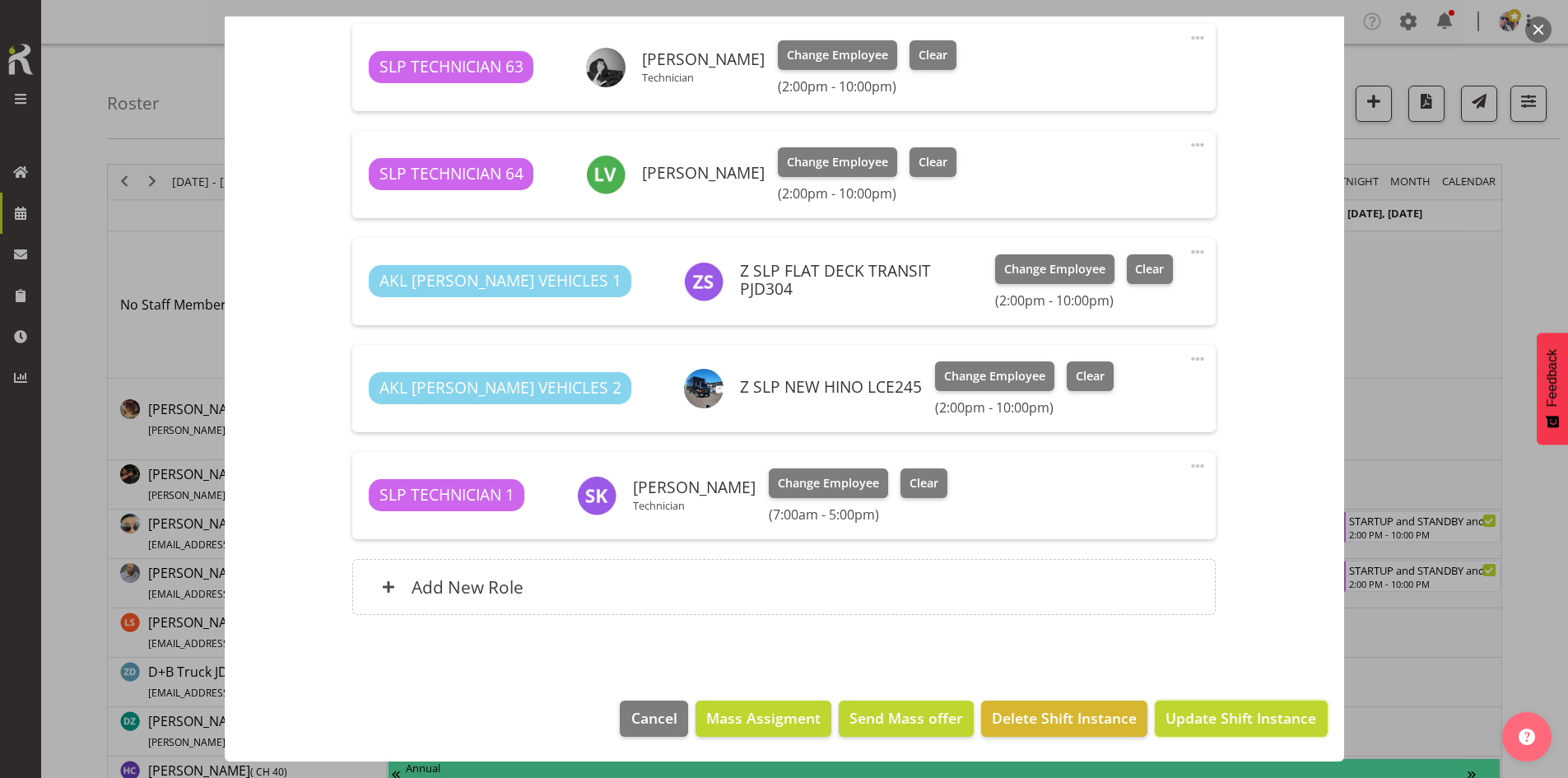
click at [1207, 719] on span "Update Shift Instance" at bounding box center [1240, 717] width 151 height 21
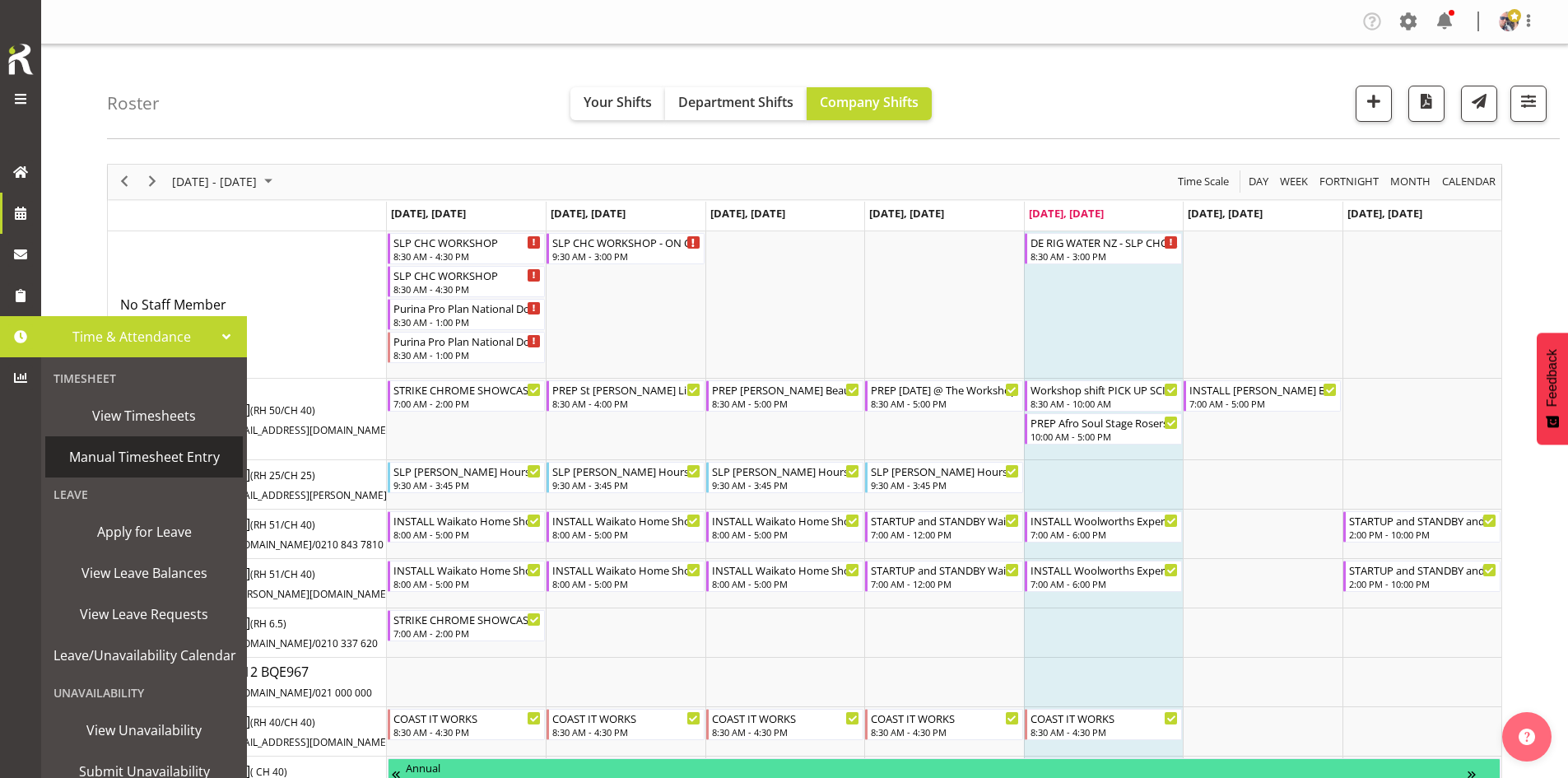
click at [107, 453] on span "Manual Timesheet Entry" at bounding box center [144, 457] width 181 height 25
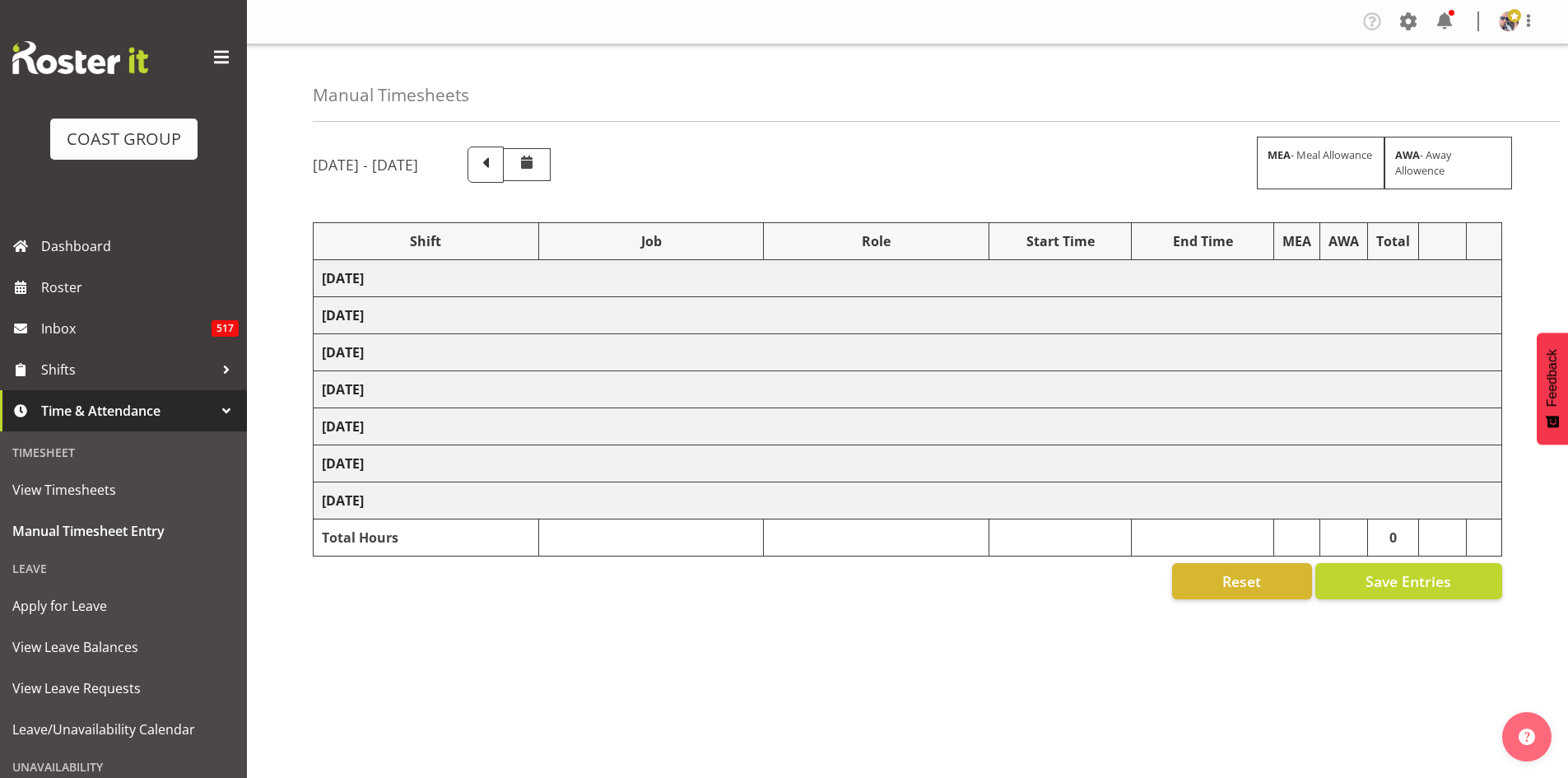
click at [209, 58] on span at bounding box center [222, 58] width 27 height 27
select select "66173"
select select "9156"
select select "8"
select select "66173"
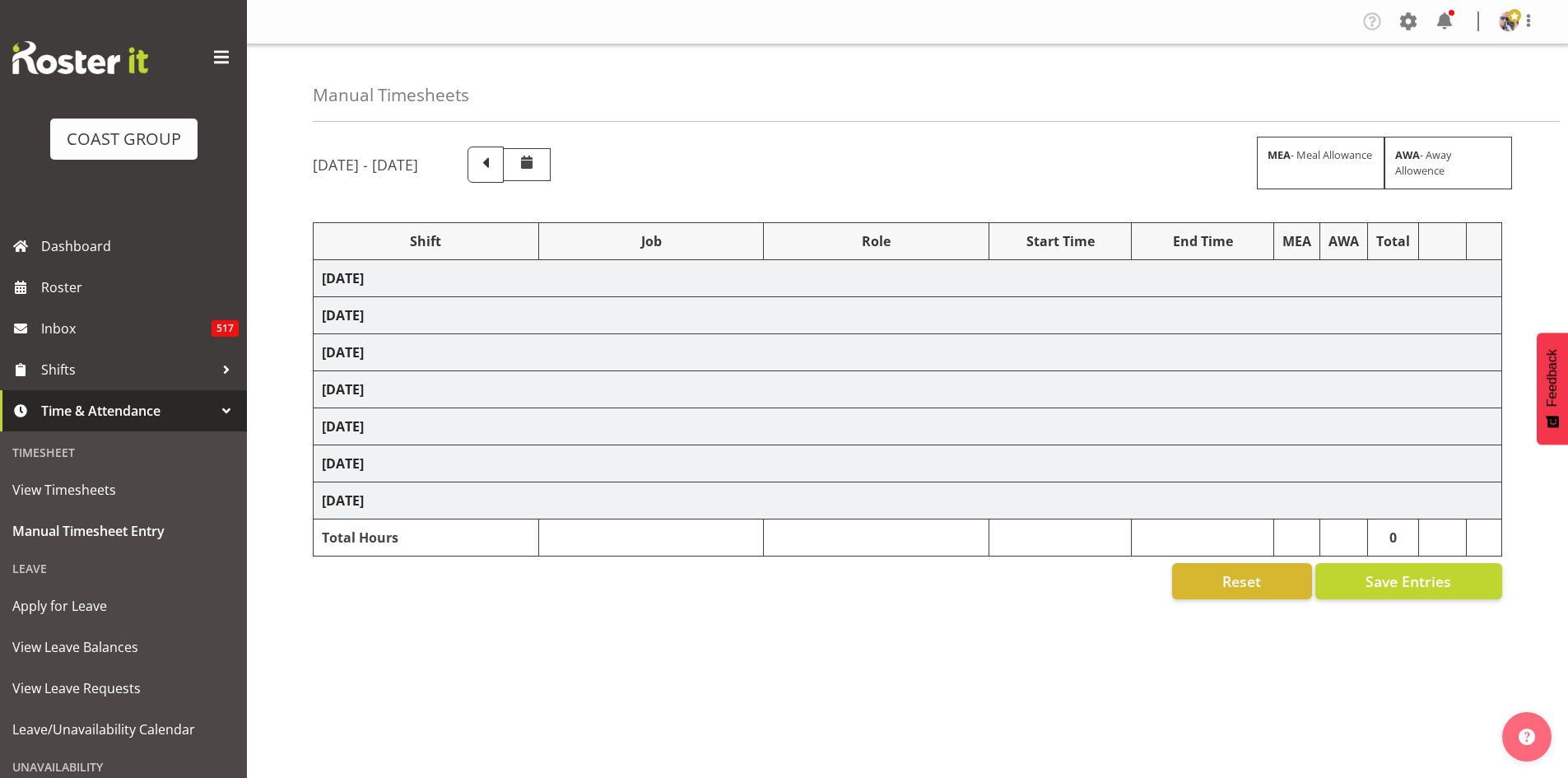
select select "9156"
select select "66173"
select select "9156"
select select "66173"
select select "9156"
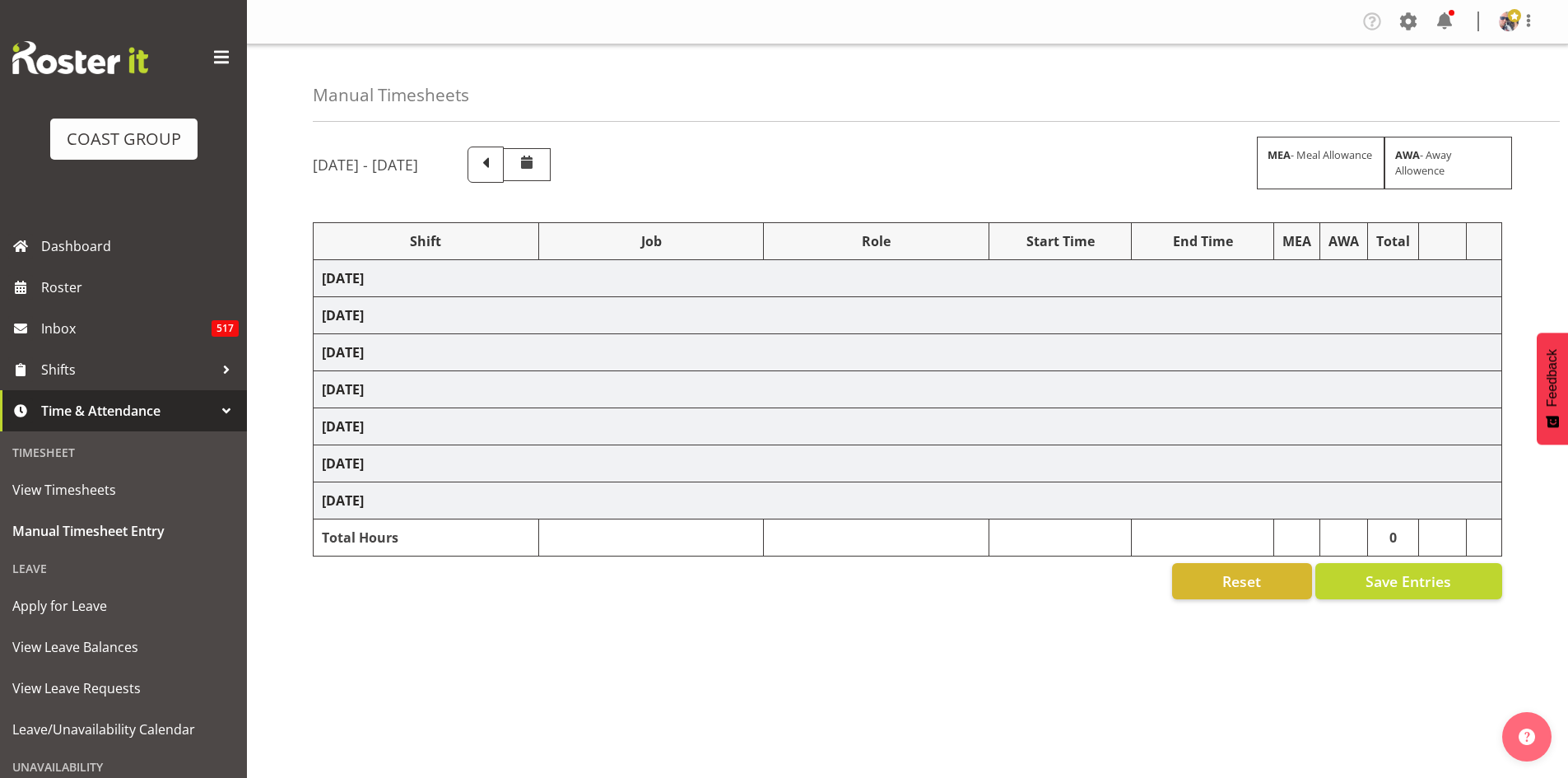
select select "66173"
select select "9156"
select select "66173"
select select "9156"
select select "74174"
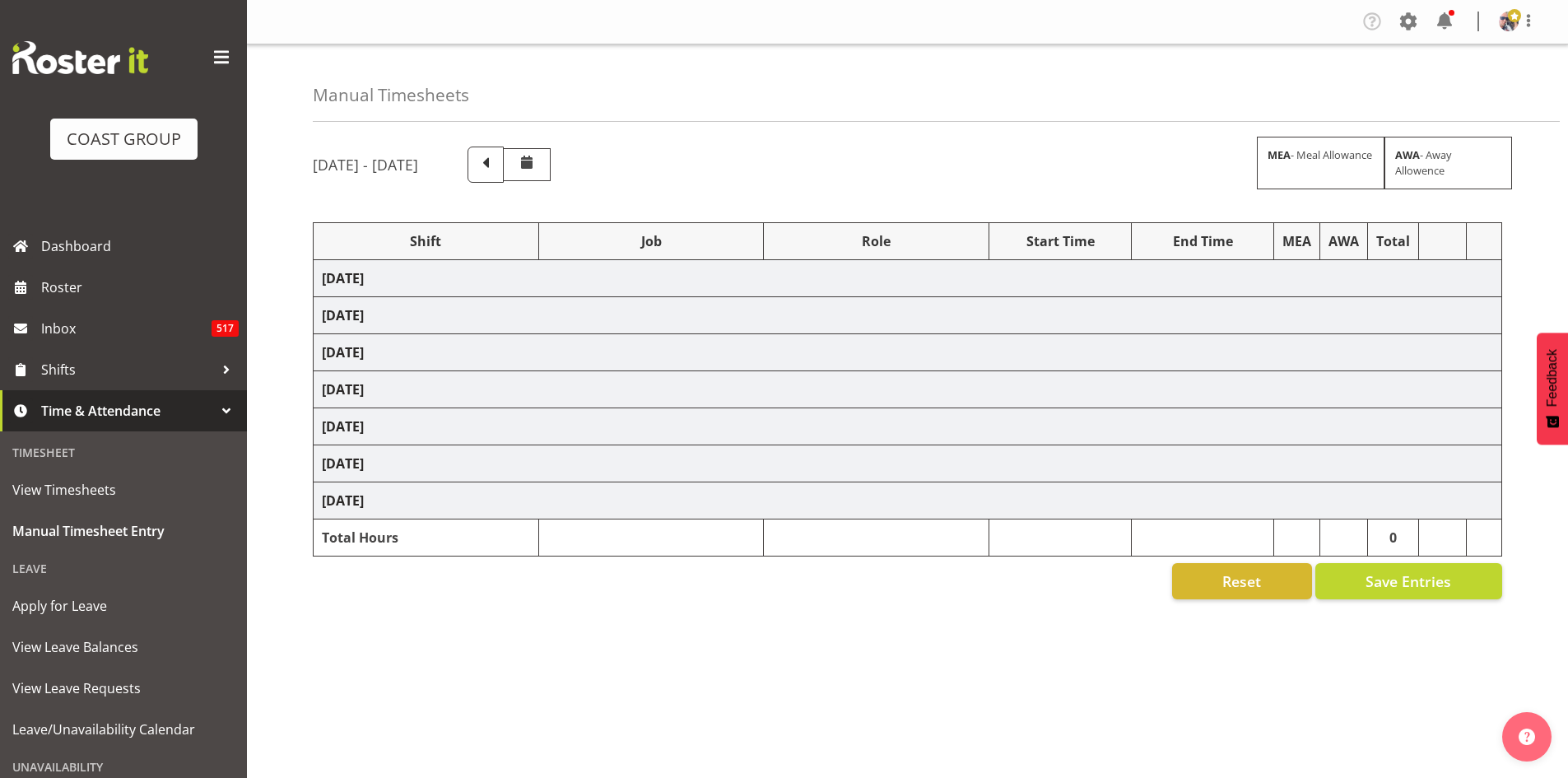
select select "9916"
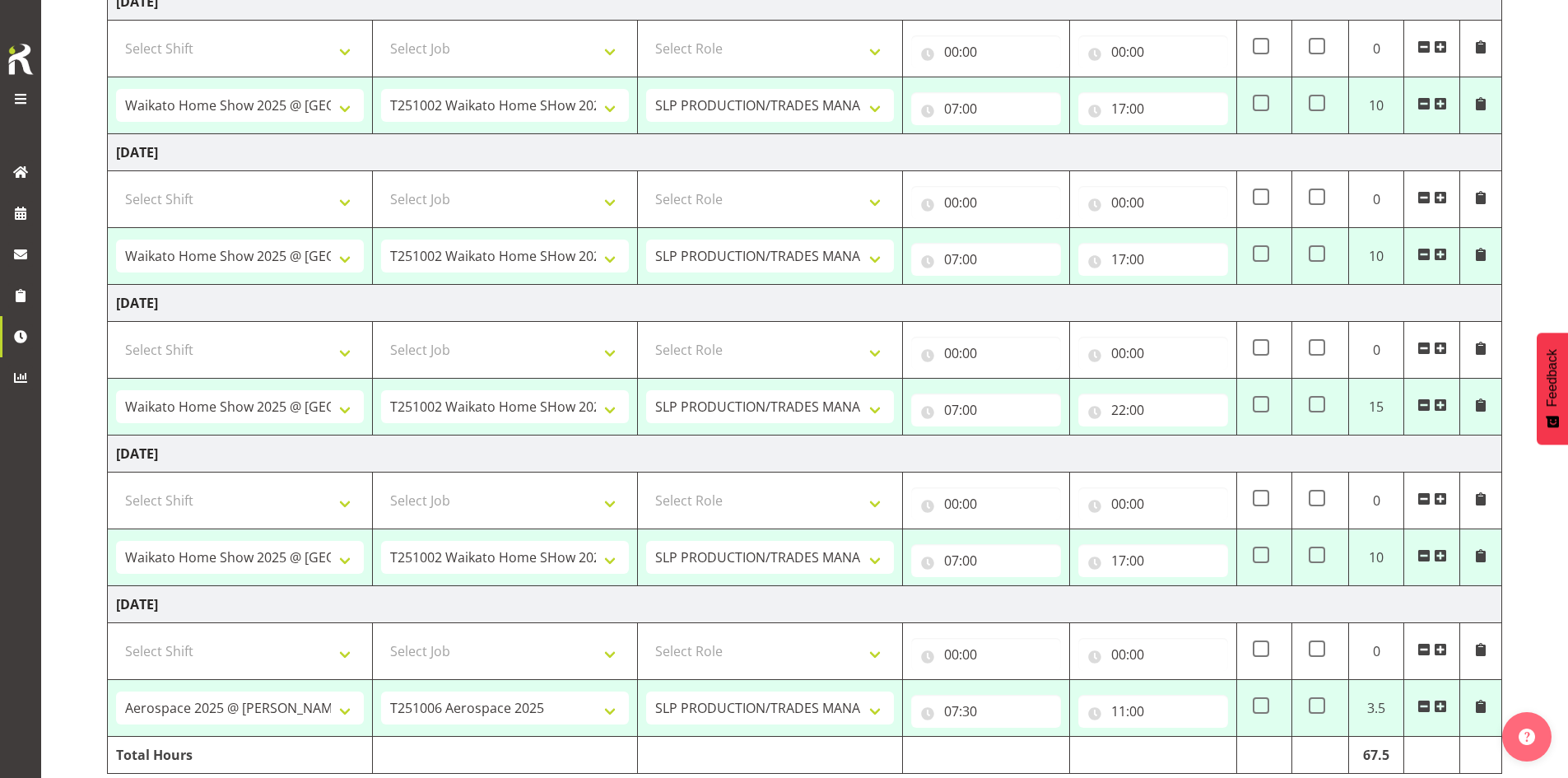
scroll to position [642, 0]
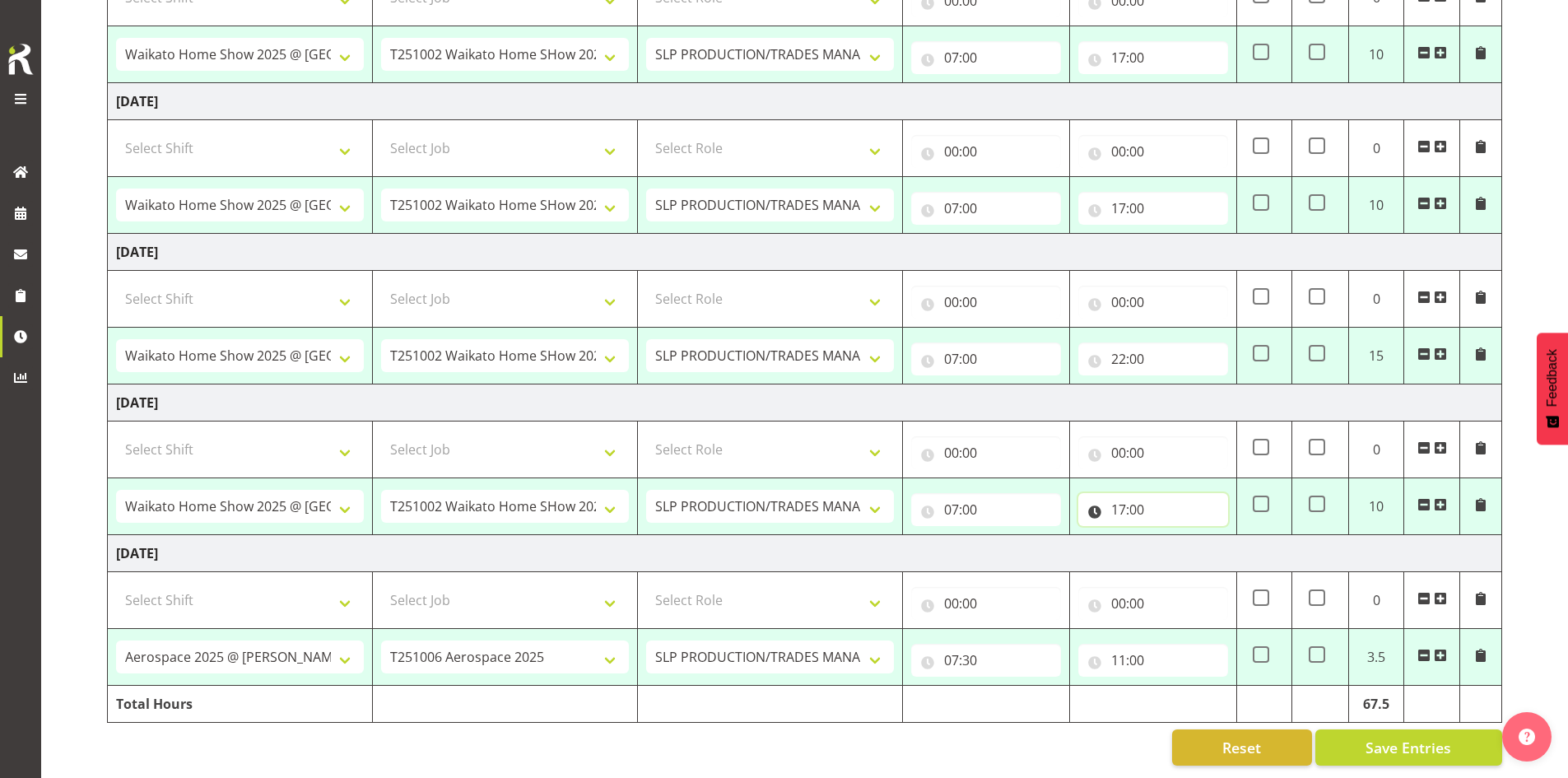
click at [1185, 493] on input "17:00" at bounding box center [1153, 510] width 150 height 33
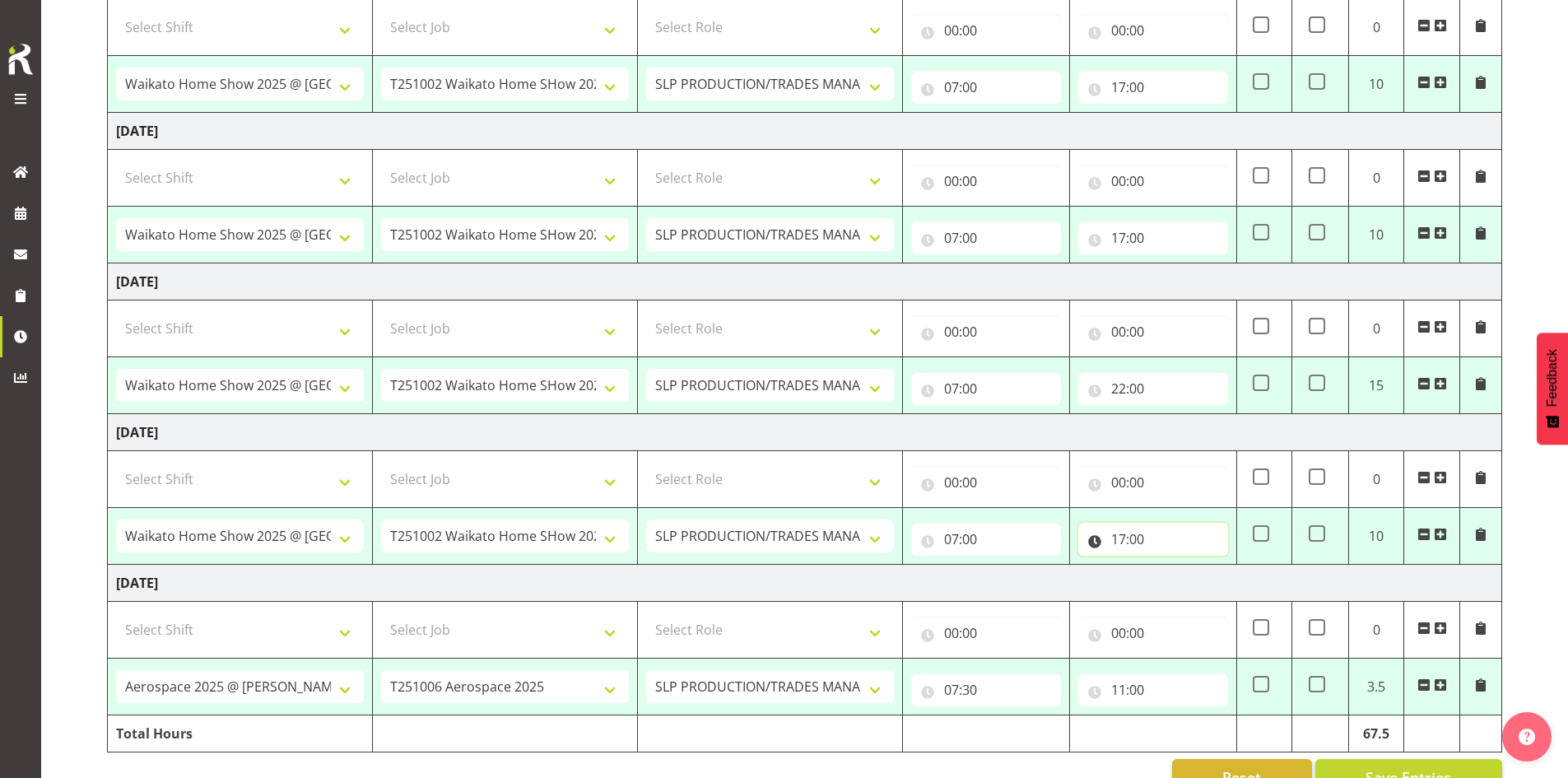
scroll to position [559, 0]
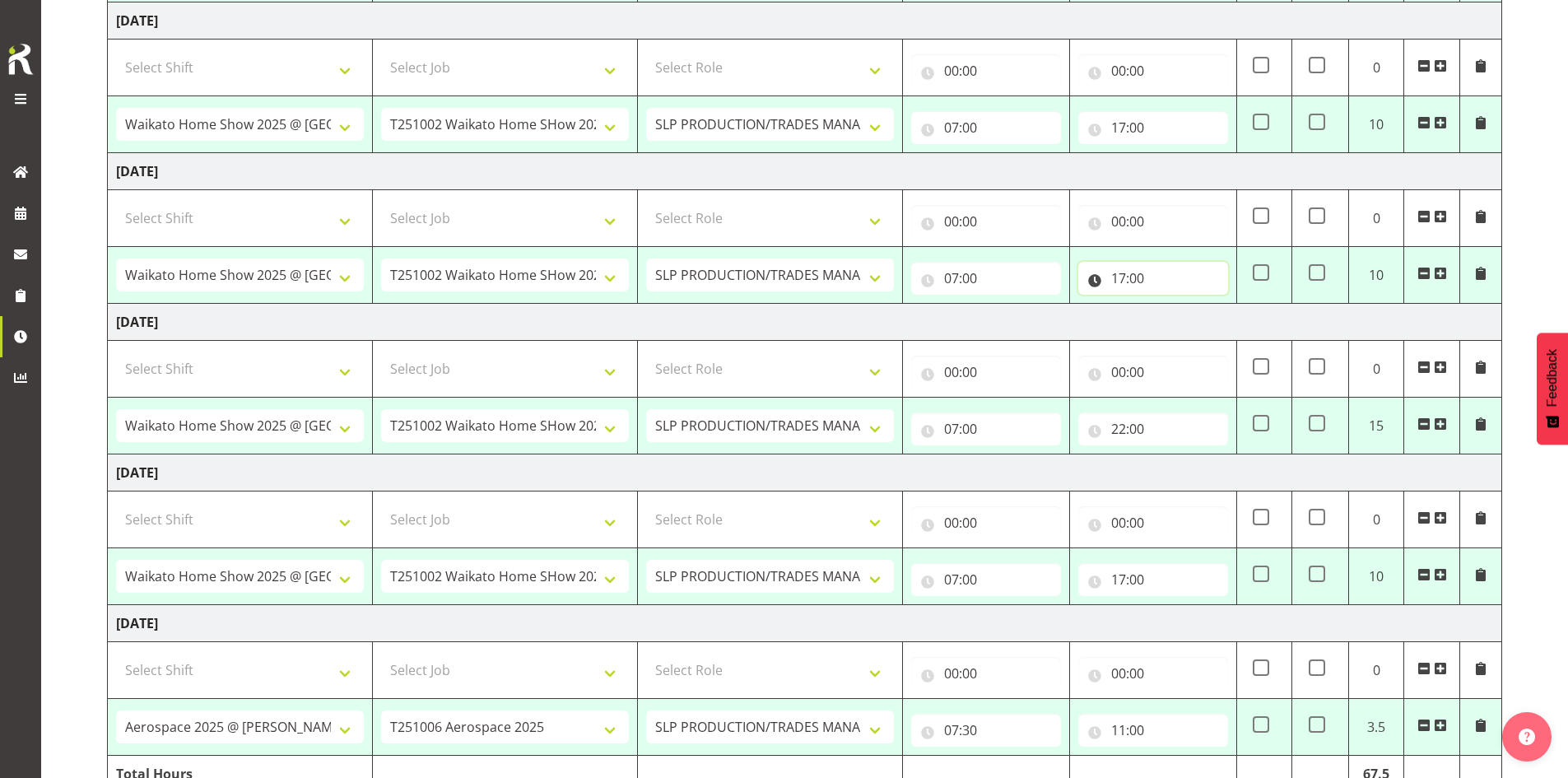
click at [1154, 273] on input "17:00" at bounding box center [1153, 278] width 150 height 33
click at [1179, 318] on select "00 01 02 03 04 05 06 07 08 09 10 11 12 13 14 15 16 17 18 19 20 21 22 23" at bounding box center [1191, 321] width 37 height 33
select select "19"
click at [1173, 305] on select "00 01 02 03 04 05 06 07 08 09 10 11 12 13 14 15 16 17 18 19 20 21 22 23" at bounding box center [1191, 321] width 37 height 33
type input "19:00"
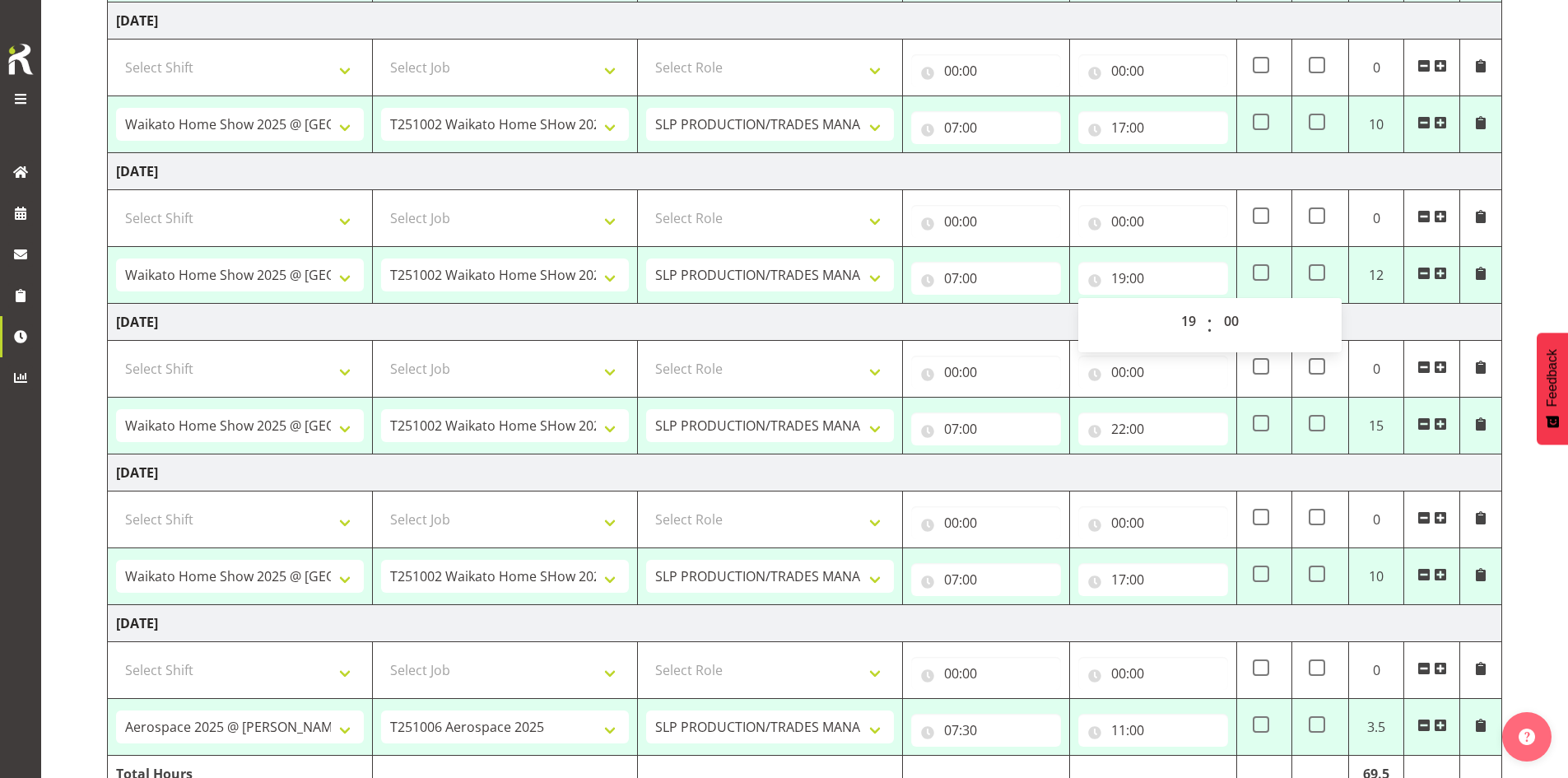
click at [1192, 638] on td "Tuesday 7th October 2025" at bounding box center [805, 623] width 1394 height 37
click at [1144, 276] on input "19:00" at bounding box center [1153, 278] width 150 height 33
click at [1197, 323] on select "00 01 02 03 04 05 06 07 08 09 10 11 12 13 14 15 16 17 18 19 20 21 22 23" at bounding box center [1191, 321] width 37 height 33
select select "18"
click at [1173, 305] on select "00 01 02 03 04 05 06 07 08 09 10 11 12 13 14 15 16 17 18 19 20 21 22 23" at bounding box center [1191, 321] width 37 height 33
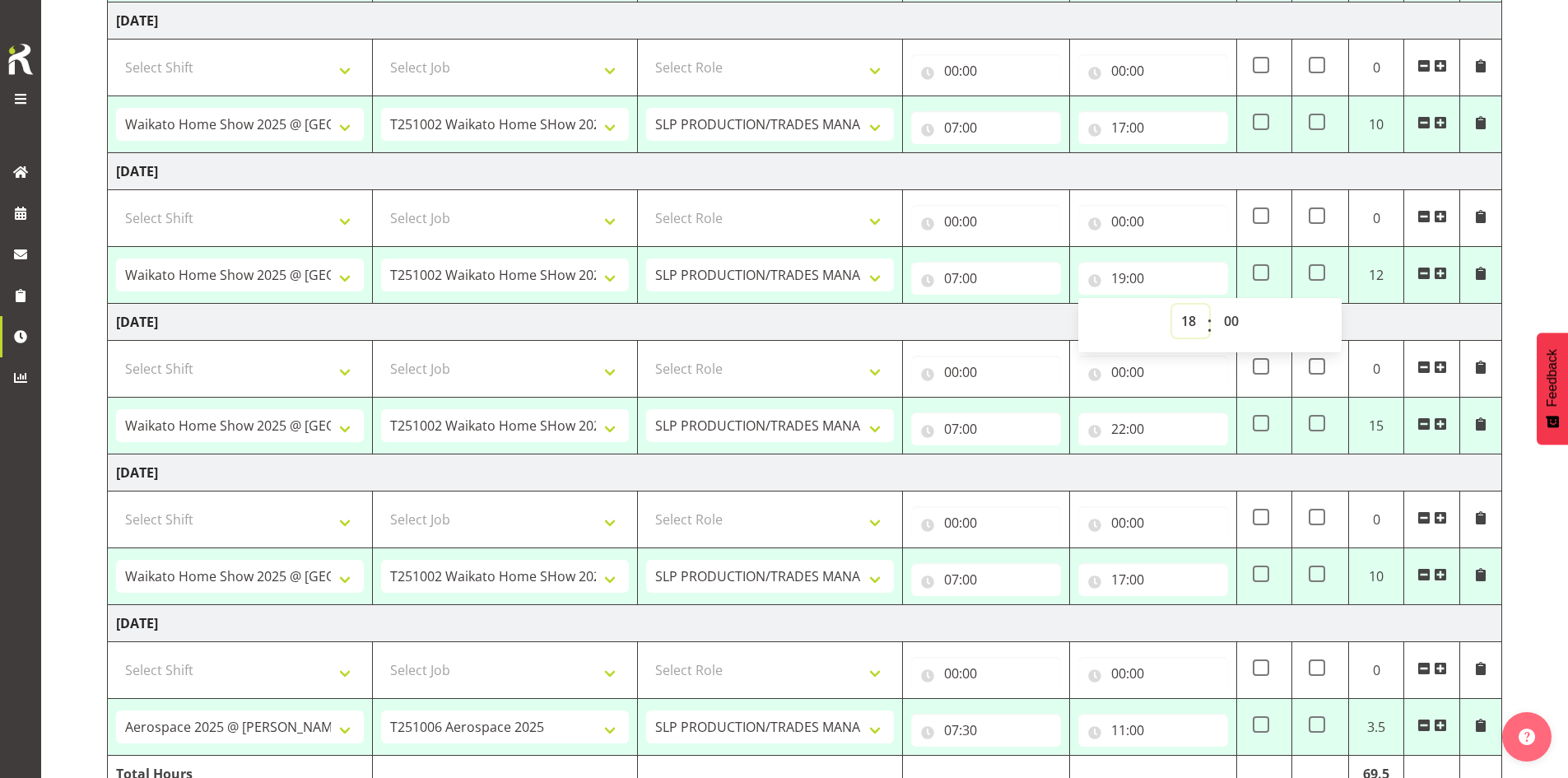
type input "18:00"
click at [1043, 333] on td "Sunday 5th October 2025" at bounding box center [805, 322] width 1394 height 37
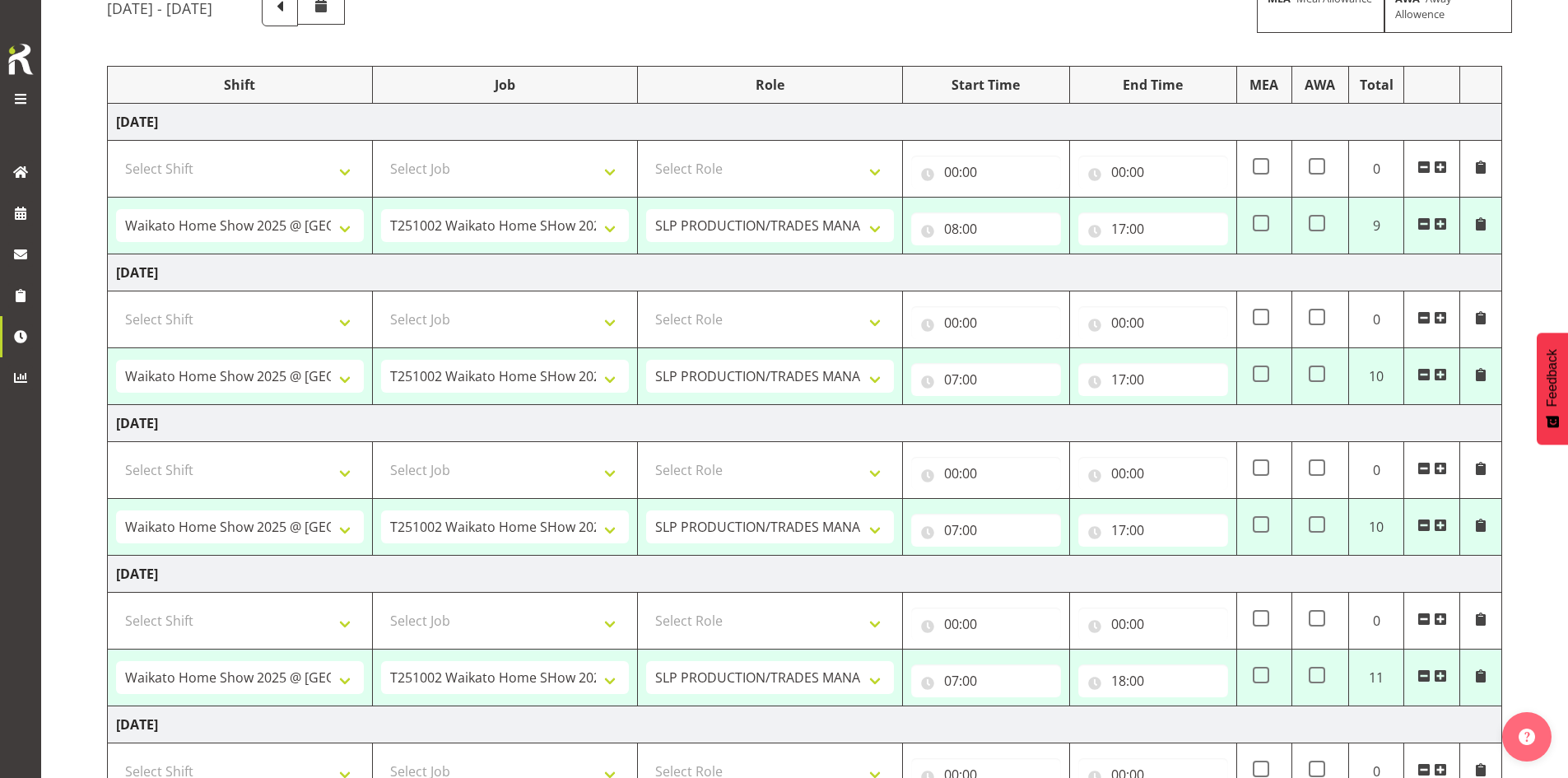
scroll to position [147, 0]
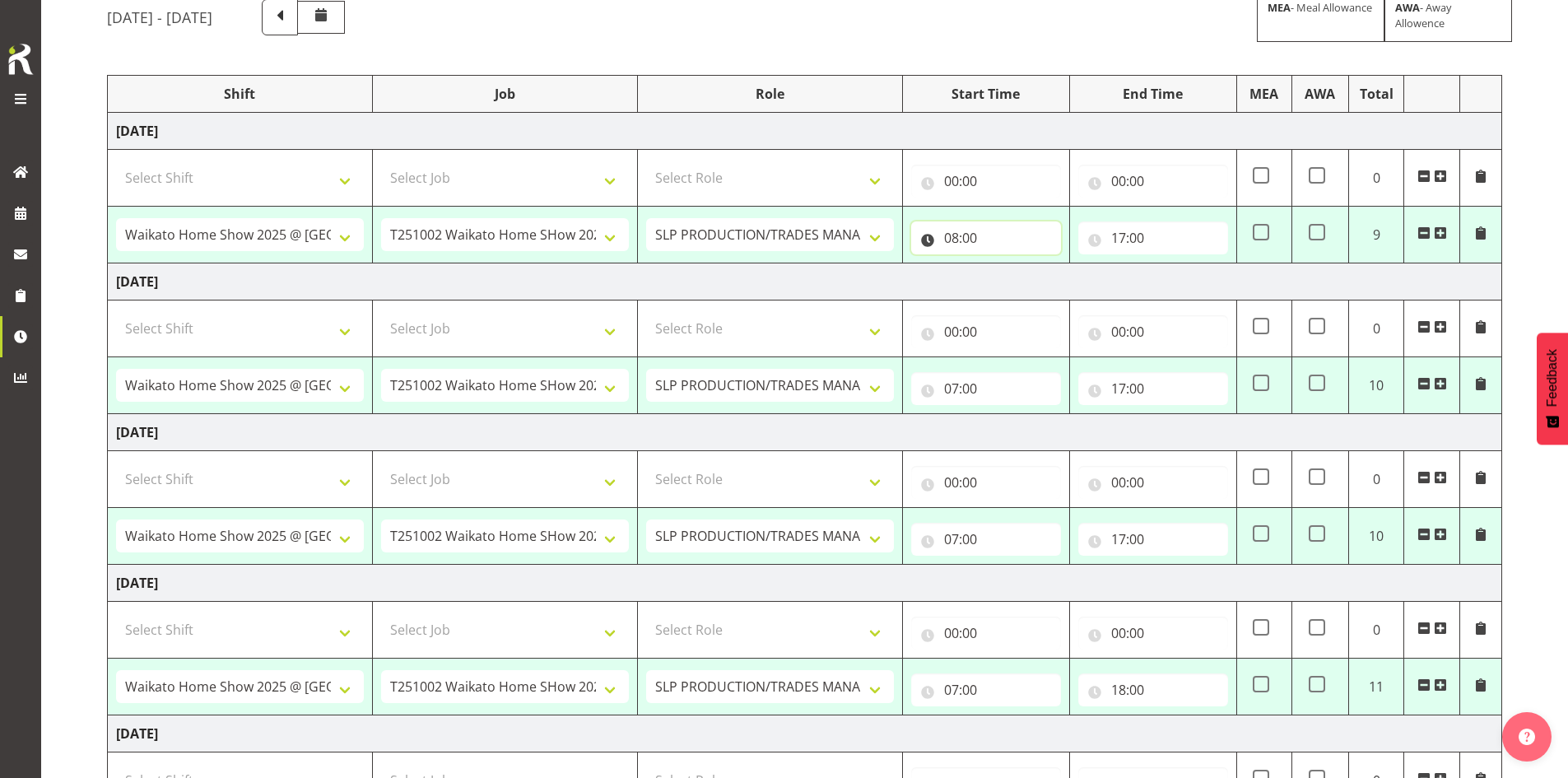
click at [1022, 233] on input "08:00" at bounding box center [986, 238] width 150 height 33
click at [1018, 292] on select "00 01 02 03 04 05 06 07 08 09 10 11 12 13 14 15 16 17 18 19 20 21 22 23" at bounding box center [1023, 281] width 37 height 33
select select "7"
click at [1005, 265] on select "00 01 02 03 04 05 06 07 08 09 10 11 12 13 14 15 16 17 18 19 20 21 22 23" at bounding box center [1023, 281] width 37 height 33
type input "07:00"
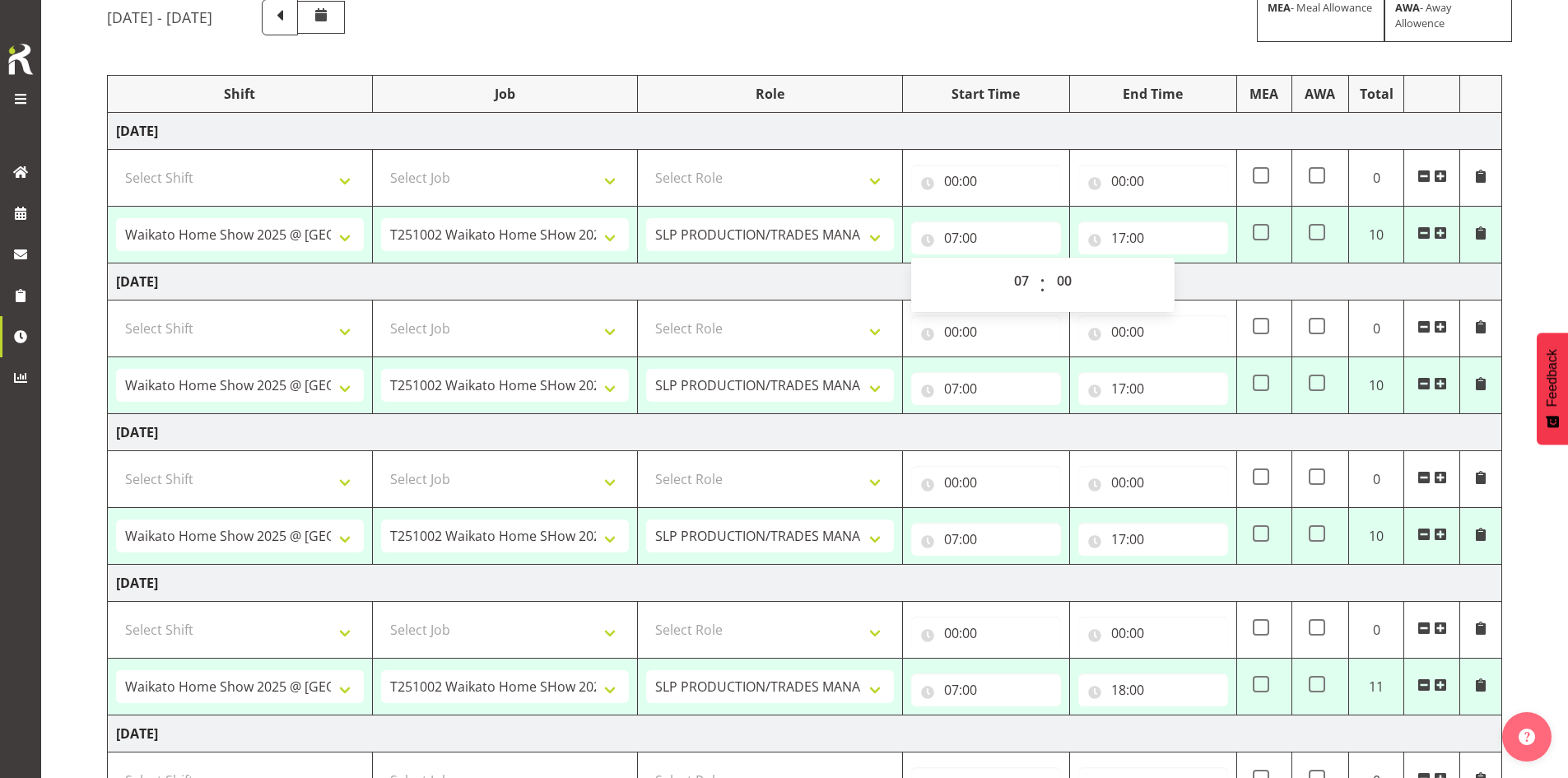
click at [976, 413] on td "07:00 00 01 02 03 04 05 06 07 08 09 10 11 12 13 14 15 16 17 18 19 20 21 22 23 :…" at bounding box center [986, 385] width 168 height 57
click at [1314, 239] on span at bounding box center [1317, 232] width 16 height 16
click at [1314, 238] on input "checkbox" at bounding box center [1314, 232] width 11 height 11
checkbox input "true"
click at [1319, 386] on span at bounding box center [1317, 383] width 16 height 16
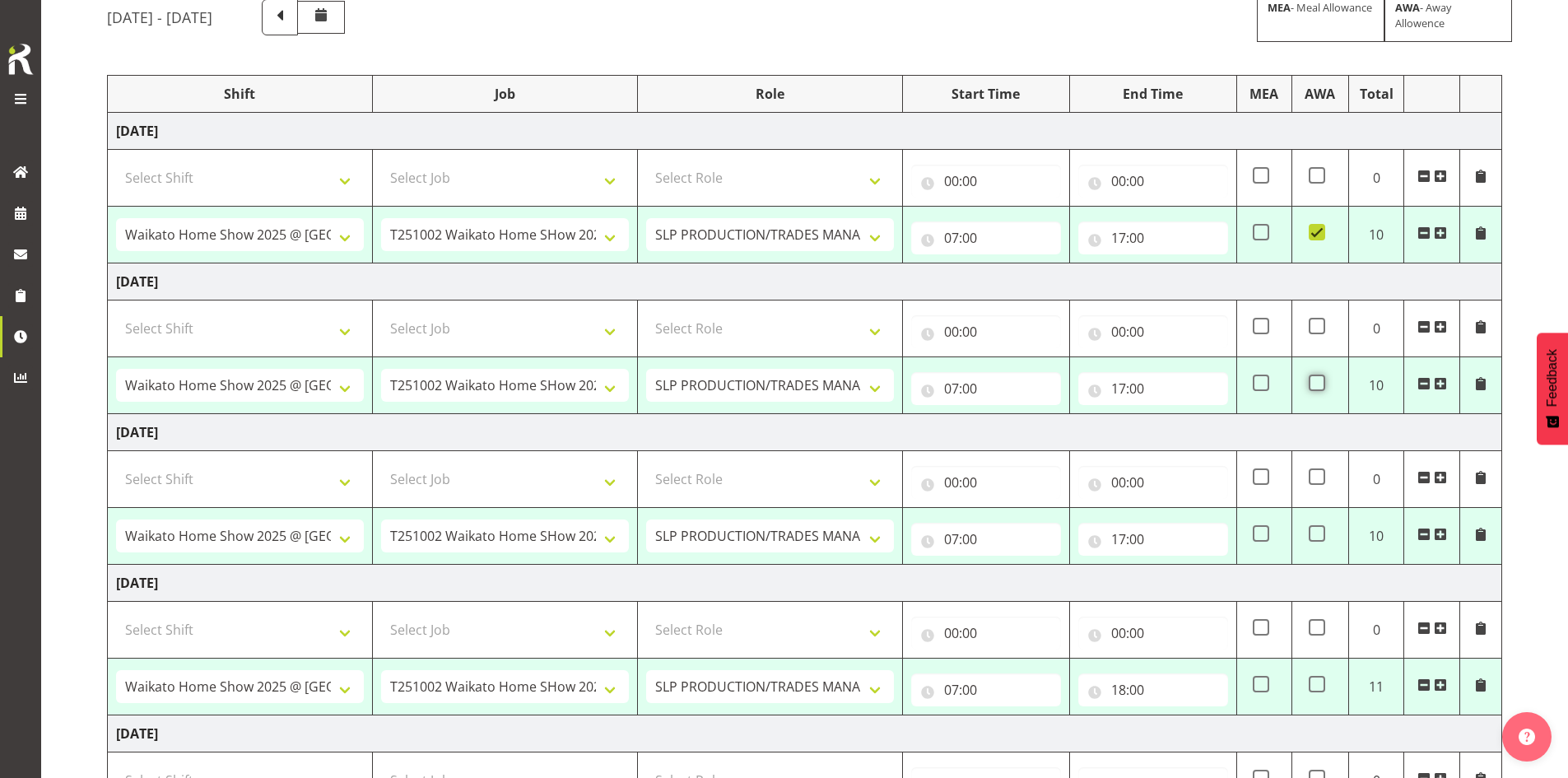
click at [1319, 386] on input "checkbox" at bounding box center [1314, 384] width 11 height 11
checkbox input "true"
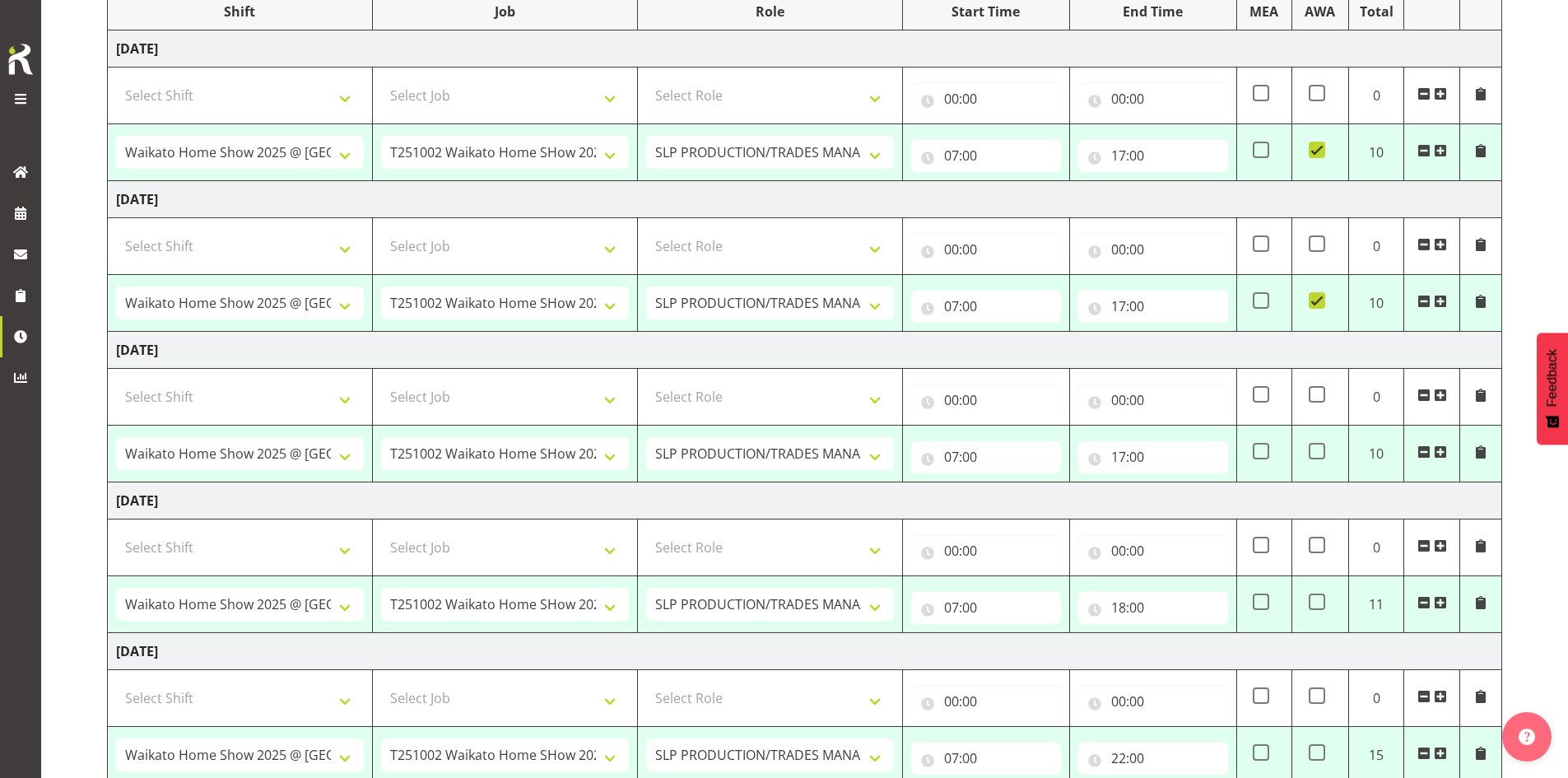
click at [1317, 448] on span at bounding box center [1317, 451] width 16 height 16
click at [1317, 448] on input "checkbox" at bounding box center [1314, 451] width 11 height 11
checkbox input "true"
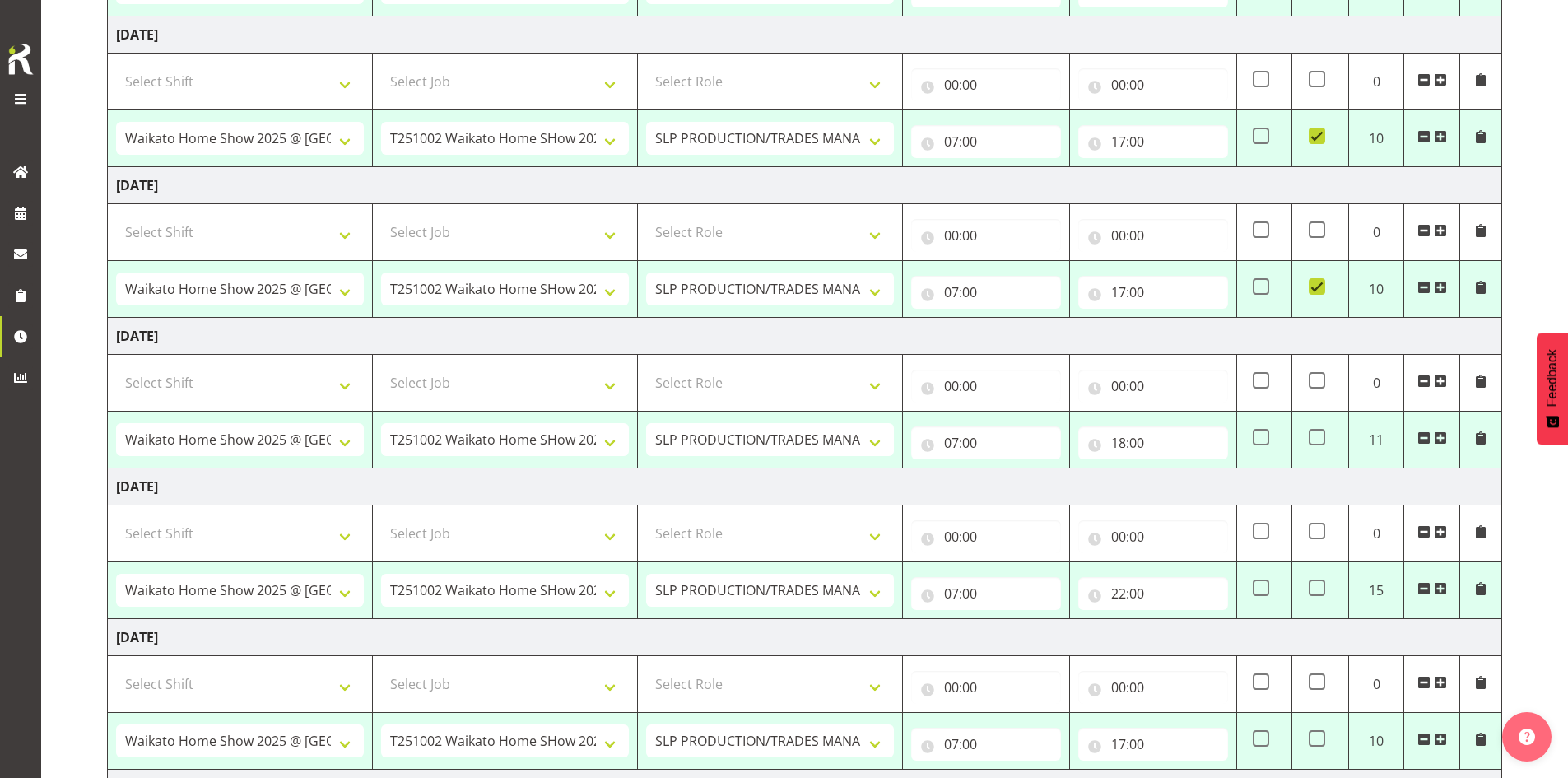
click at [1317, 443] on span at bounding box center [1317, 438] width 16 height 16
click at [1317, 443] on input "checkbox" at bounding box center [1314, 438] width 11 height 11
checkbox input "true"
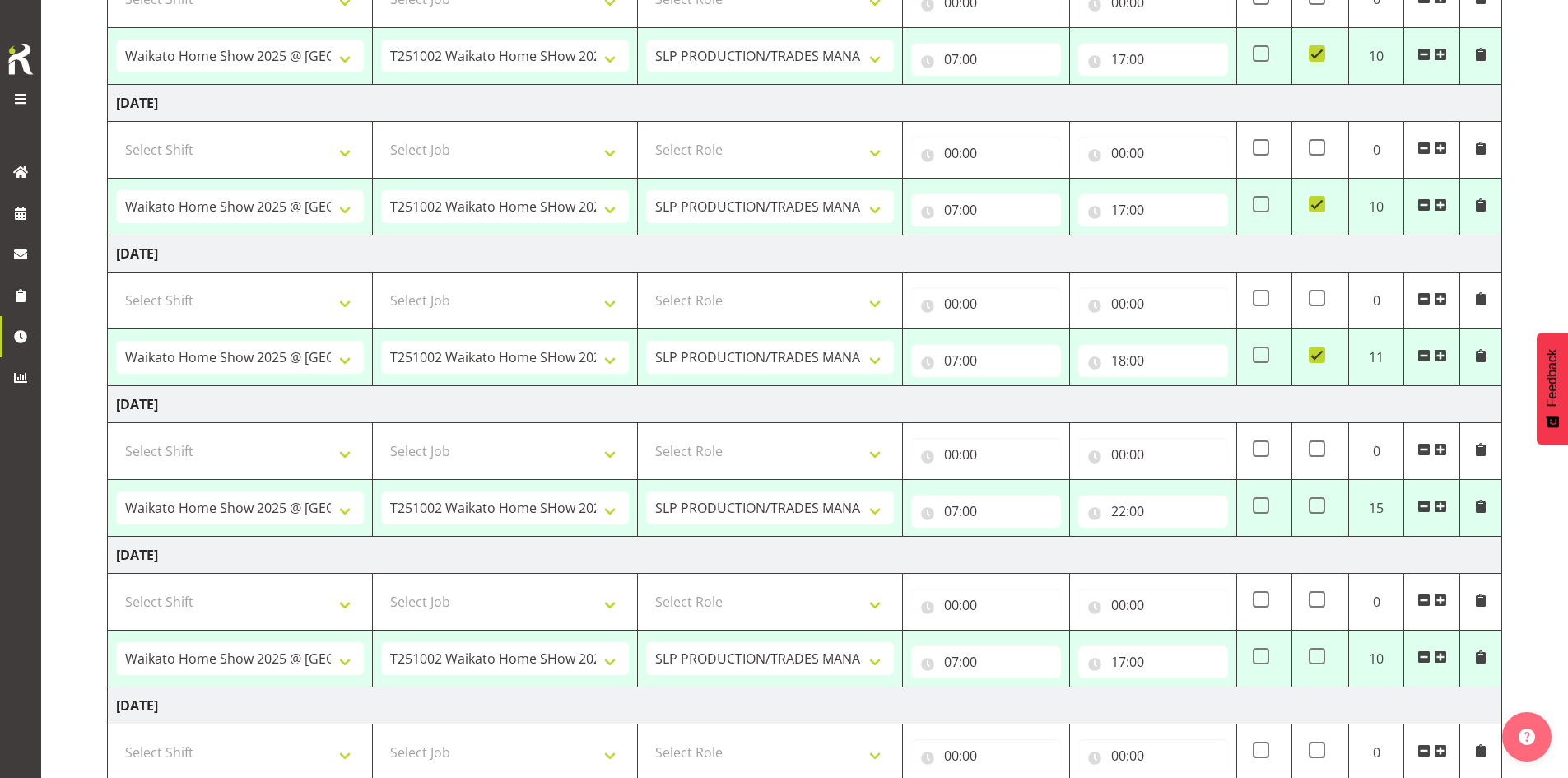
click at [1322, 513] on span at bounding box center [1317, 505] width 16 height 16
click at [1320, 511] on input "checkbox" at bounding box center [1314, 506] width 11 height 11
checkbox input "true"
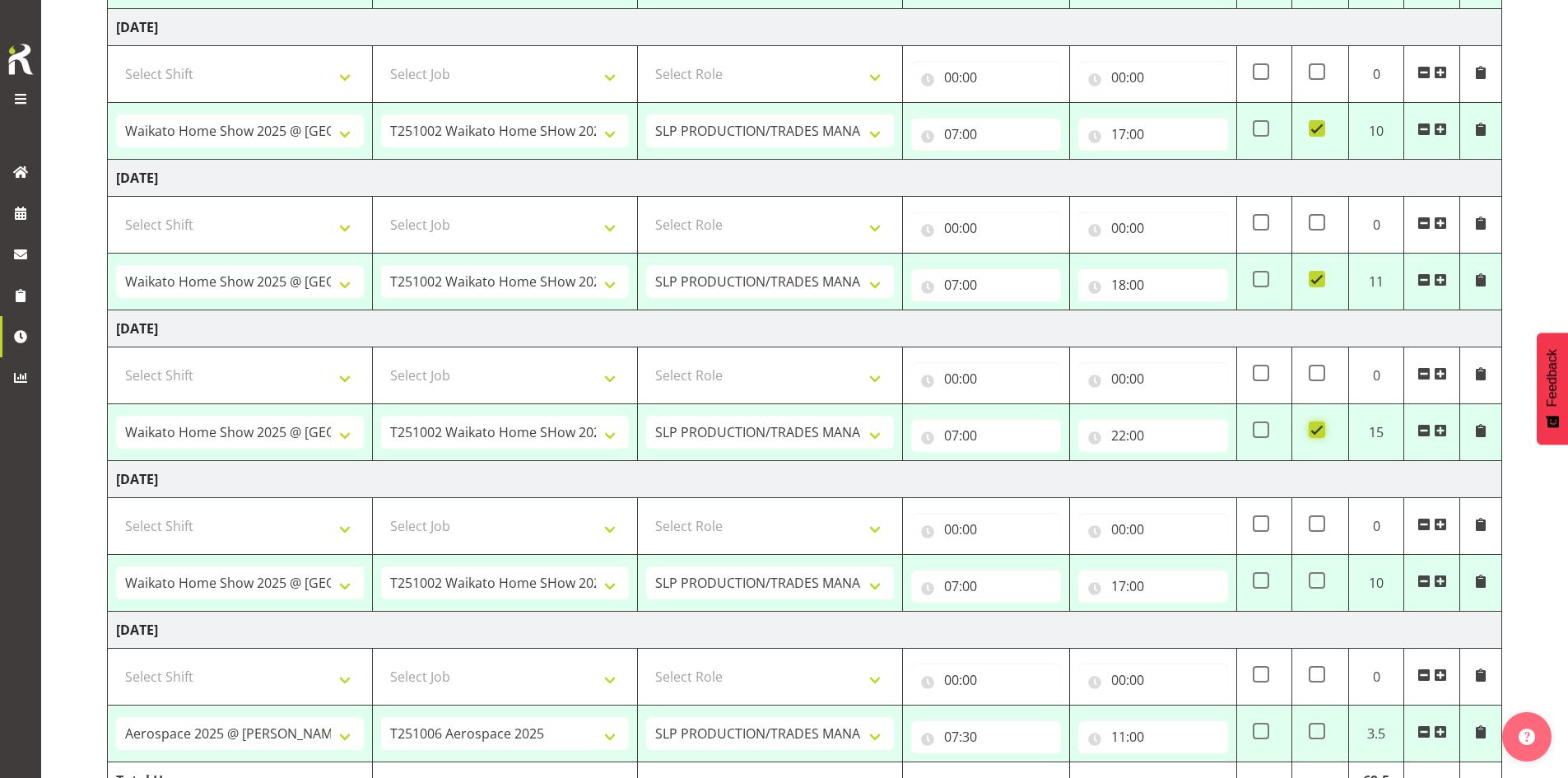
scroll to position [642, 0]
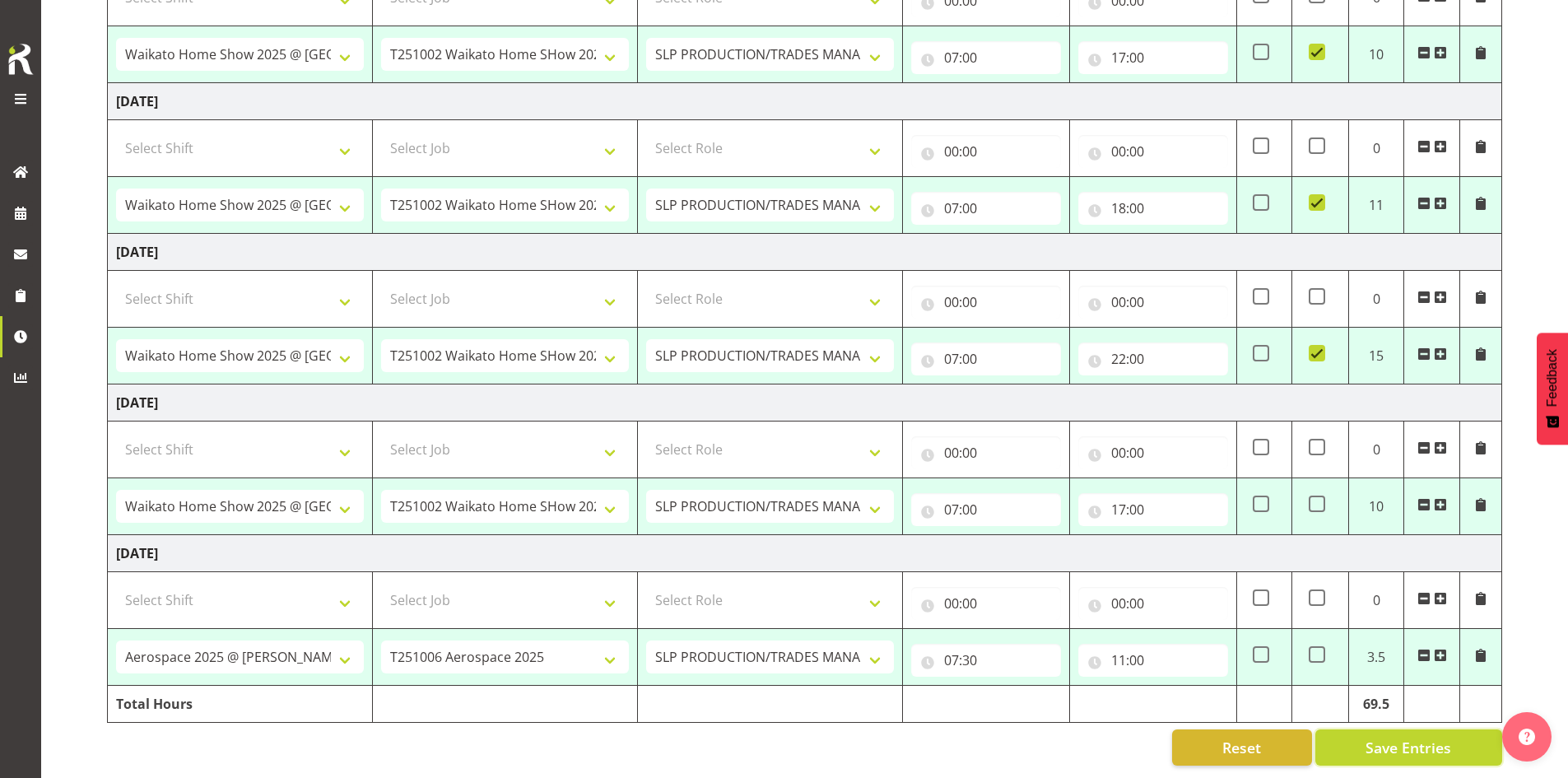
click at [1365, 746] on button "Save Entries" at bounding box center [1409, 748] width 187 height 37
select select "66173"
select select "9156"
type input "07:00"
type input "17:00"
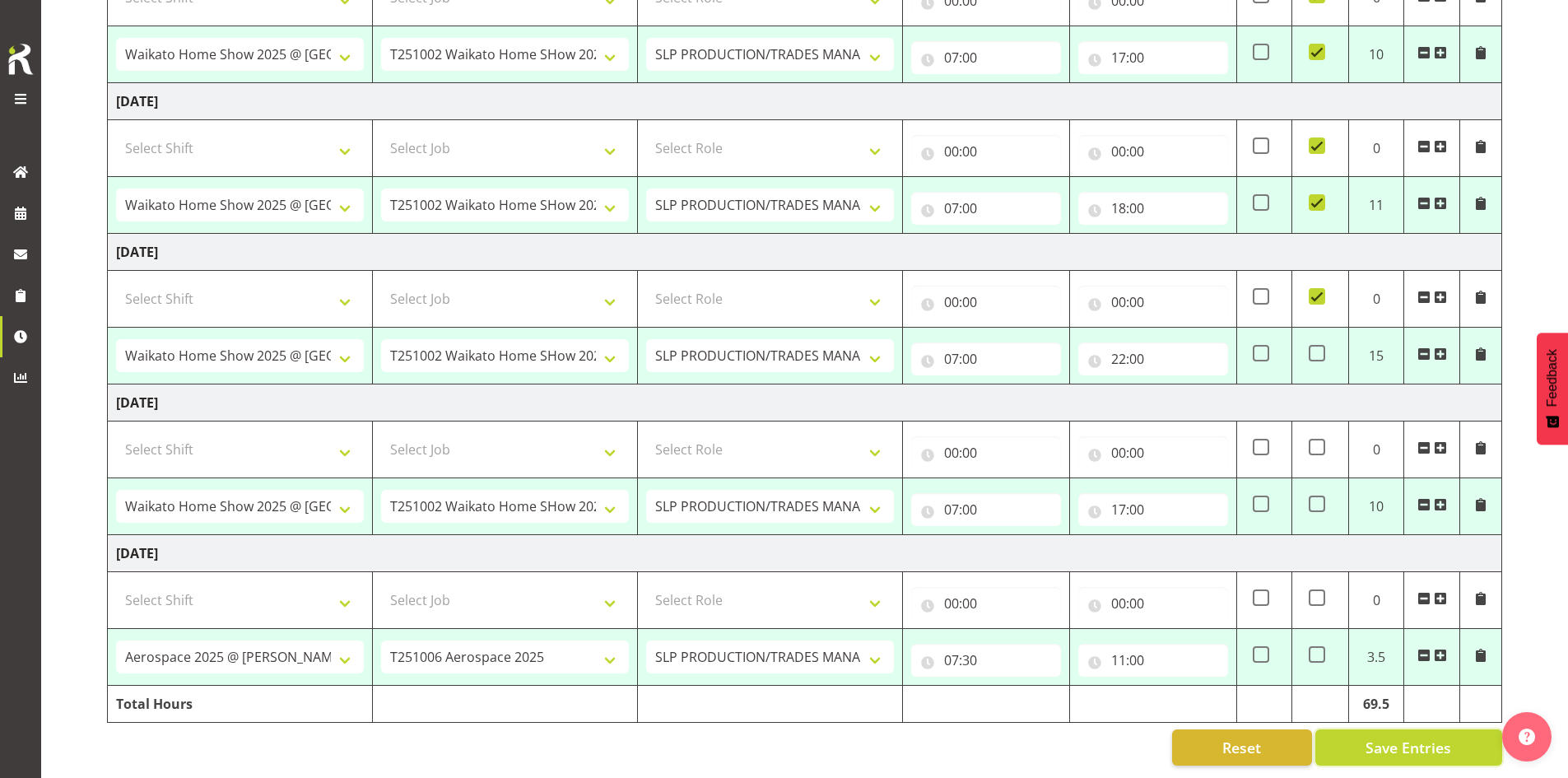
checkbox input "true"
select select "66173"
select select "9156"
type input "07:00"
type input "17:00"
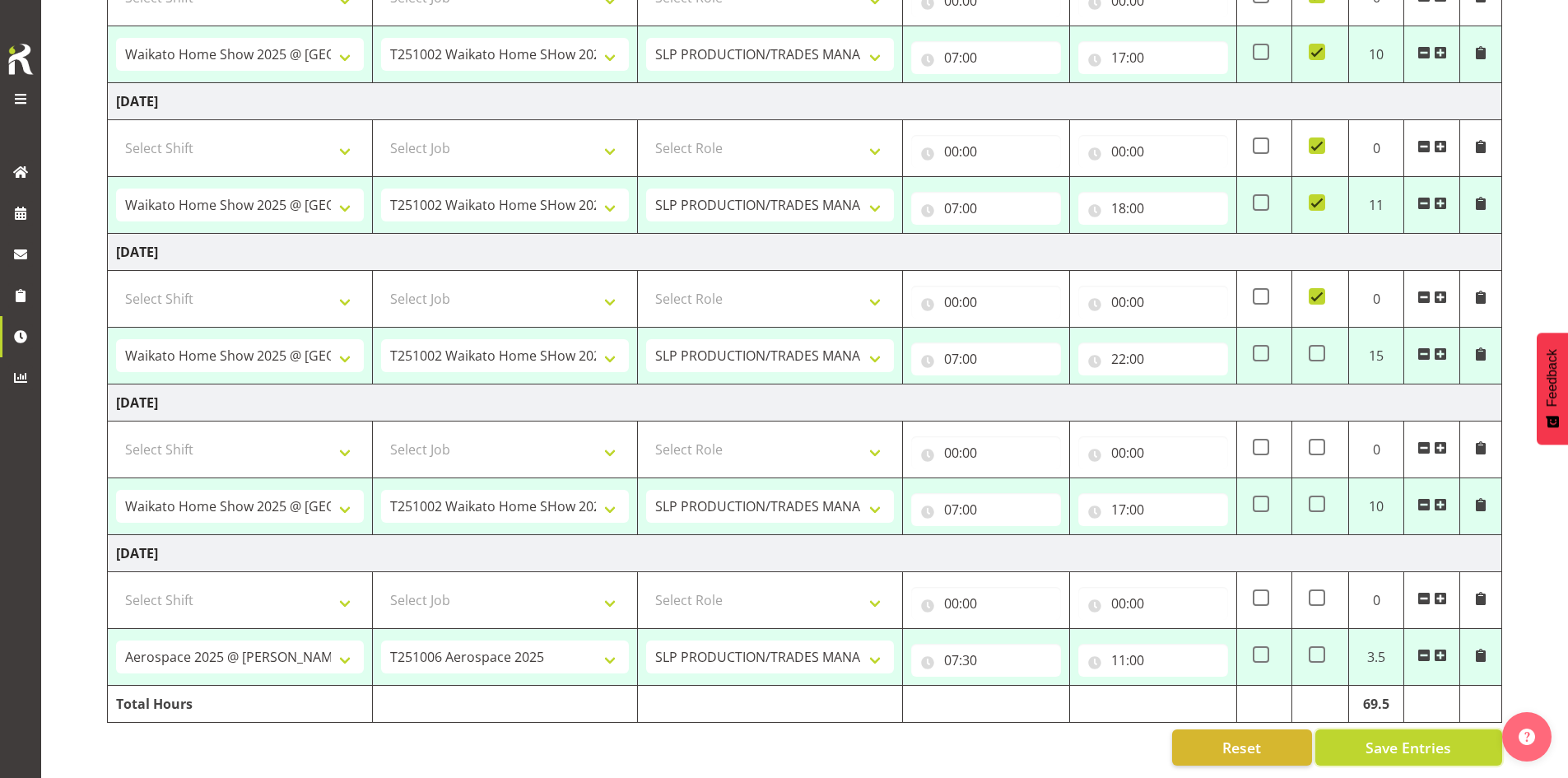
checkbox input "true"
select select "66173"
select select "9156"
type input "07:00"
type input "17:00"
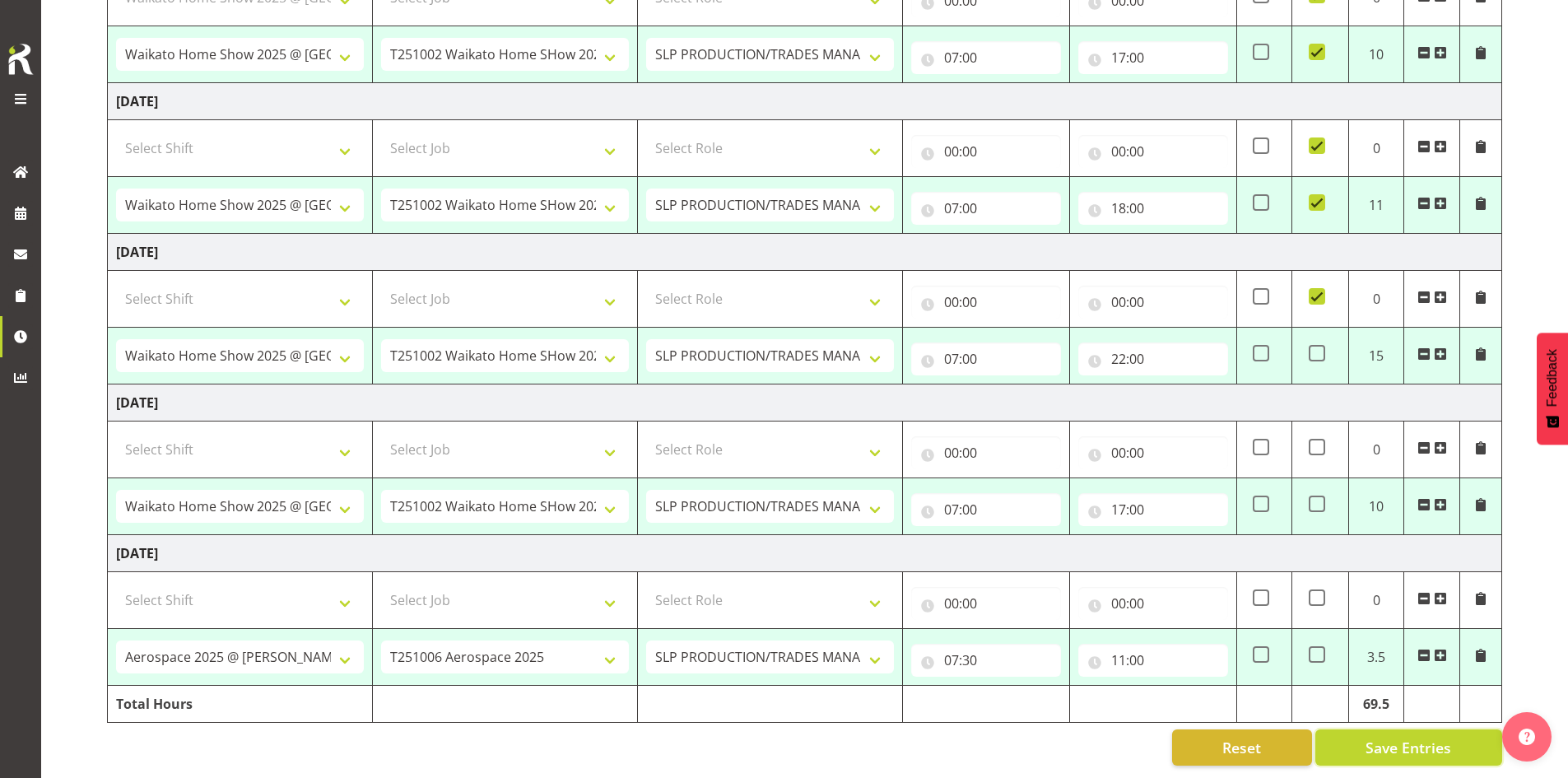
checkbox input "true"
select select "66173"
select select "9156"
type input "07:00"
type input "18:00"
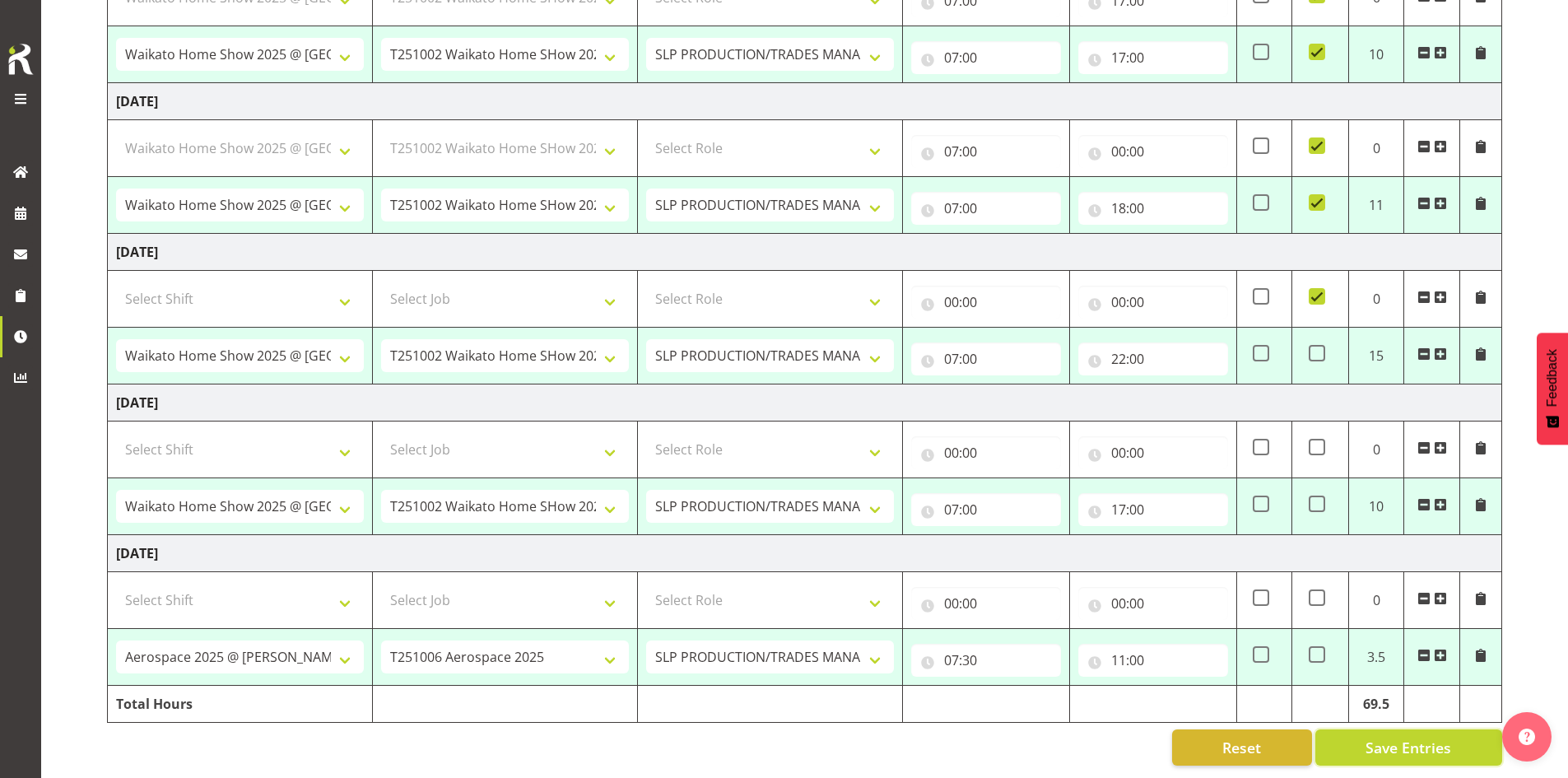
checkbox input "true"
select select "66173"
select select "9156"
type input "07:00"
type input "16:00"
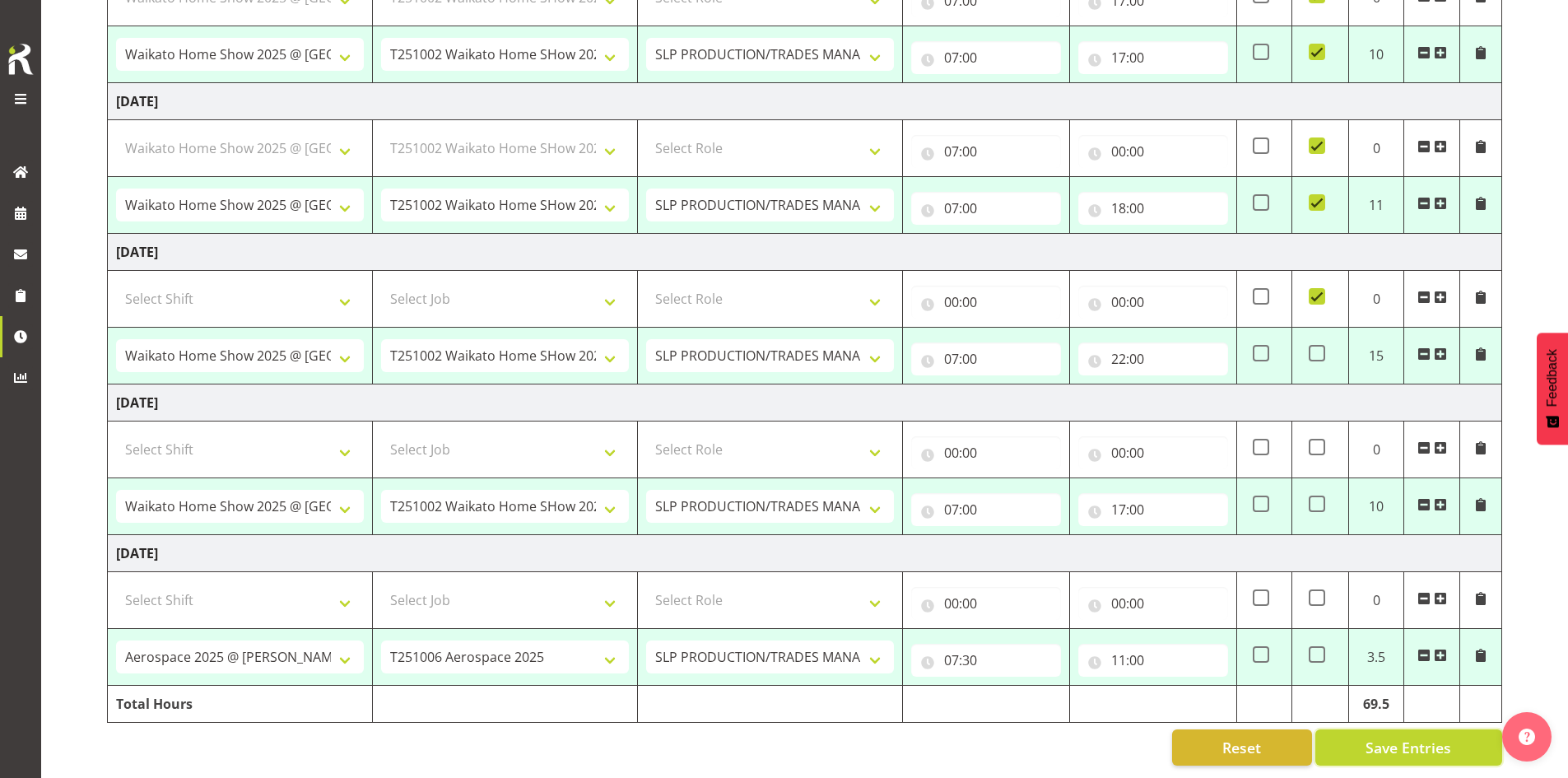
checkbox input "true"
type input "16:00"
checkbox input "false"
select select "66173"
select select "9156"
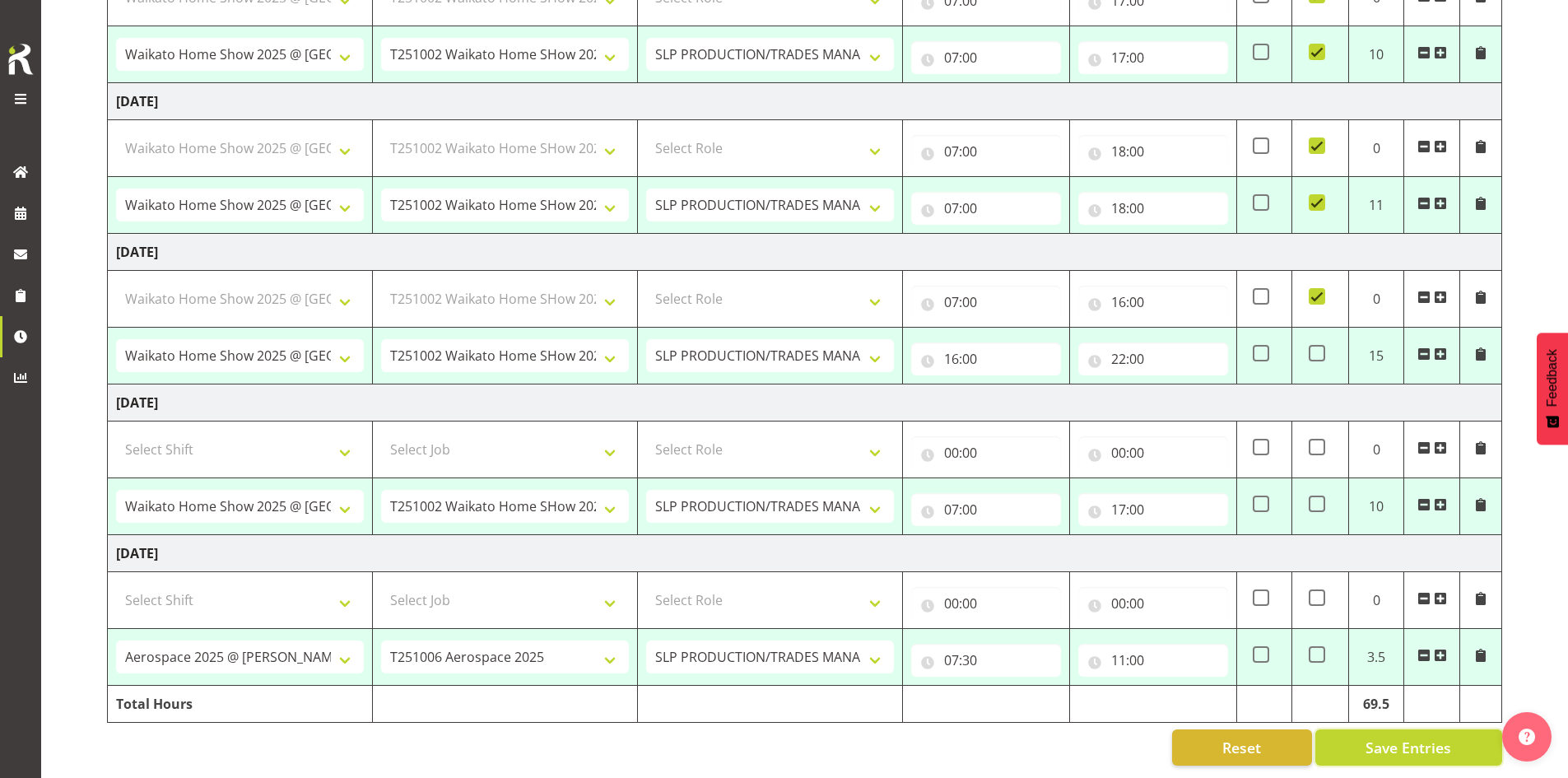
type input "07:00"
type input "17:00"
select select "74174"
select select "9916"
type input "07:30"
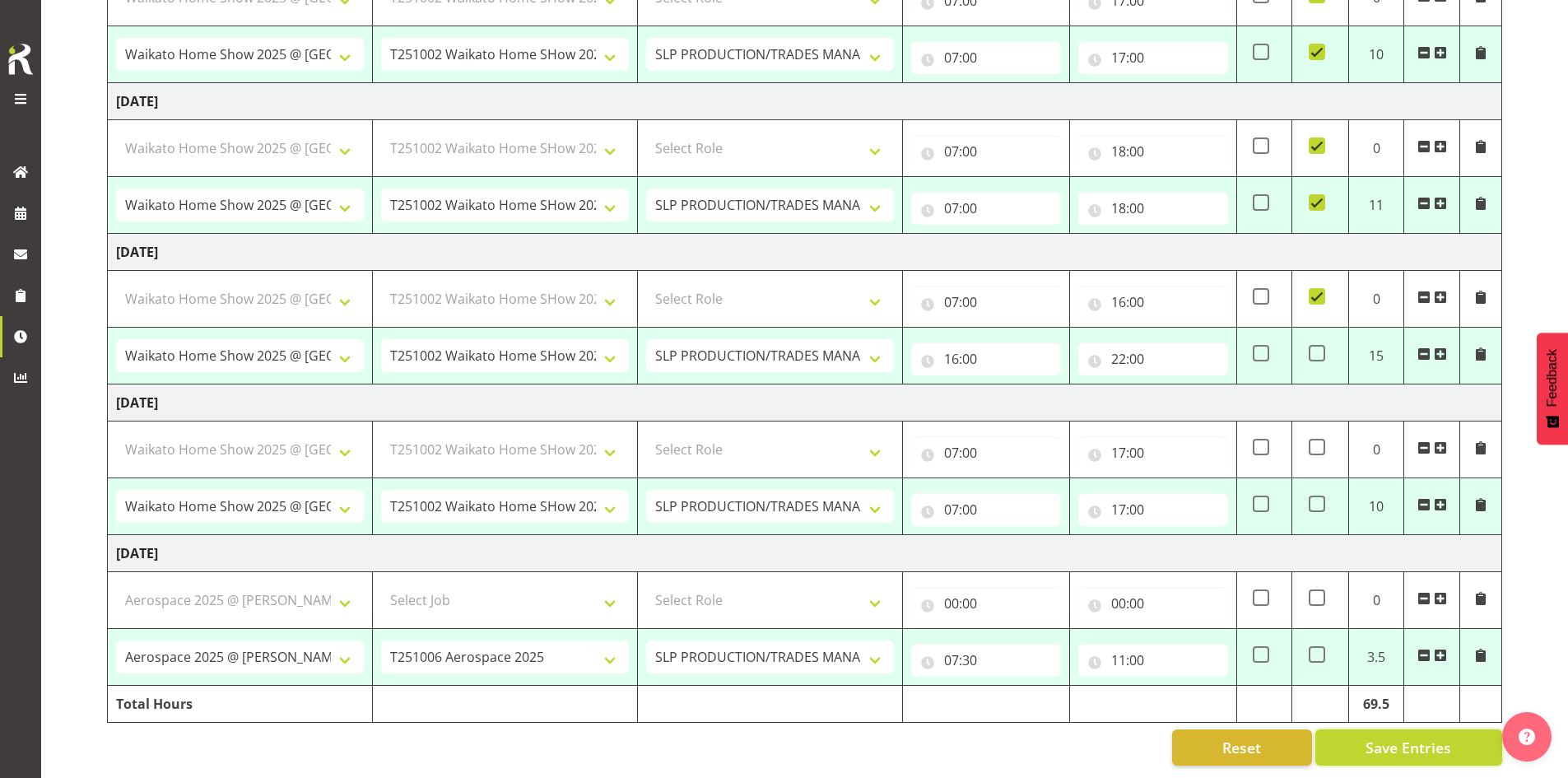
type input "11:00"
select select "66173"
select select "9156"
select select "66173"
select select "9156"
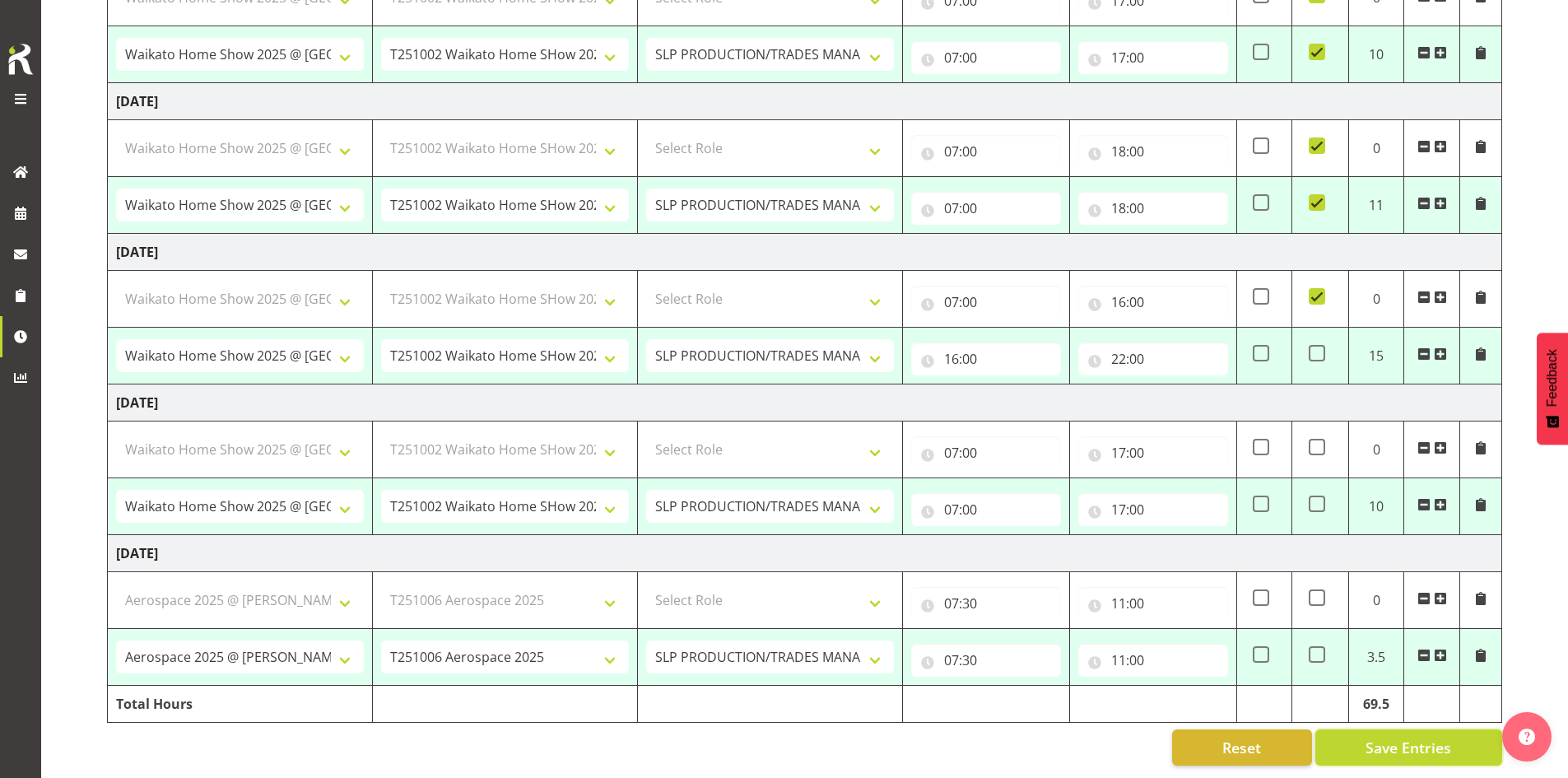
select select "66173"
select select "9156"
select select "66173"
select select "9156"
select select "66173"
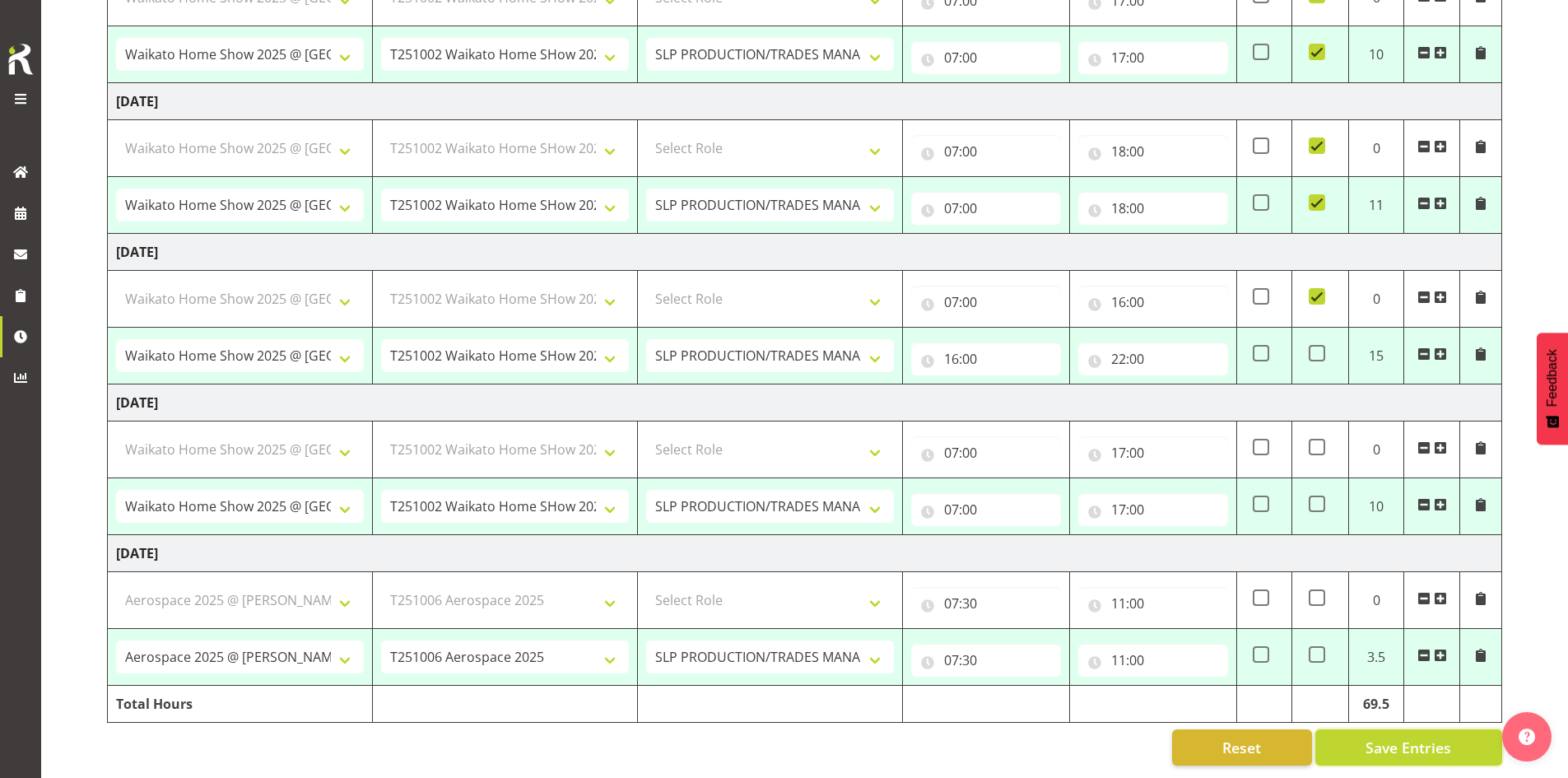
select select "9156"
select select "66173"
select select "9156"
select select "74174"
select select "9916"
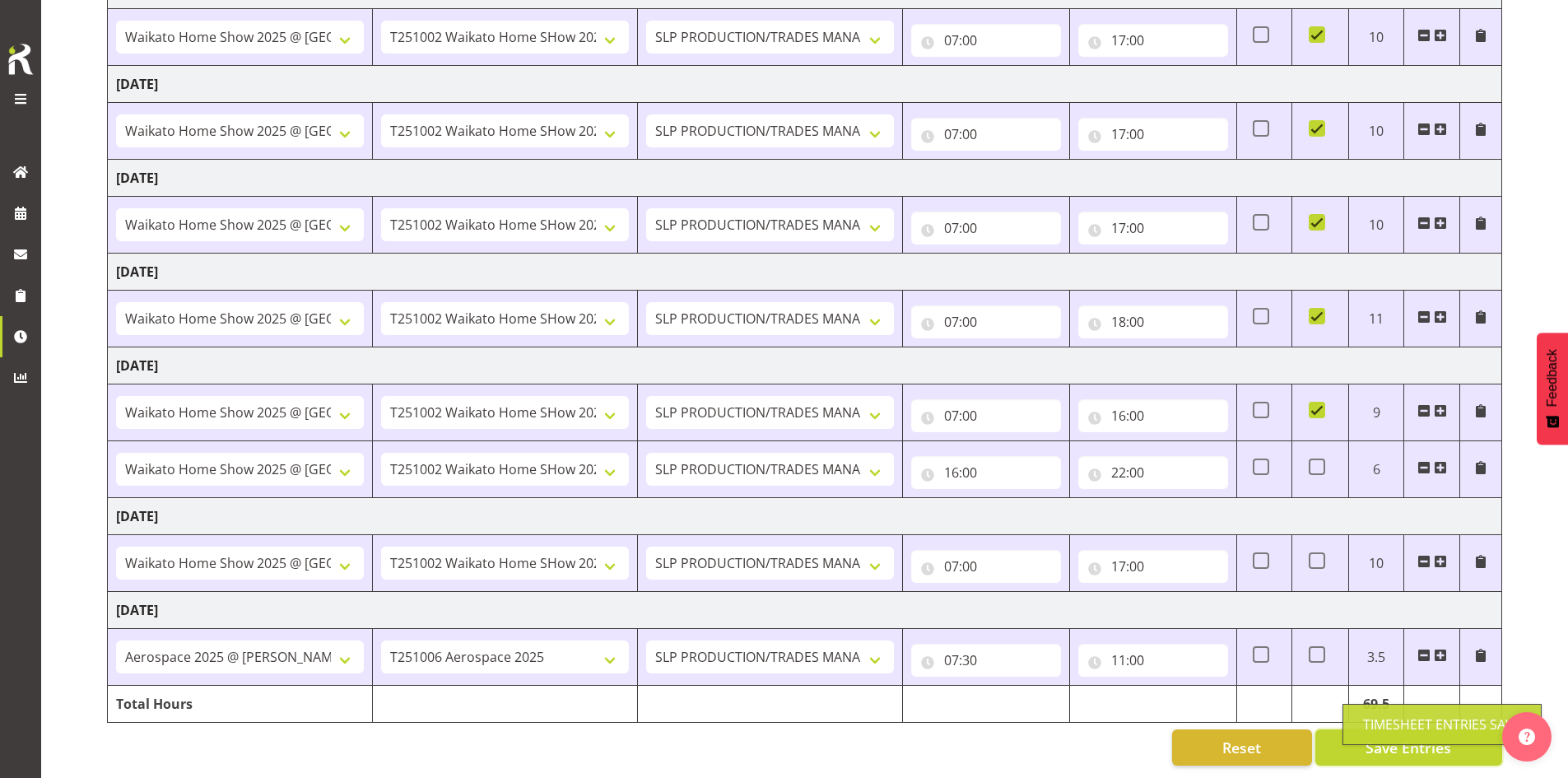
scroll to position [300, 0]
